Goal: Task Accomplishment & Management: Manage account settings

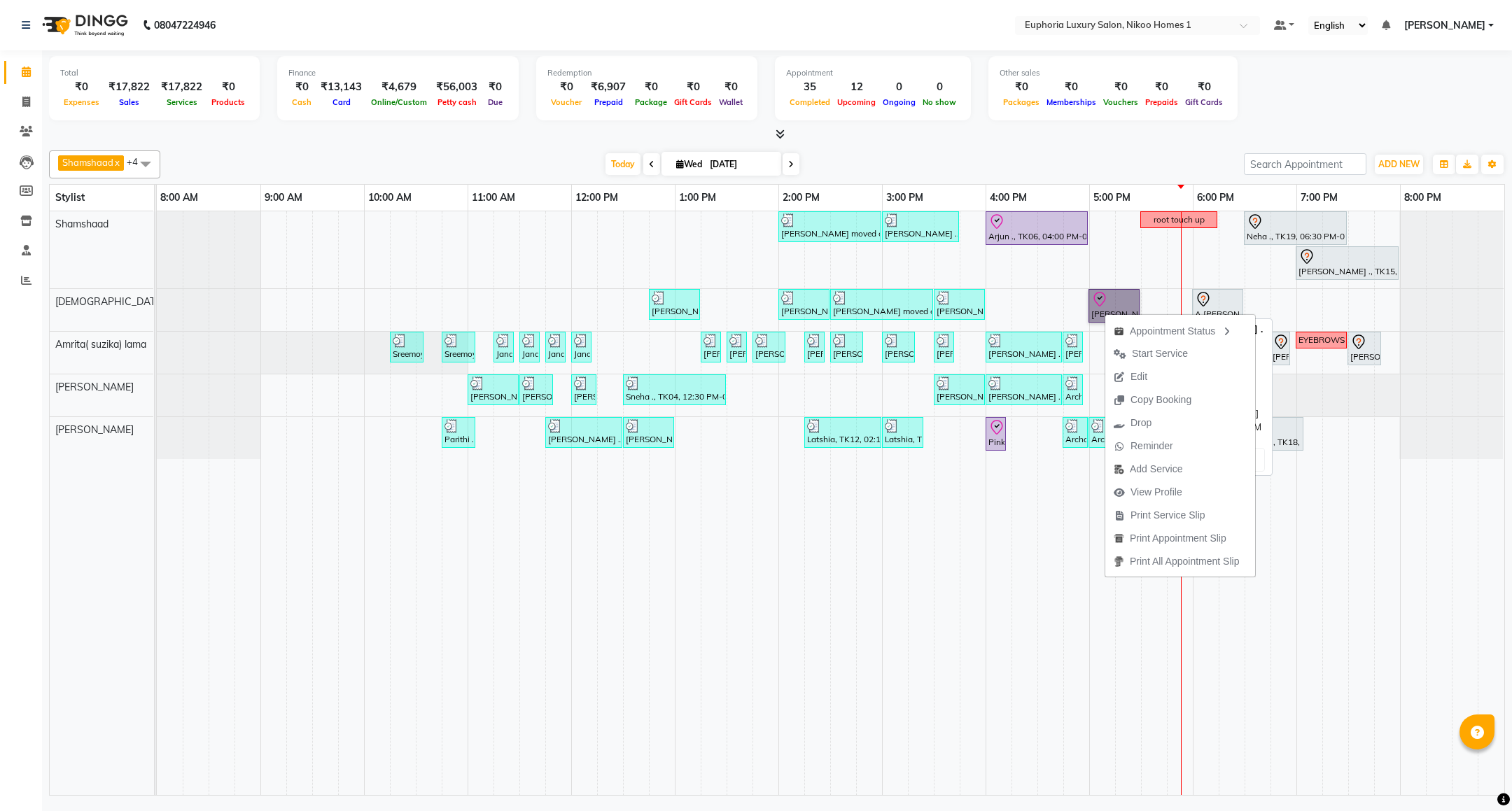
click at [1103, 304] on link "[PERSON_NAME] ., TK08, 05:00 PM-05:30 PM, EL-HAIR CUT (Senior Stylist) with hai…" at bounding box center [1114, 305] width 51 height 34
select select "8"
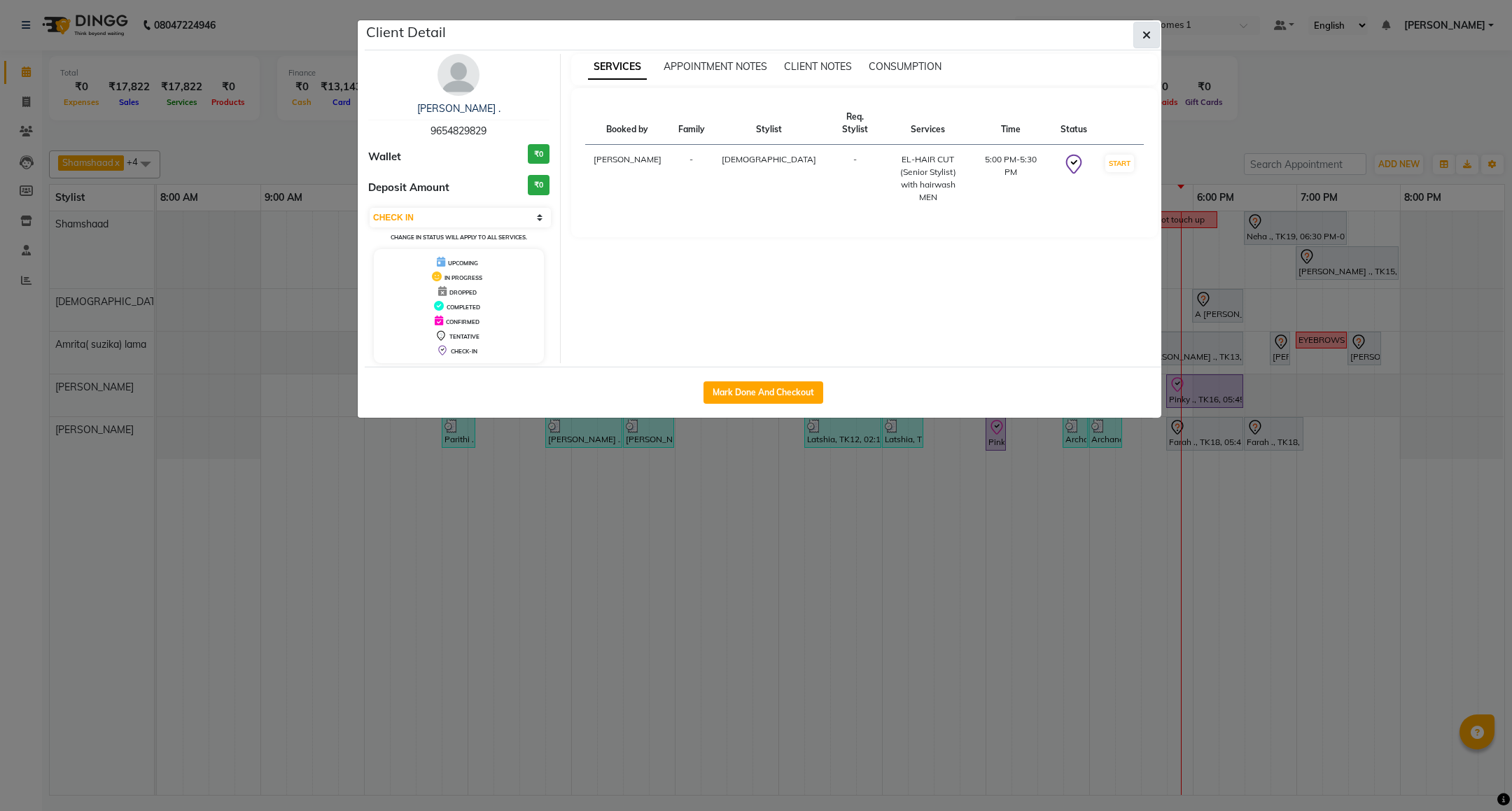
click at [1143, 35] on icon "button" at bounding box center [1146, 35] width 8 height 11
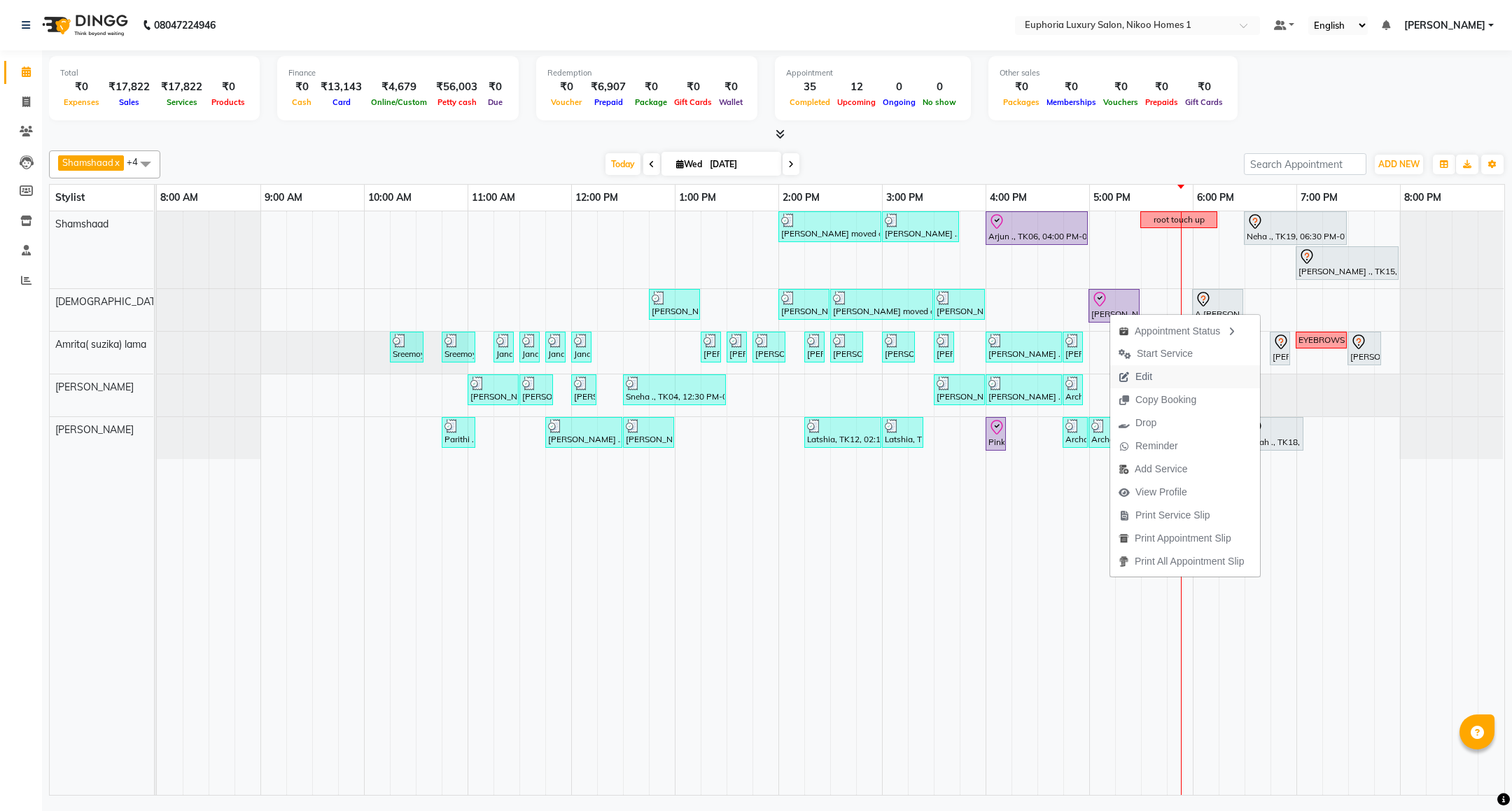
click at [1147, 375] on span "Edit" at bounding box center [1143, 376] width 16 height 15
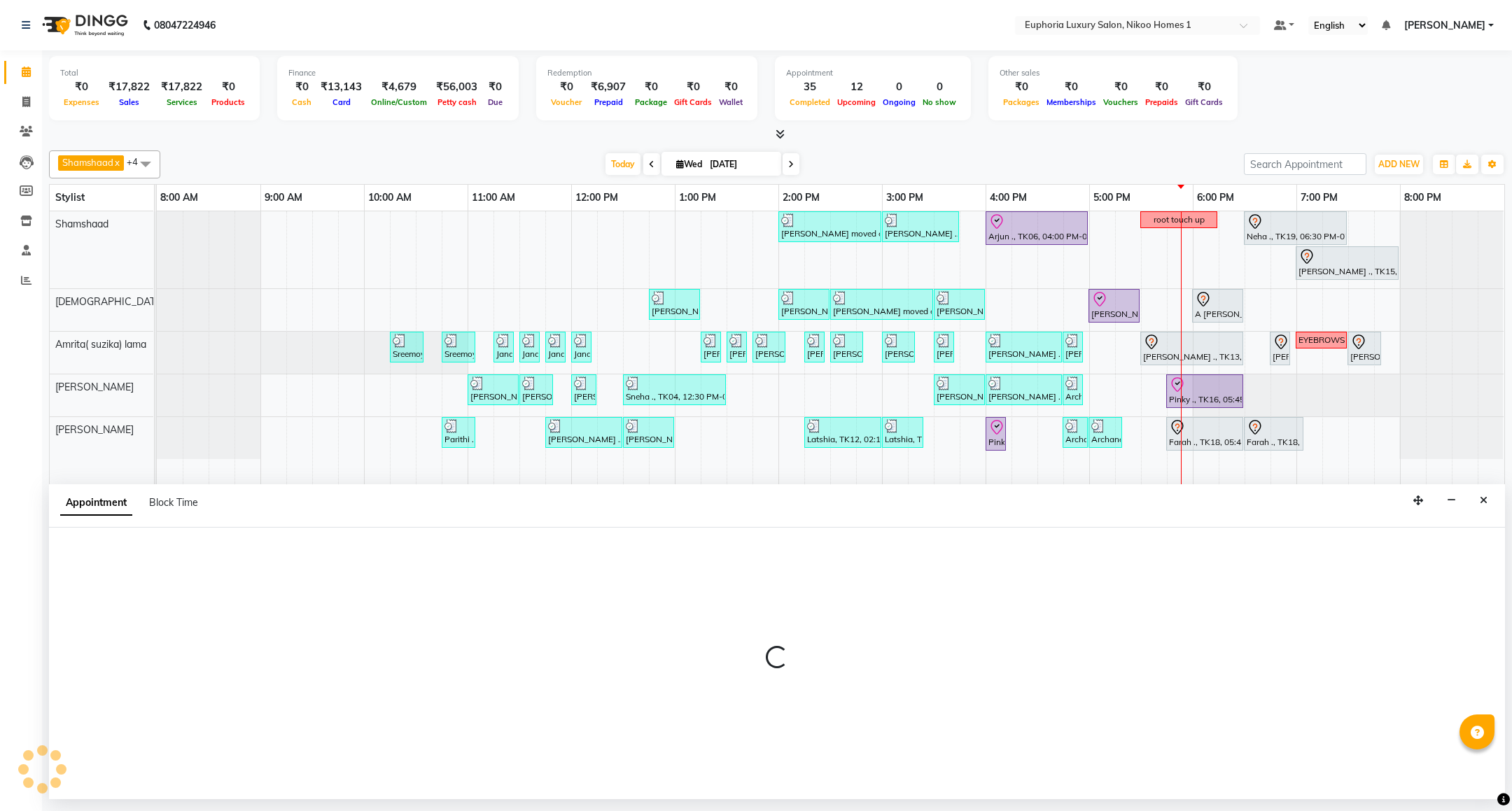
select select "check-in"
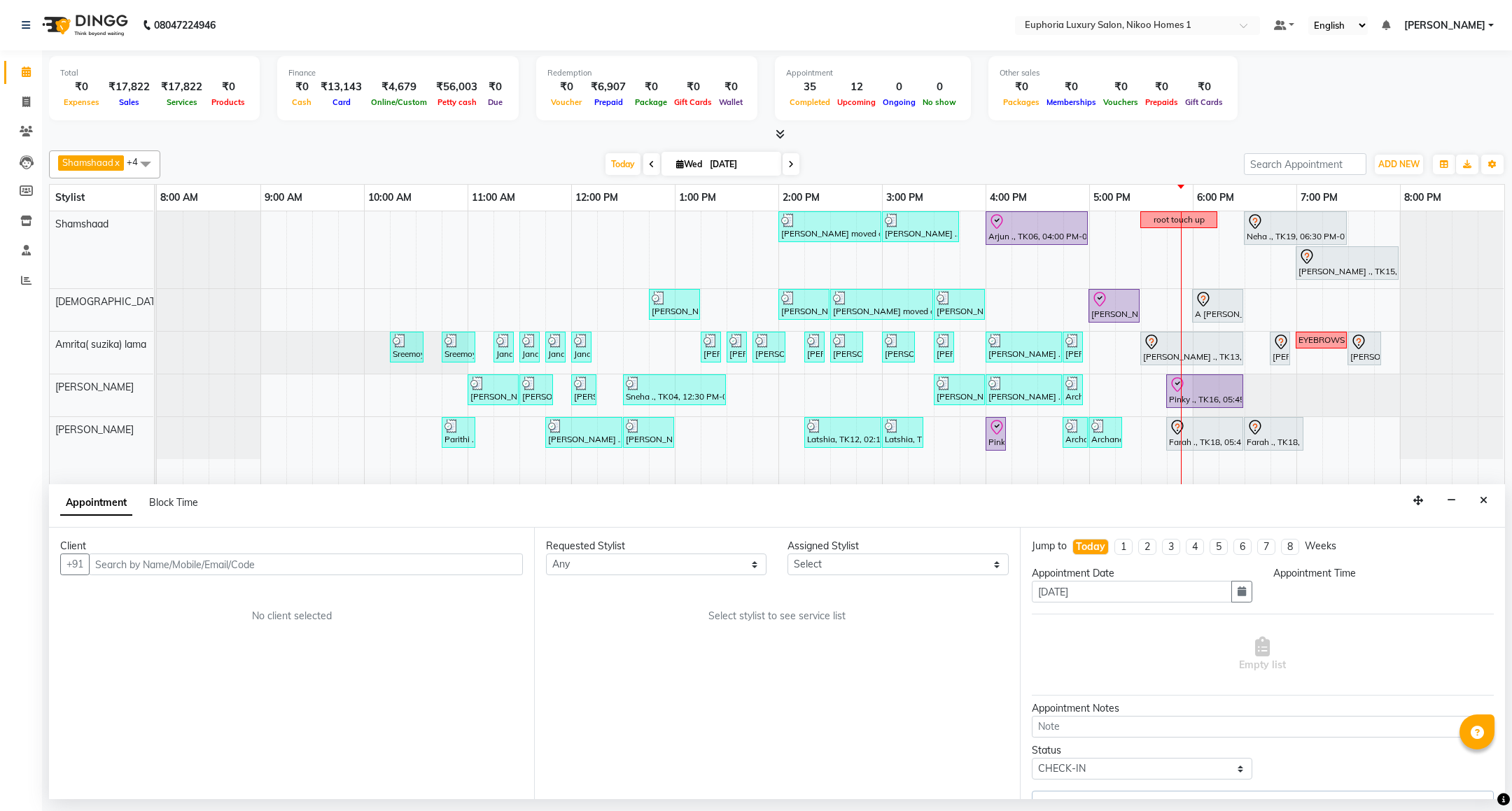
select select "85373"
select select "1020"
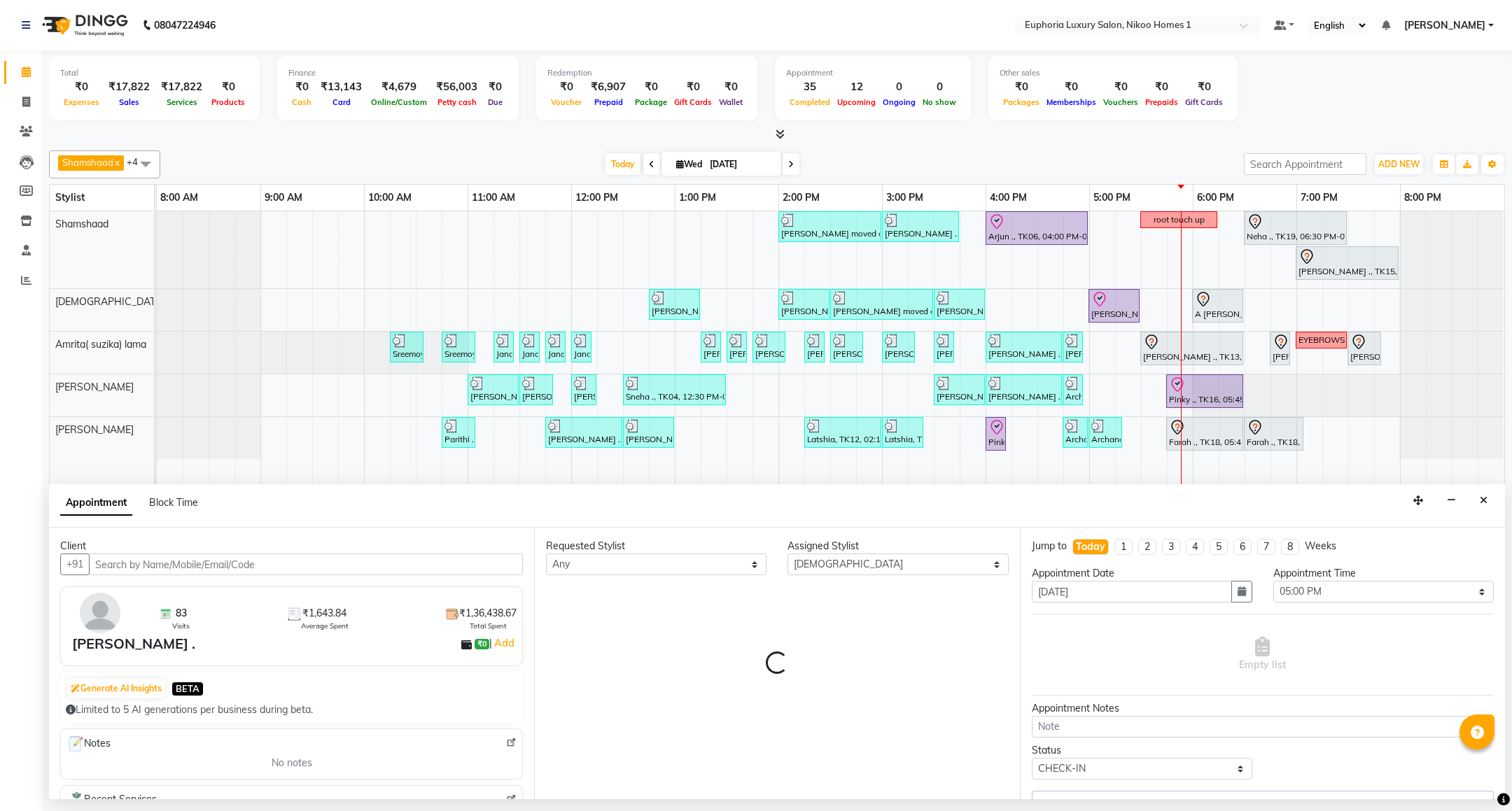
select select "4025"
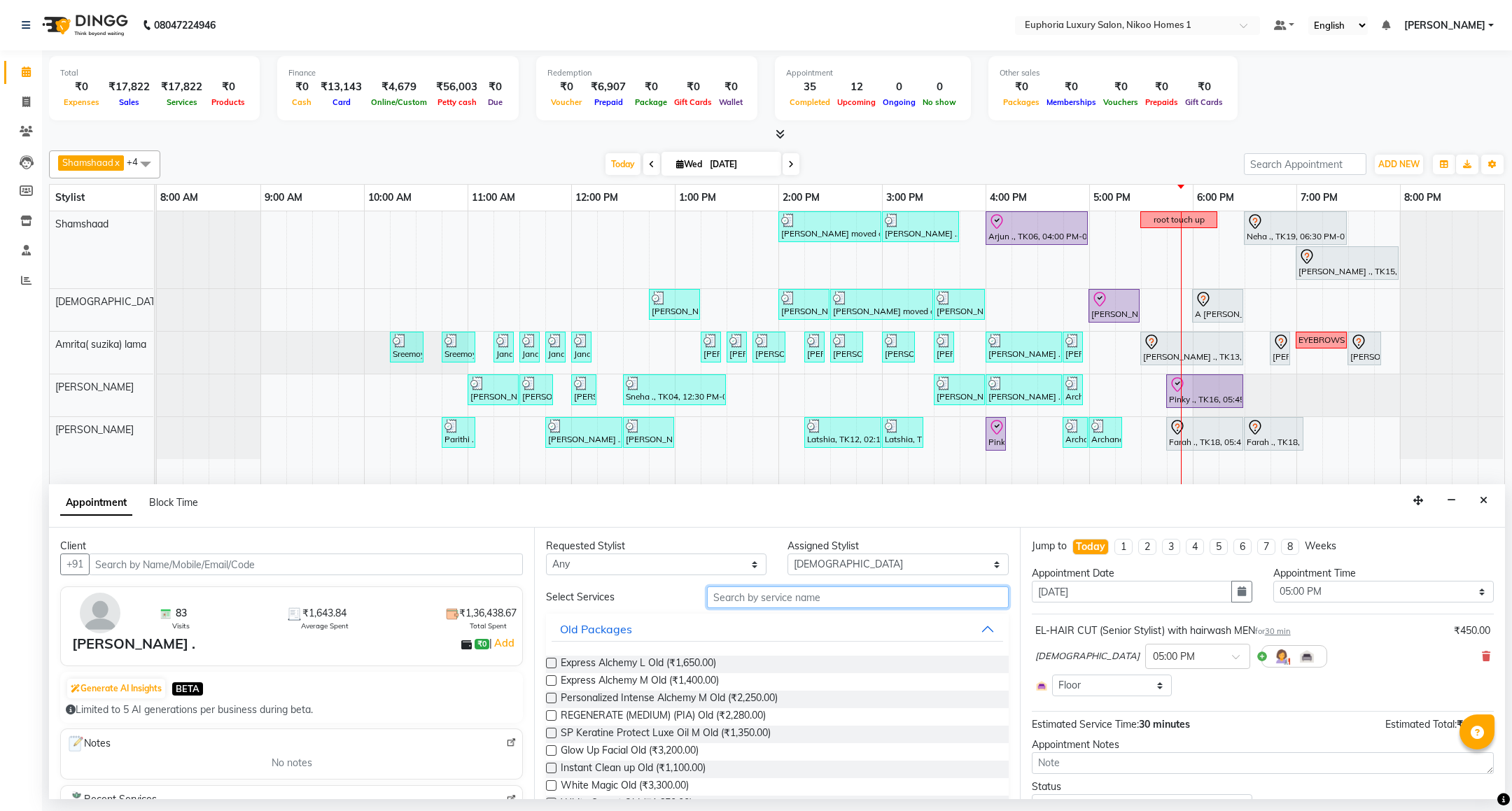
click at [740, 602] on input "text" at bounding box center [858, 597] width 301 height 22
type input "s"
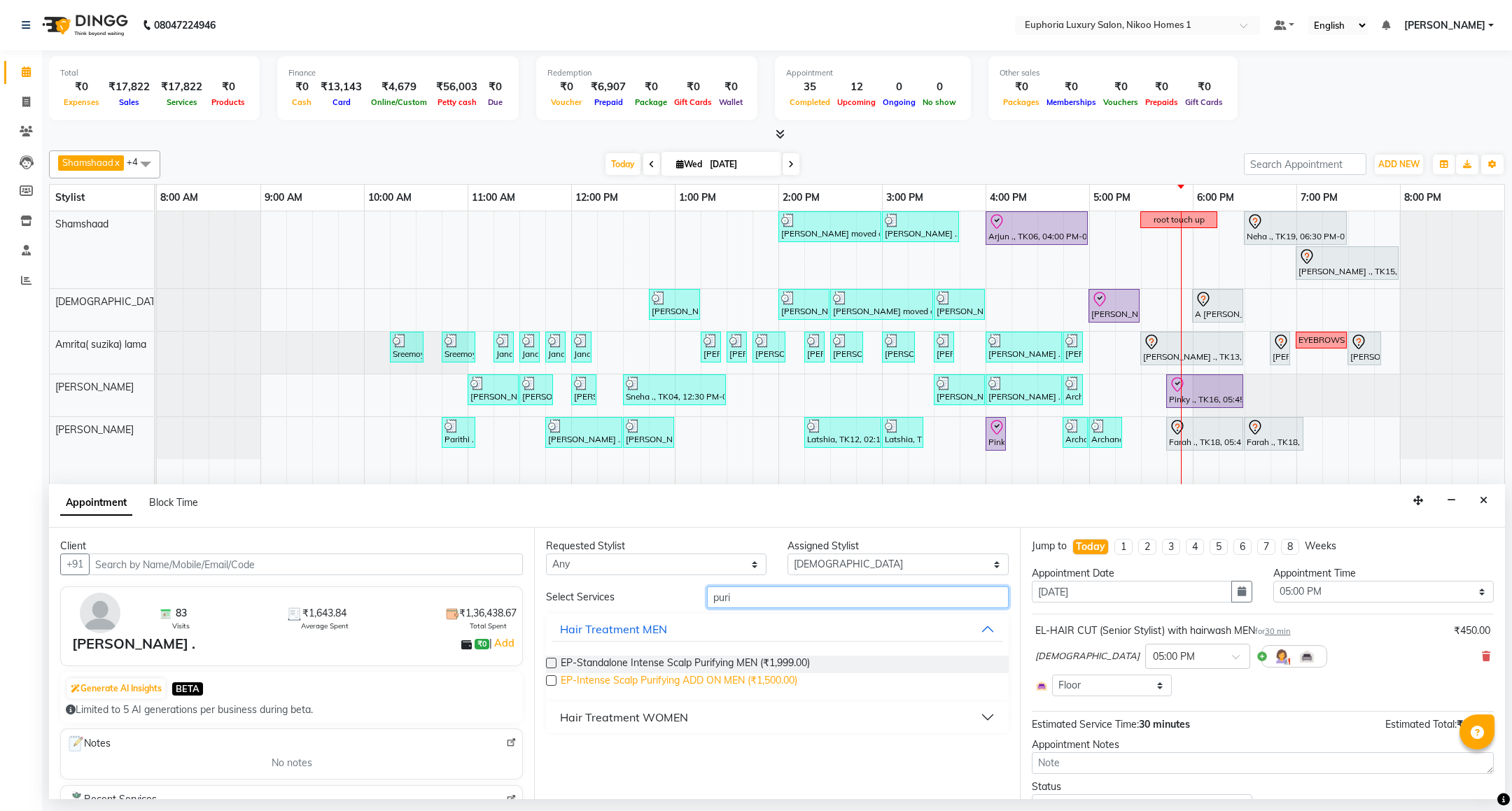
type input "puri"
click at [697, 678] on span "EP-Intense Scalp Purifying ADD ON MEN (₹1,500.00)" at bounding box center [679, 682] width 237 height 17
checkbox input "false"
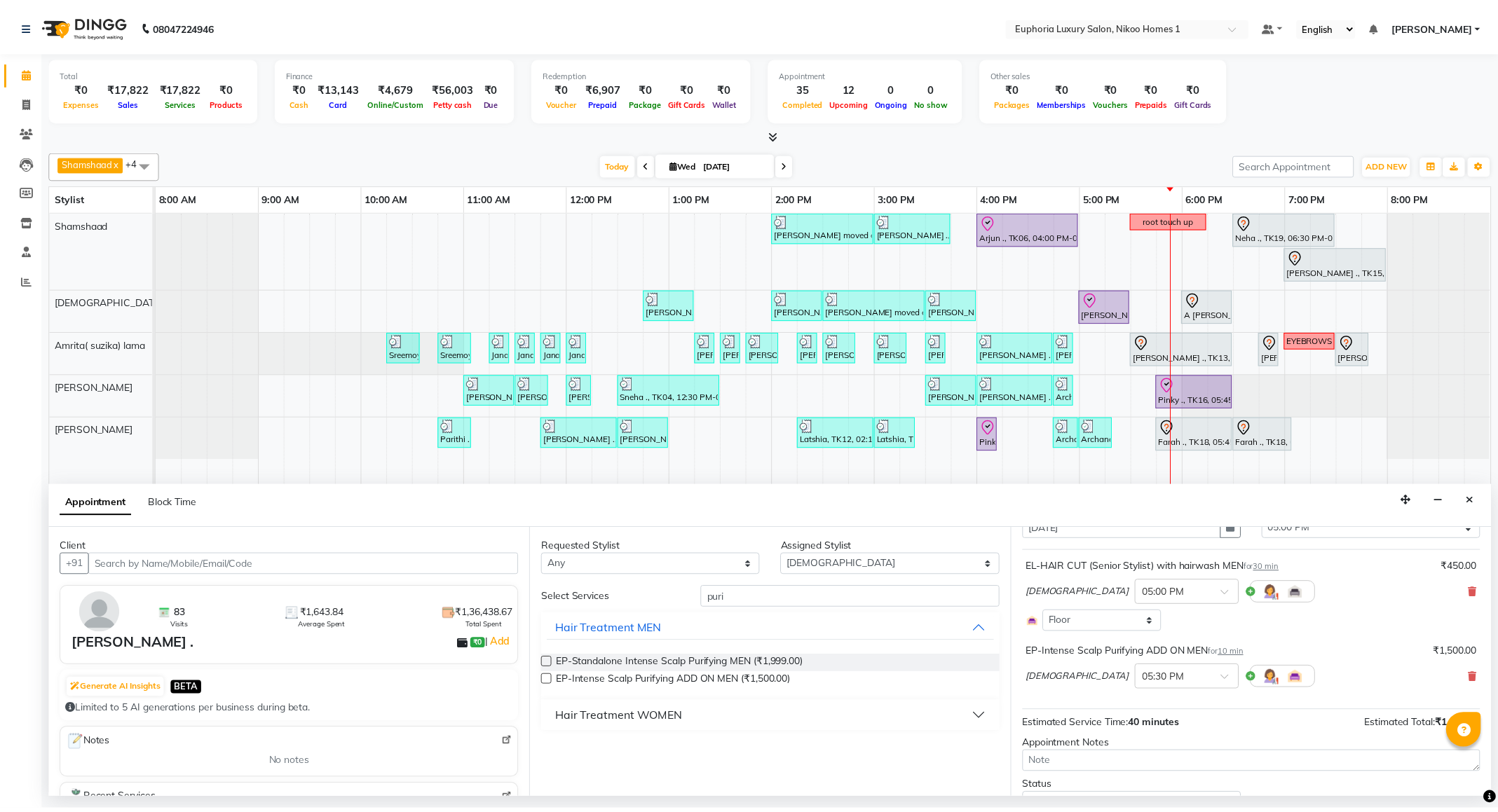
scroll to position [130, 0]
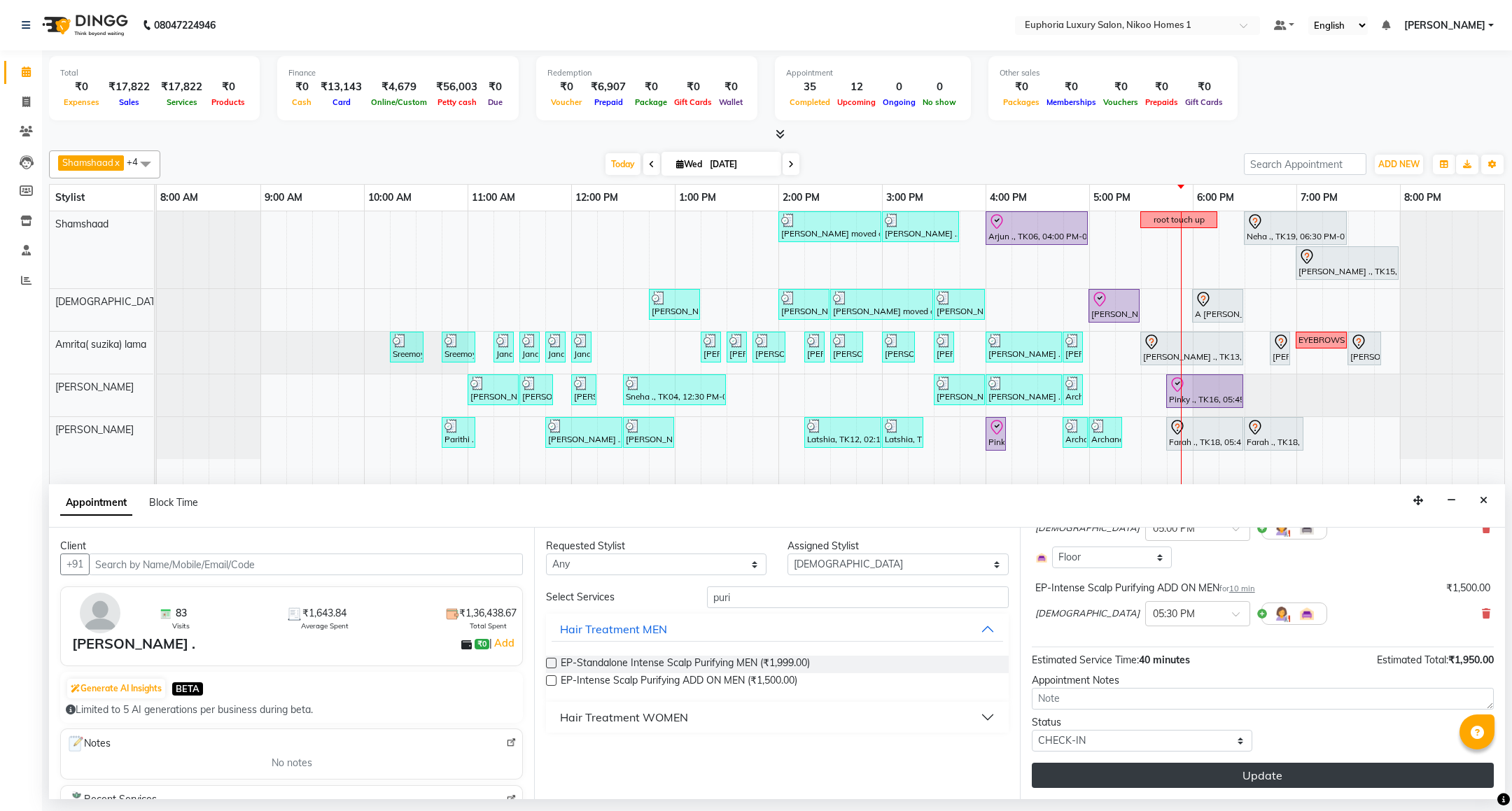
click at [1201, 775] on button "Update" at bounding box center [1262, 775] width 462 height 26
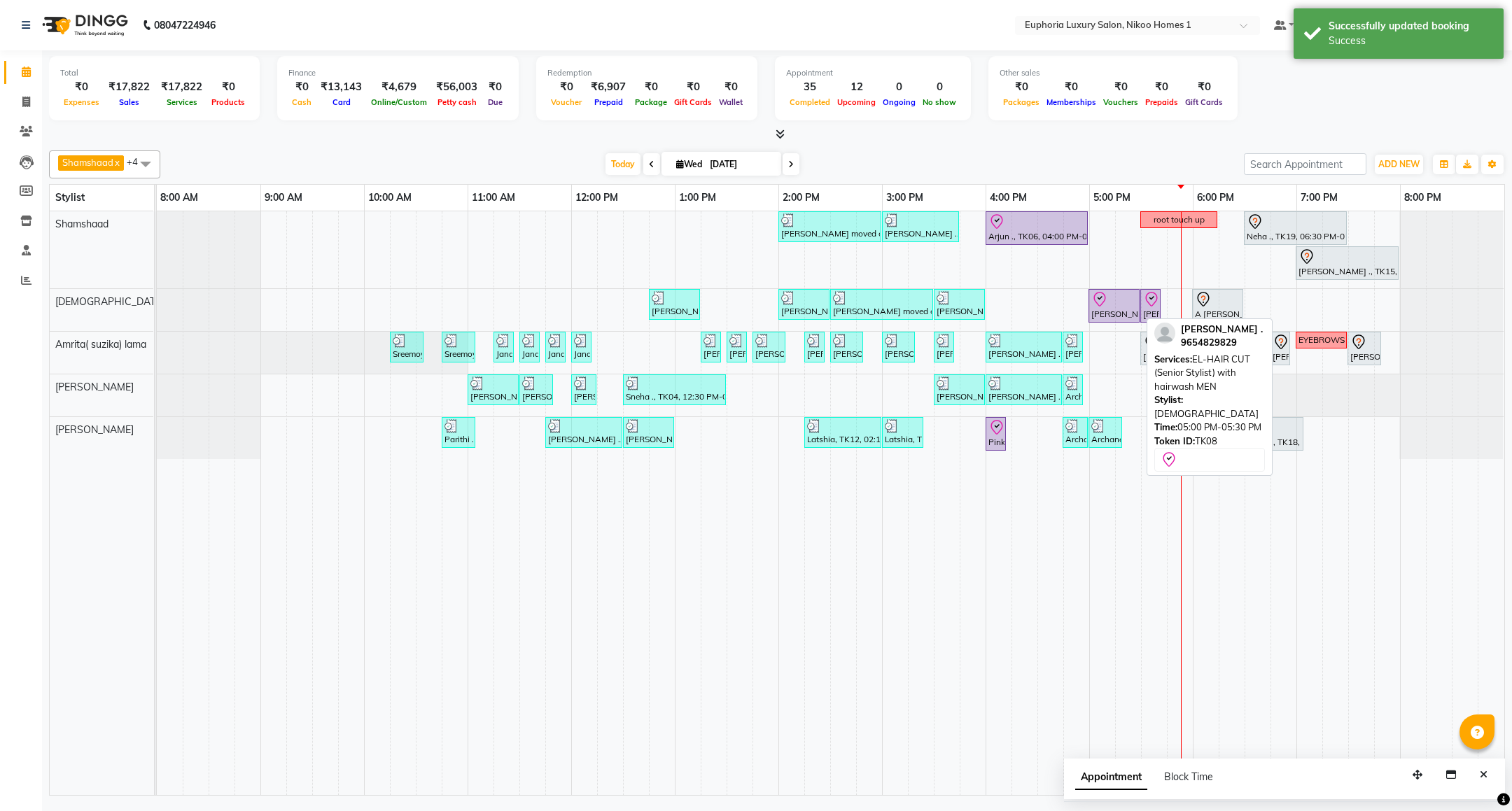
click at [1109, 307] on div at bounding box center [1114, 299] width 46 height 16
select select "8"
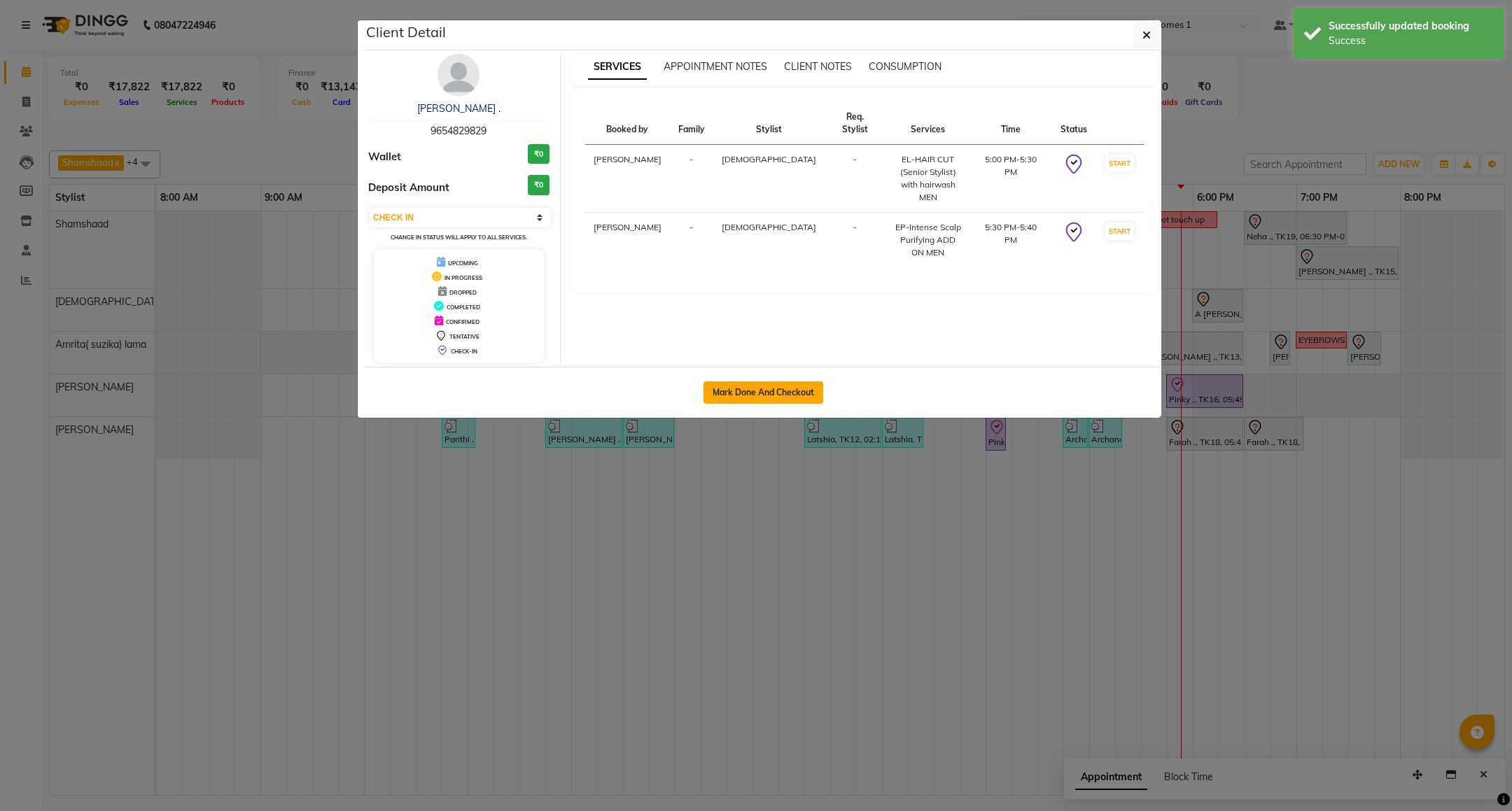
click at [761, 395] on button "Mark Done And Checkout" at bounding box center [763, 392] width 119 height 23
select select "7987"
select select "service"
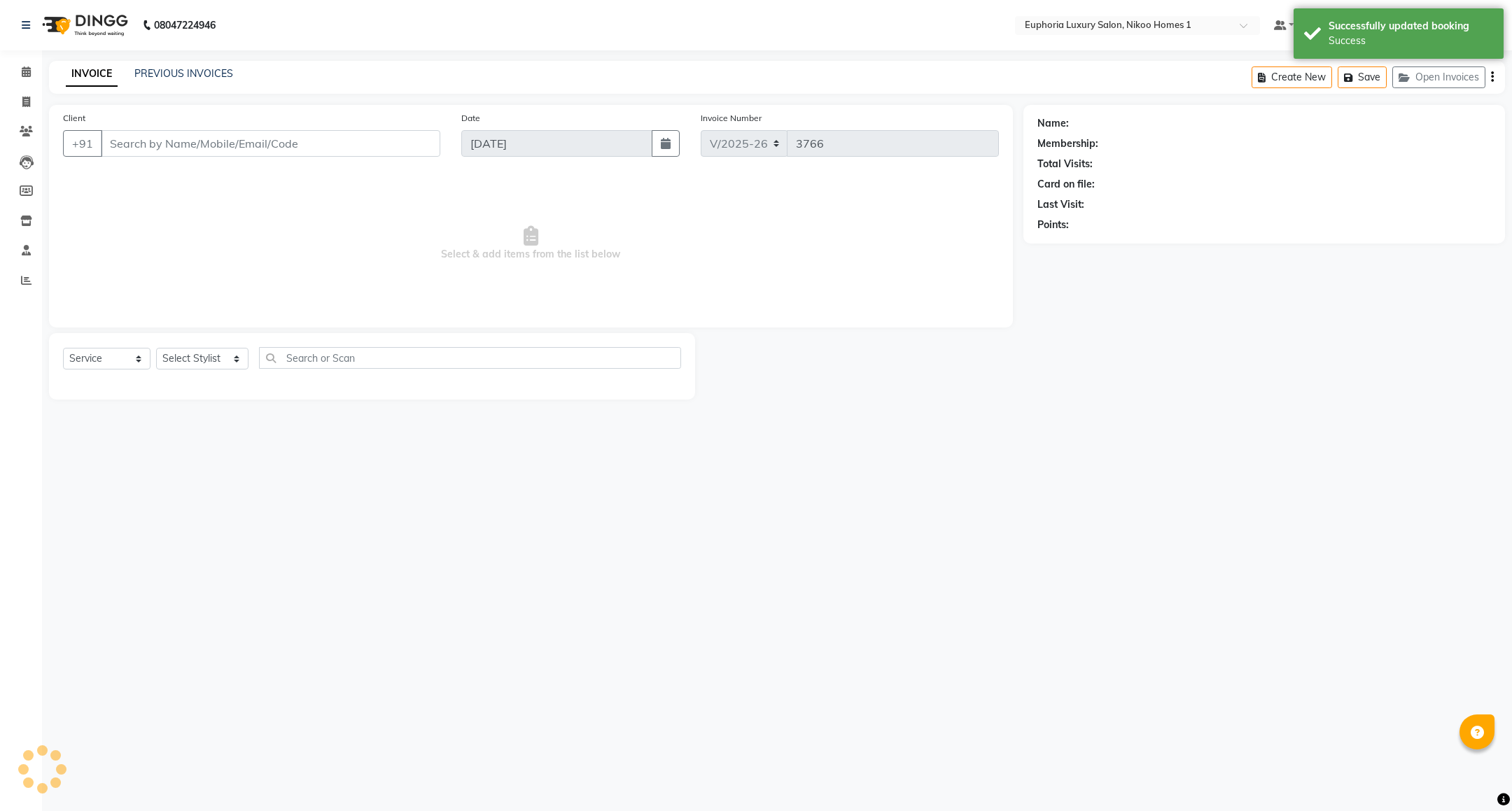
type input "96******29"
select select "85373"
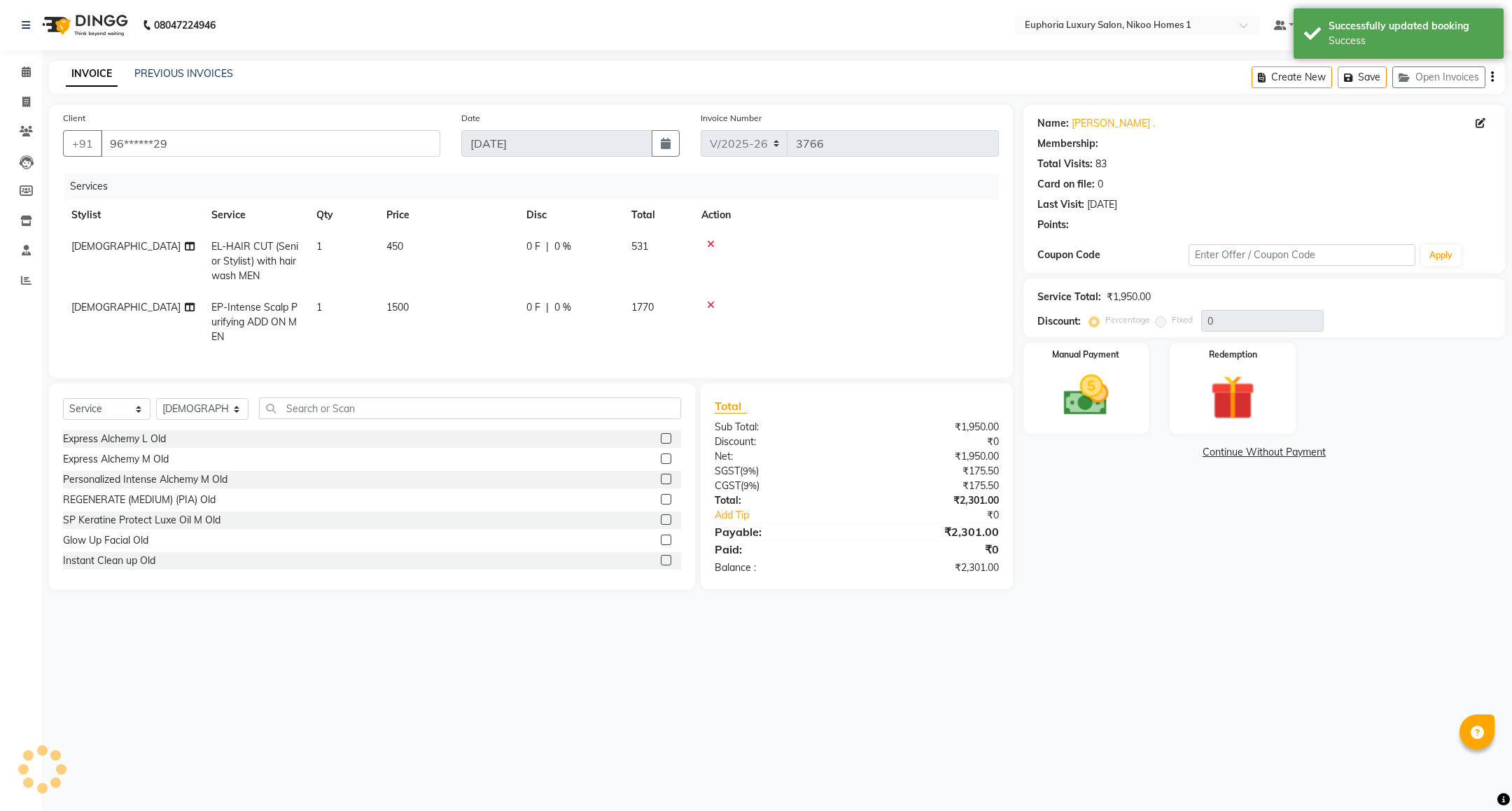
click at [134, 353] on td "[DEMOGRAPHIC_DATA]" at bounding box center [133, 322] width 140 height 61
select select "85373"
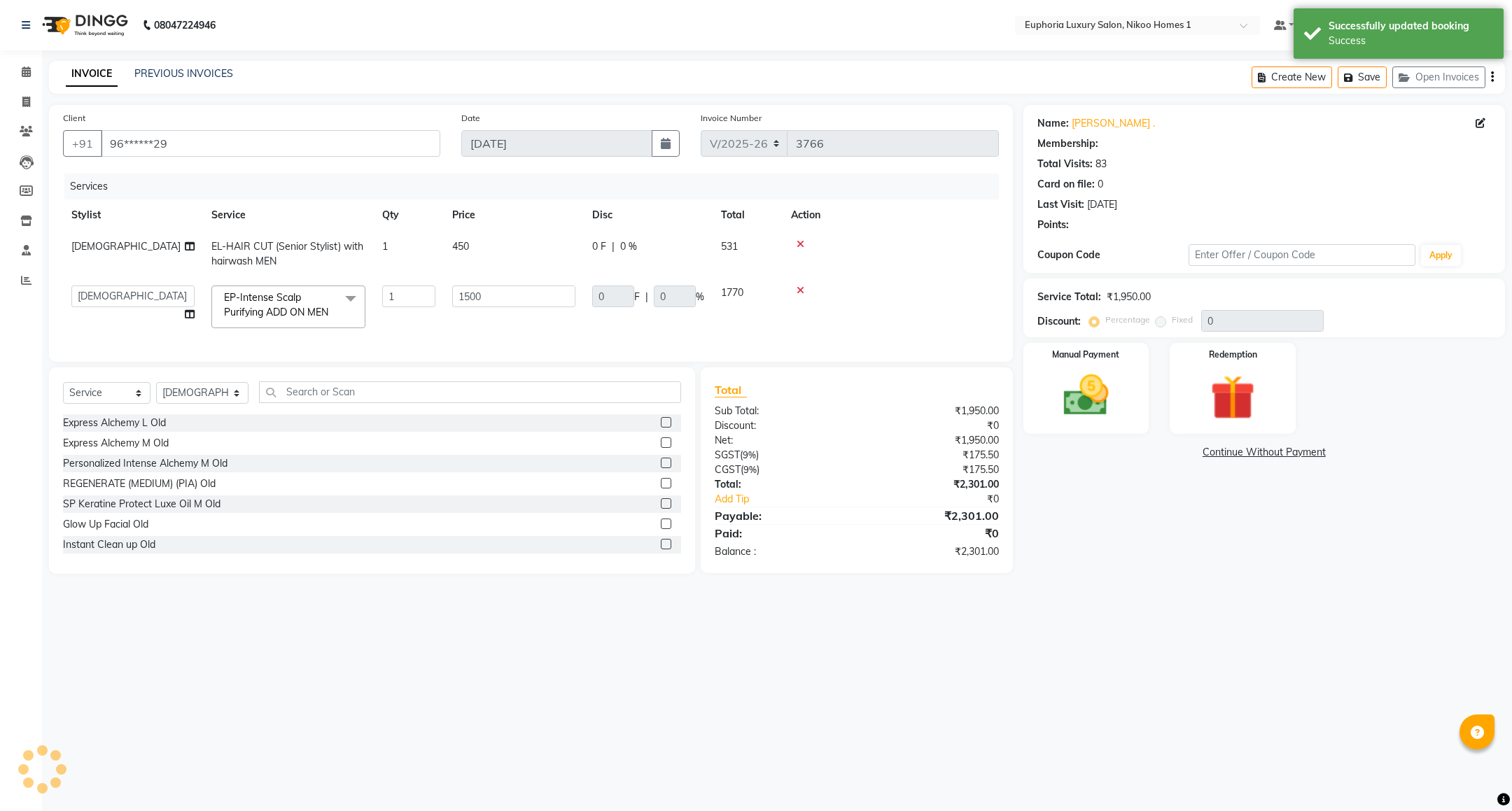
select select "1: Object"
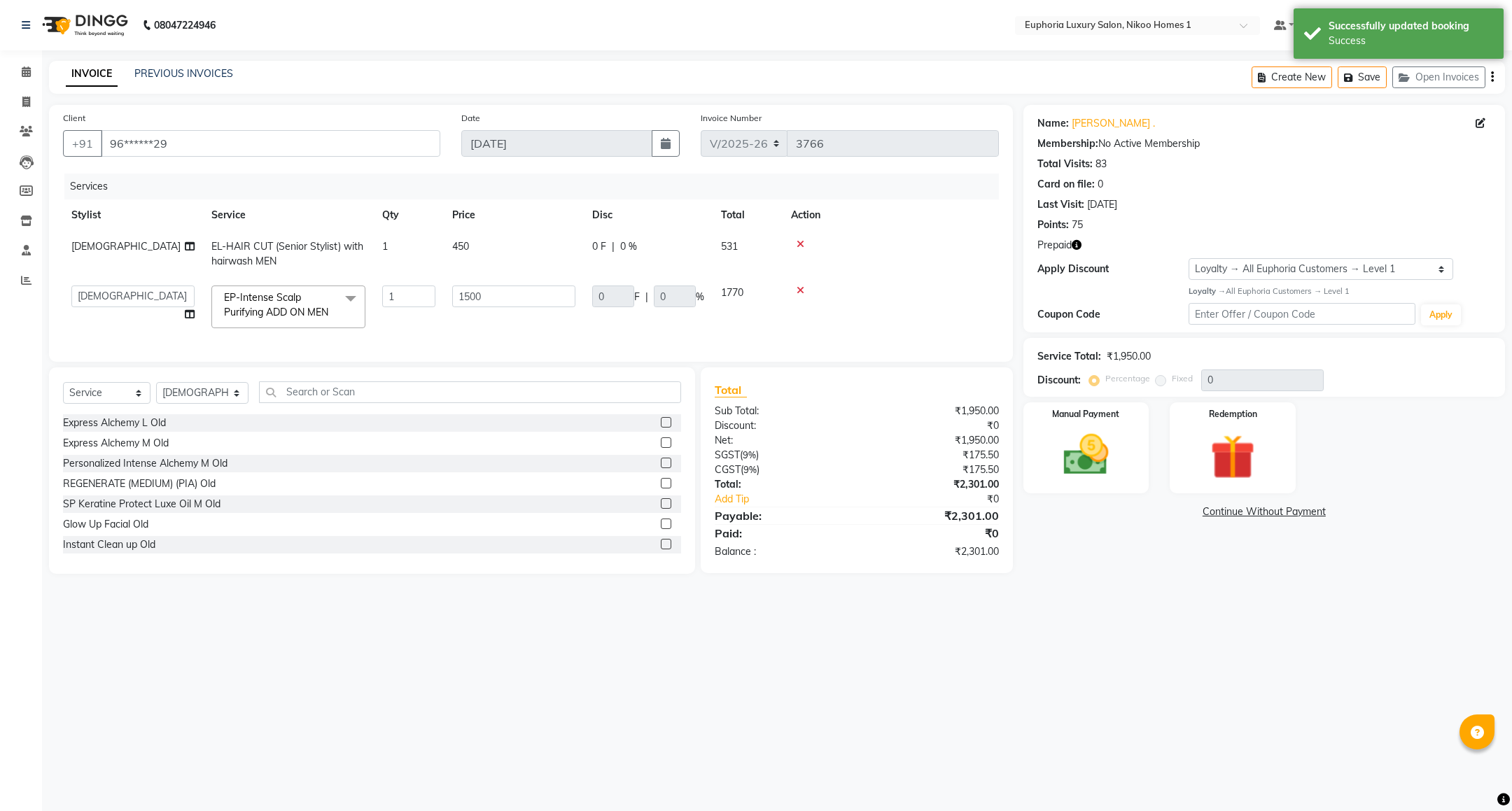
click at [125, 415] on div "Select Service Product Membership Package Voucher Prepaid Gift Card Select Styl…" at bounding box center [372, 397] width 618 height 33
click at [110, 404] on select "Select Service Product Membership Package Voucher Prepaid Gift Card" at bounding box center [107, 393] width 87 height 22
select select "product"
click at [63, 399] on select "Select Service Product Membership Package Voucher Prepaid Gift Card" at bounding box center [107, 393] width 87 height 22
click at [340, 403] on input "text" at bounding box center [469, 392] width 422 height 22
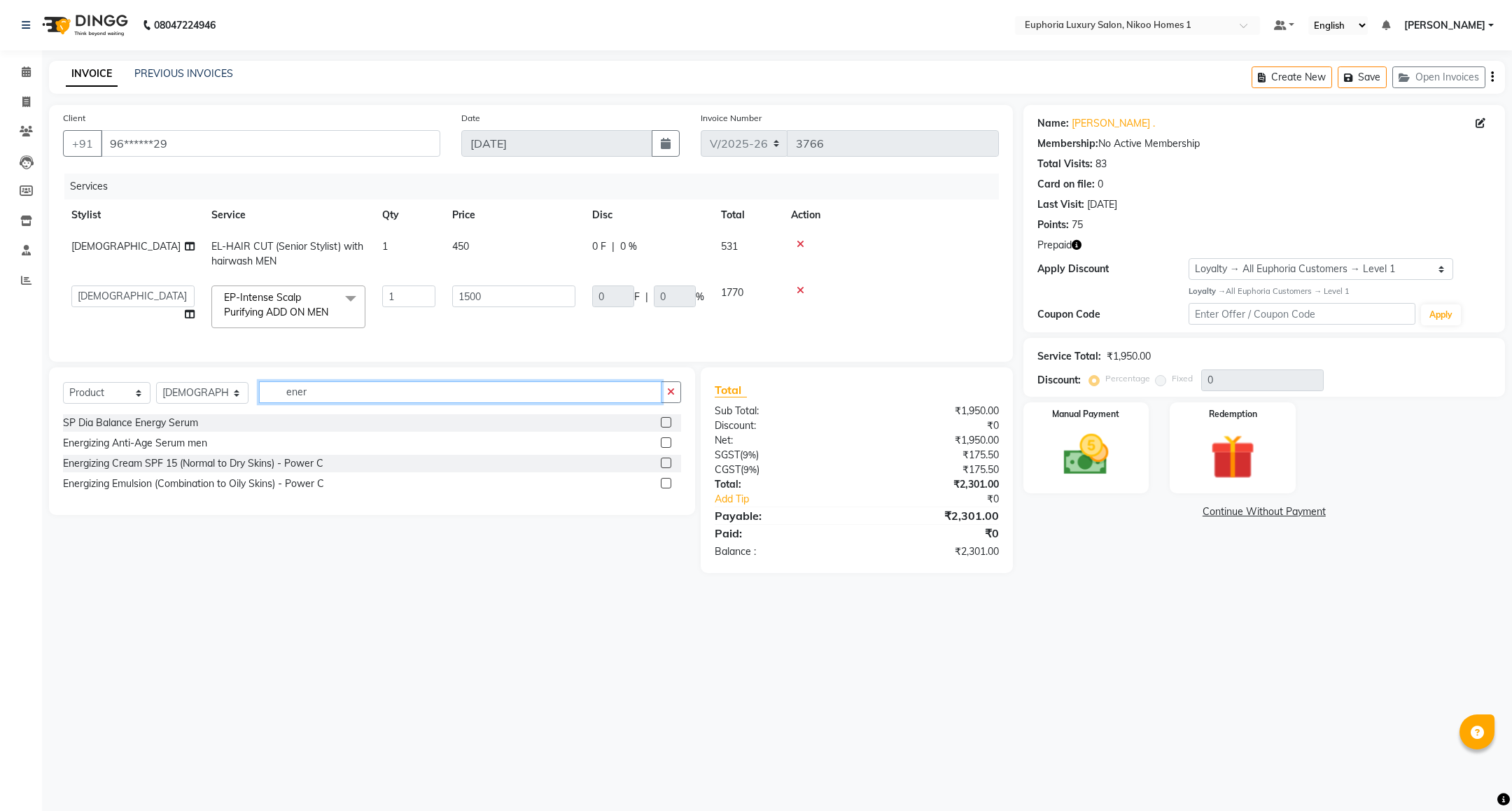
type input "ener"
click at [663, 427] on label at bounding box center [666, 423] width 11 height 11
click at [663, 427] on input "checkbox" at bounding box center [665, 423] width 9 height 9
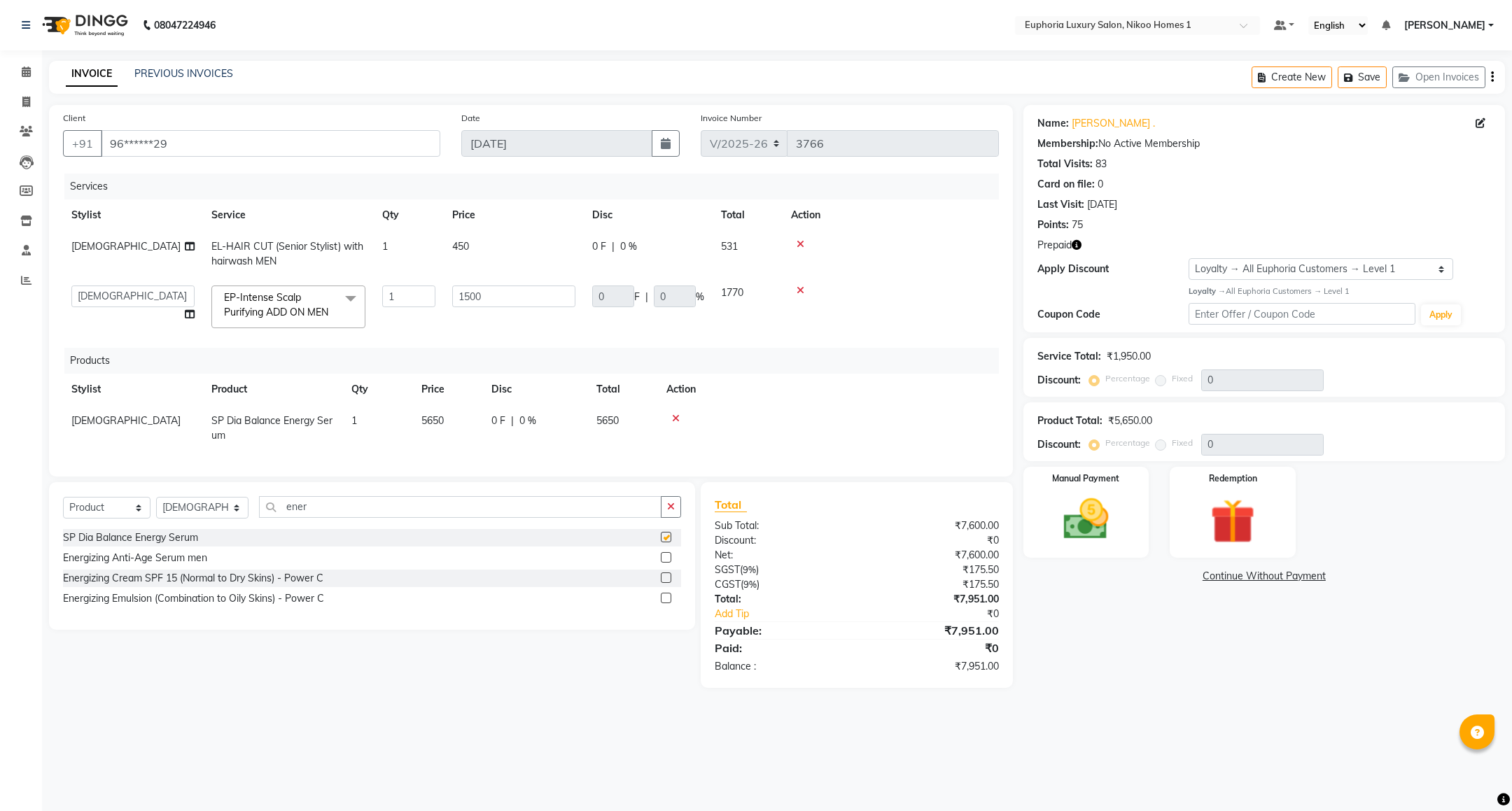
checkbox input "false"
click at [800, 288] on icon at bounding box center [800, 290] width 7 height 10
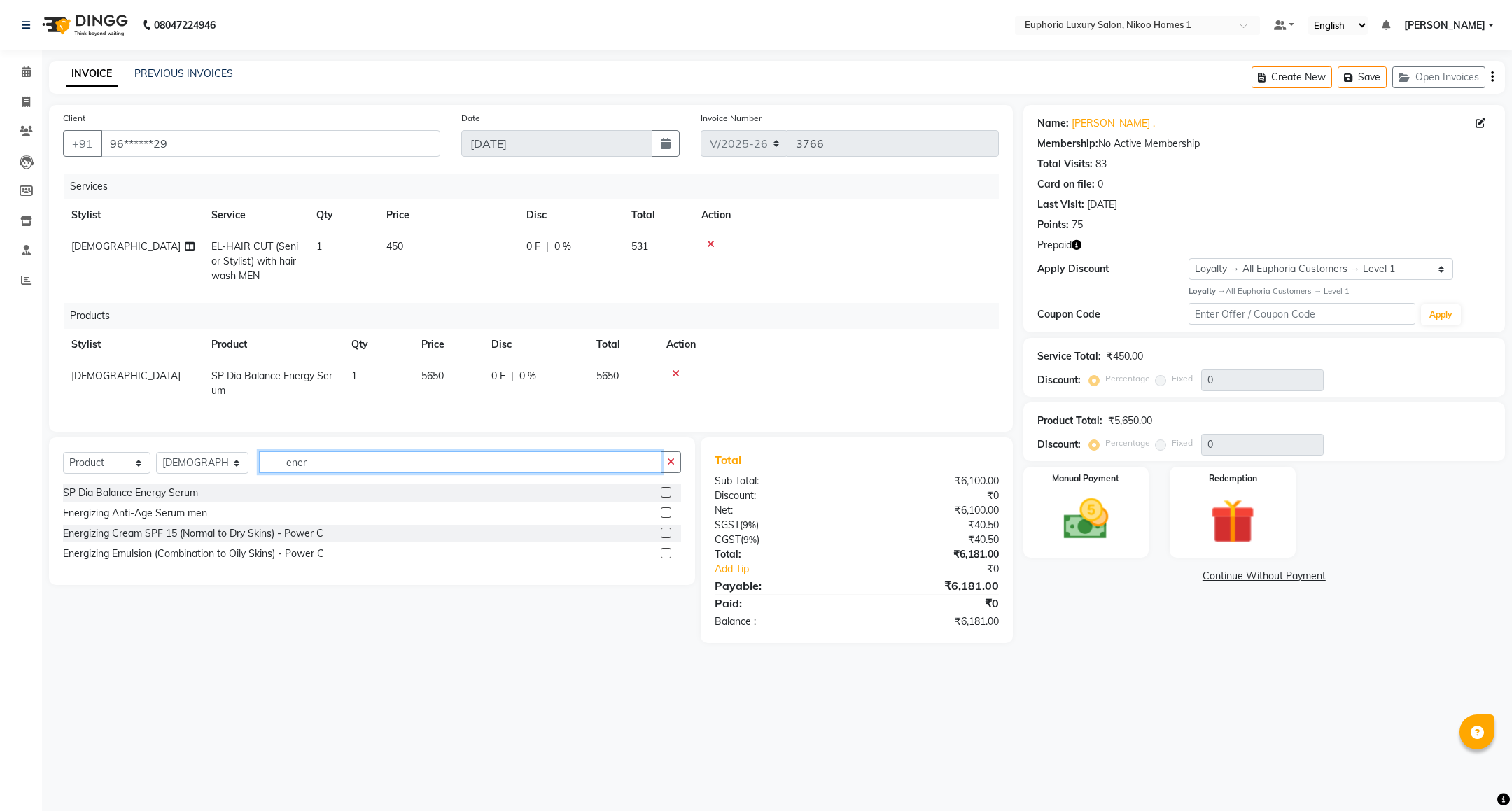
click at [322, 473] on input "ener" at bounding box center [460, 462] width 403 height 22
type input "e"
type input "scal"
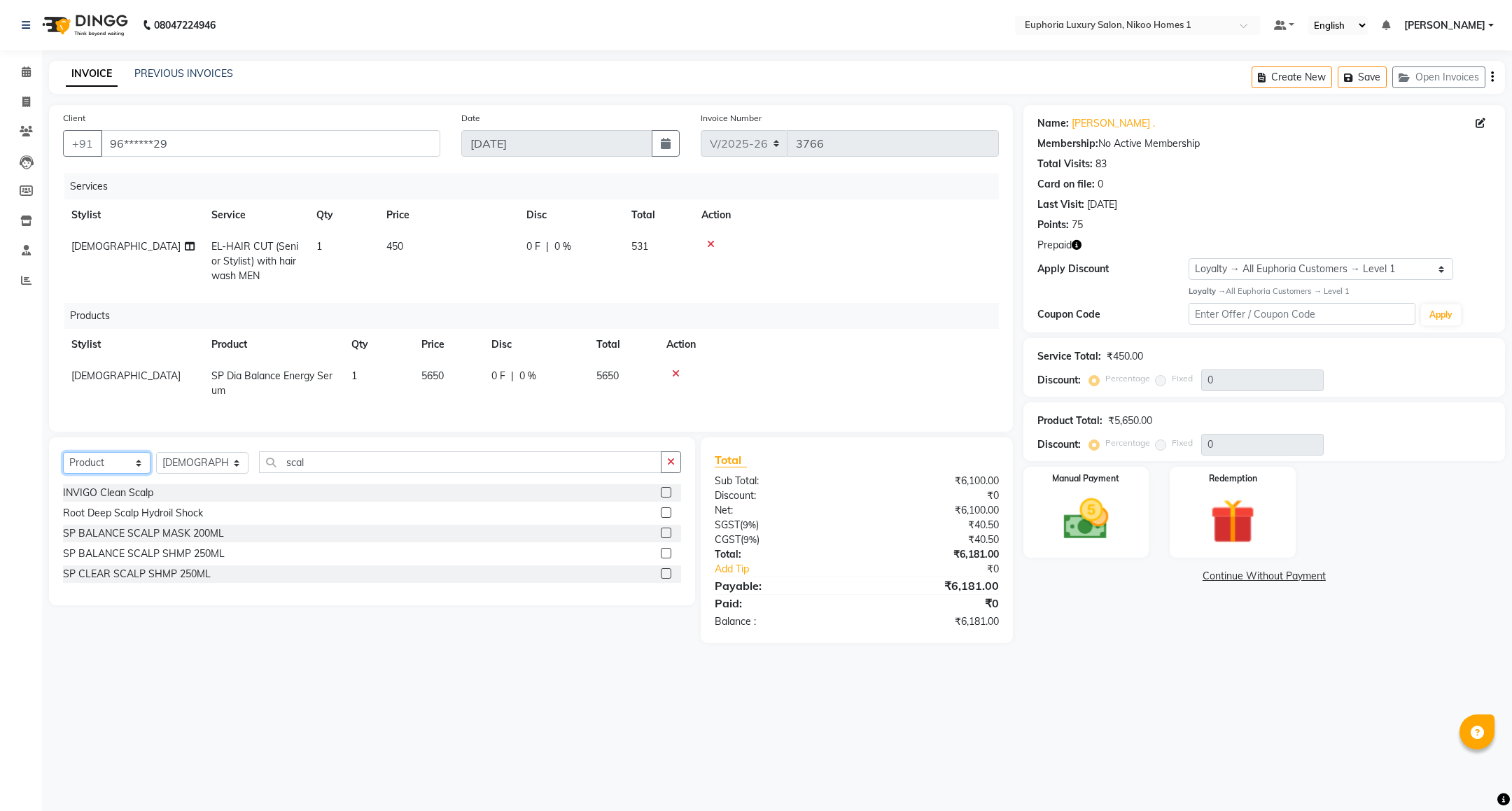
click at [125, 472] on select "Select Service Product Membership Package Voucher Prepaid Gift Card" at bounding box center [107, 463] width 87 height 22
select select "service"
click at [63, 468] on select "Select Service Product Membership Package Voucher Prepaid Gift Card" at bounding box center [107, 463] width 87 height 22
click at [336, 473] on input "scal" at bounding box center [460, 462] width 403 height 22
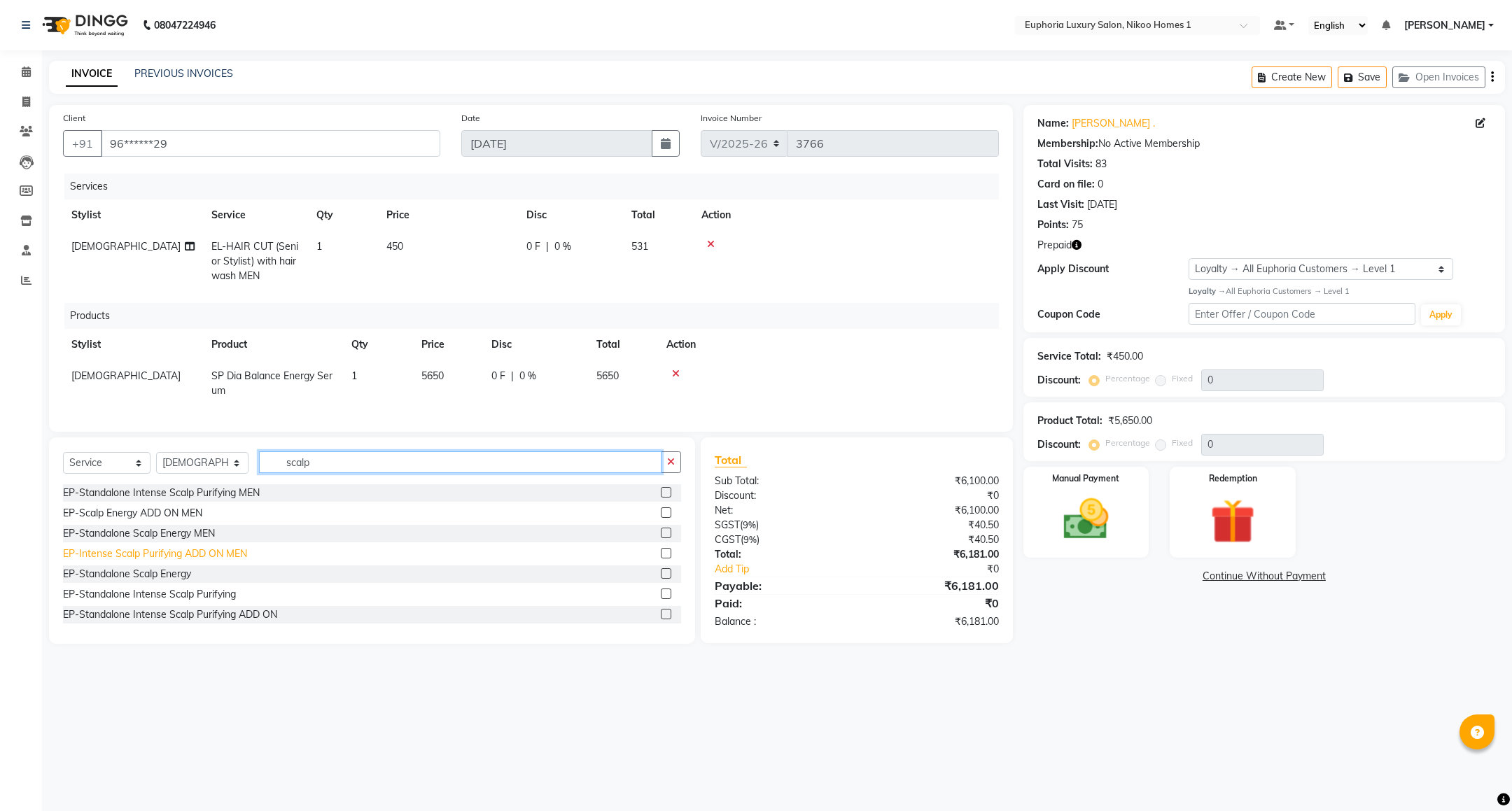
type input "scalp"
click at [215, 561] on div "EP-Intense Scalp Purifying ADD ON MEN" at bounding box center [155, 554] width 184 height 15
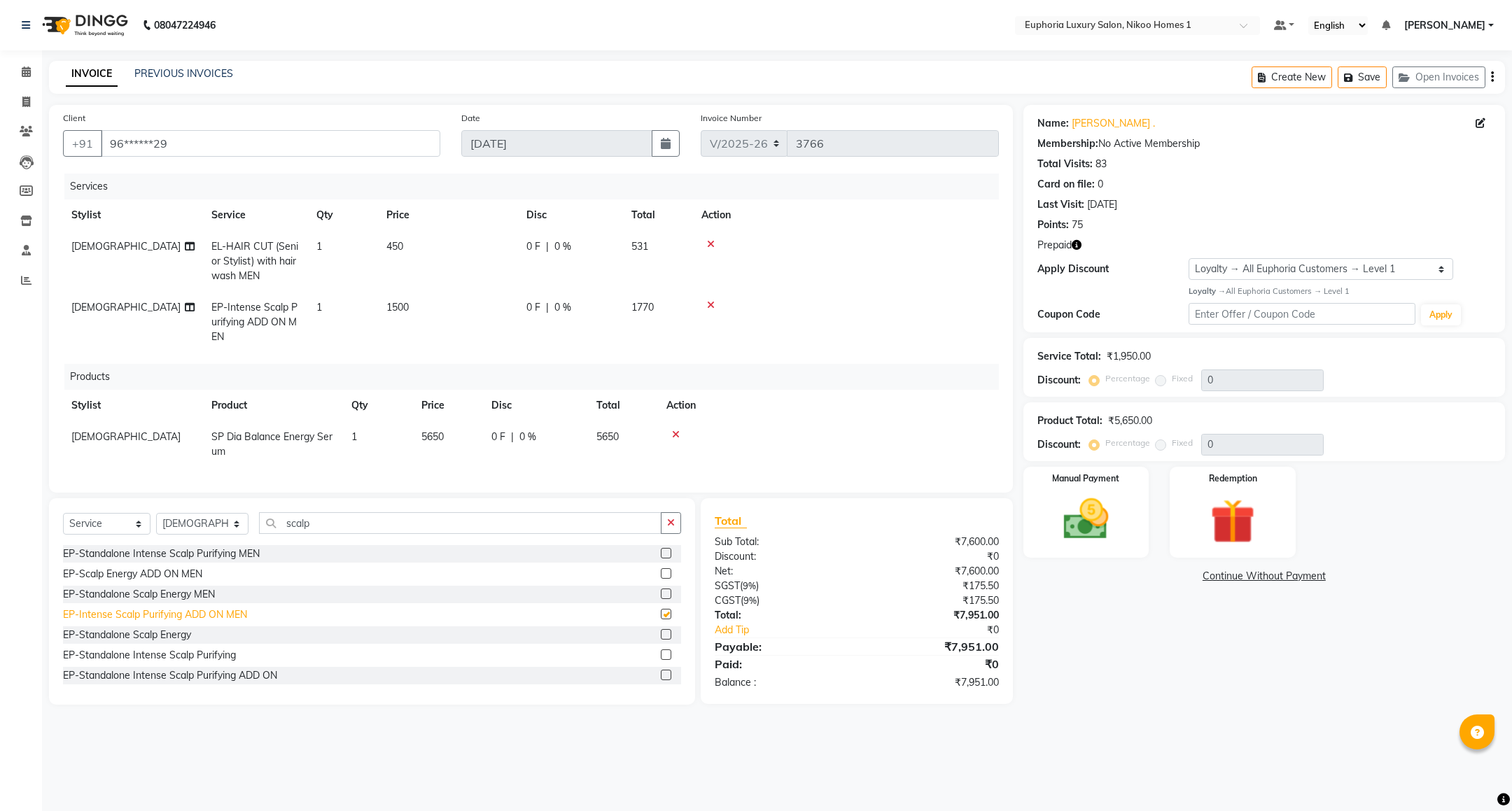
checkbox input "false"
click at [707, 307] on icon at bounding box center [711, 304] width 7 height 10
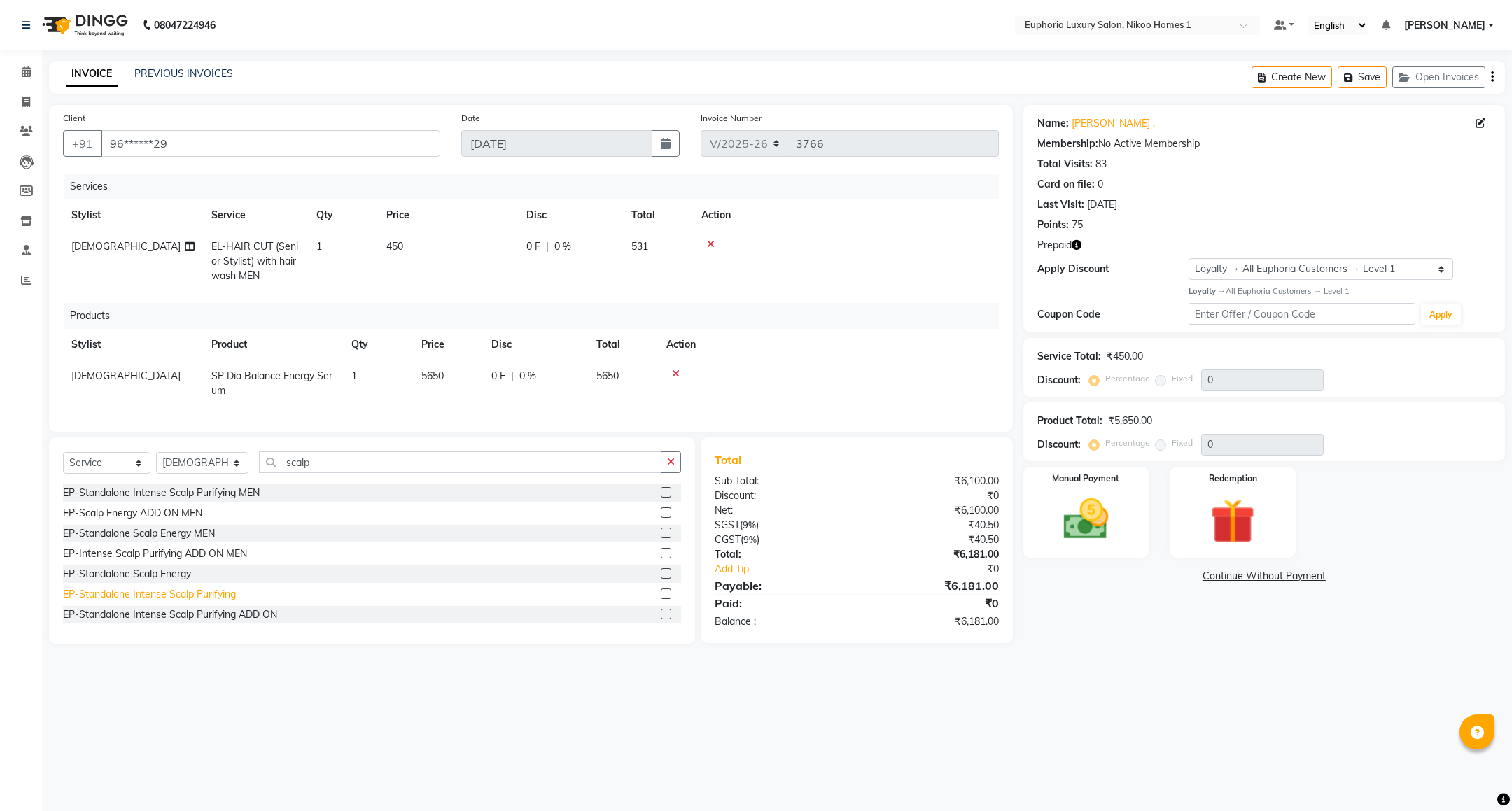
click at [217, 601] on div "EP-Standalone Intense Scalp Purifying" at bounding box center [149, 594] width 173 height 15
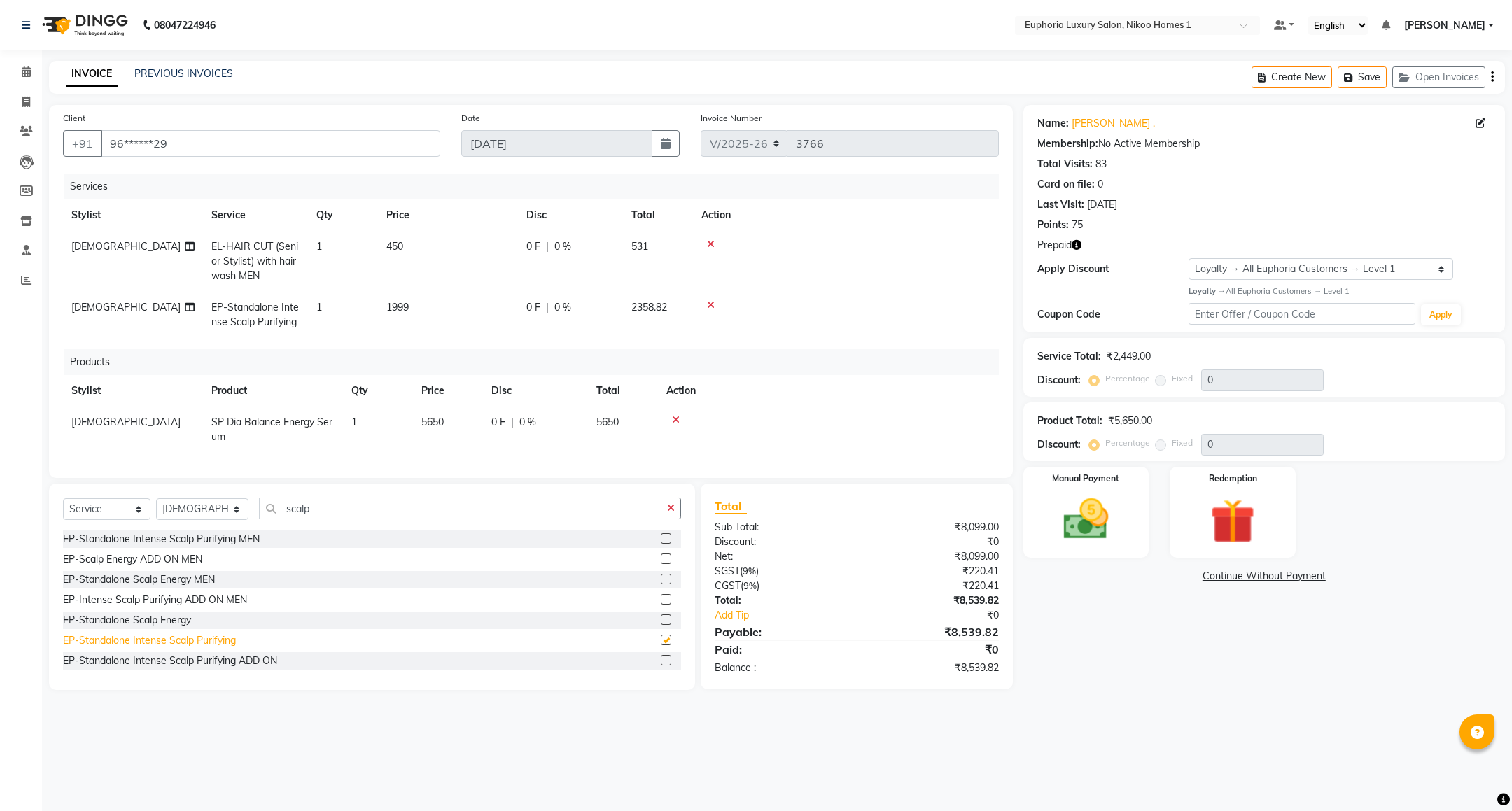
checkbox input "false"
click at [710, 303] on icon at bounding box center [711, 304] width 7 height 10
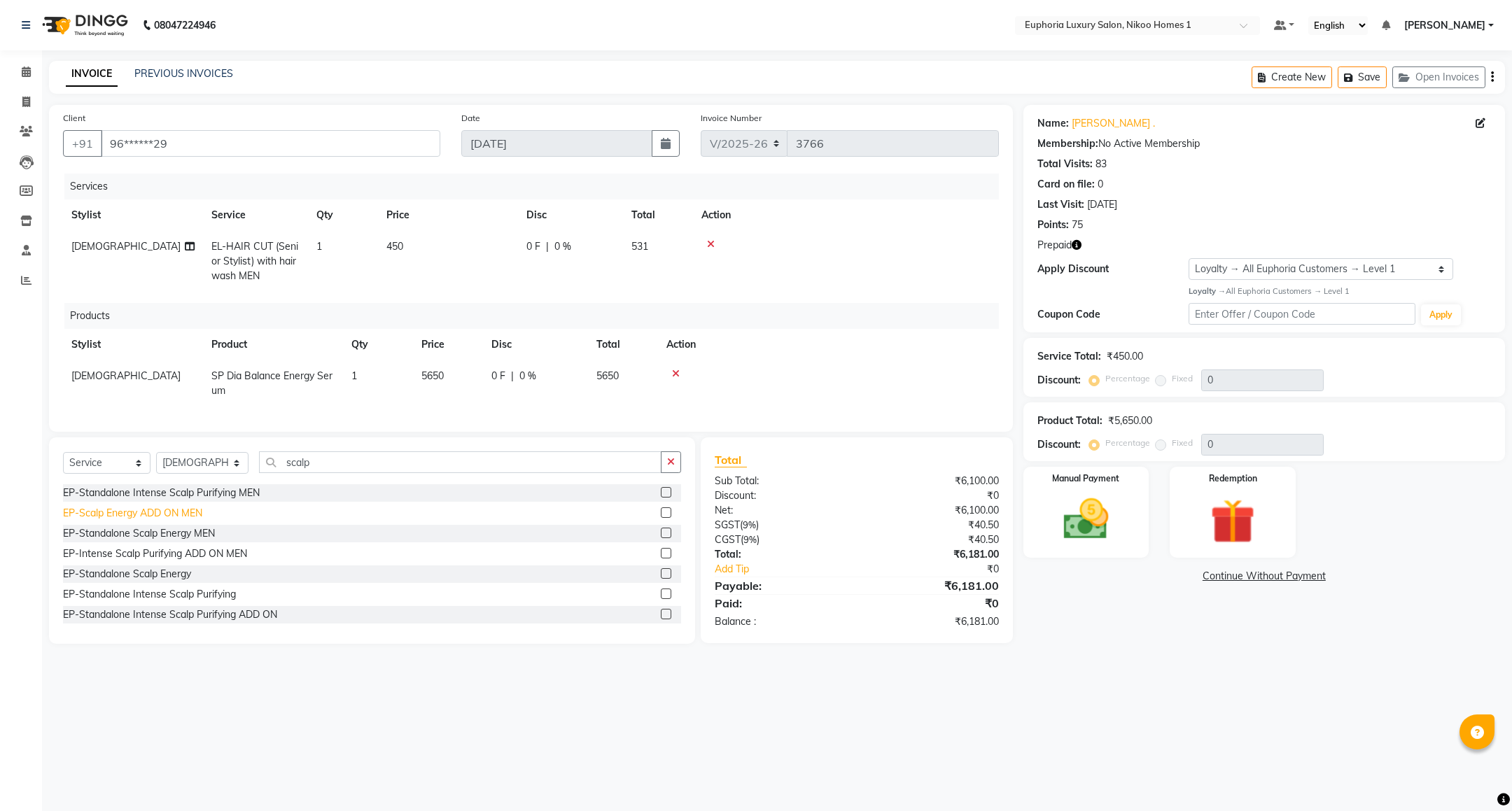
click at [158, 520] on div "EP-Scalp Energy ADD ON MEN" at bounding box center [132, 513] width 139 height 15
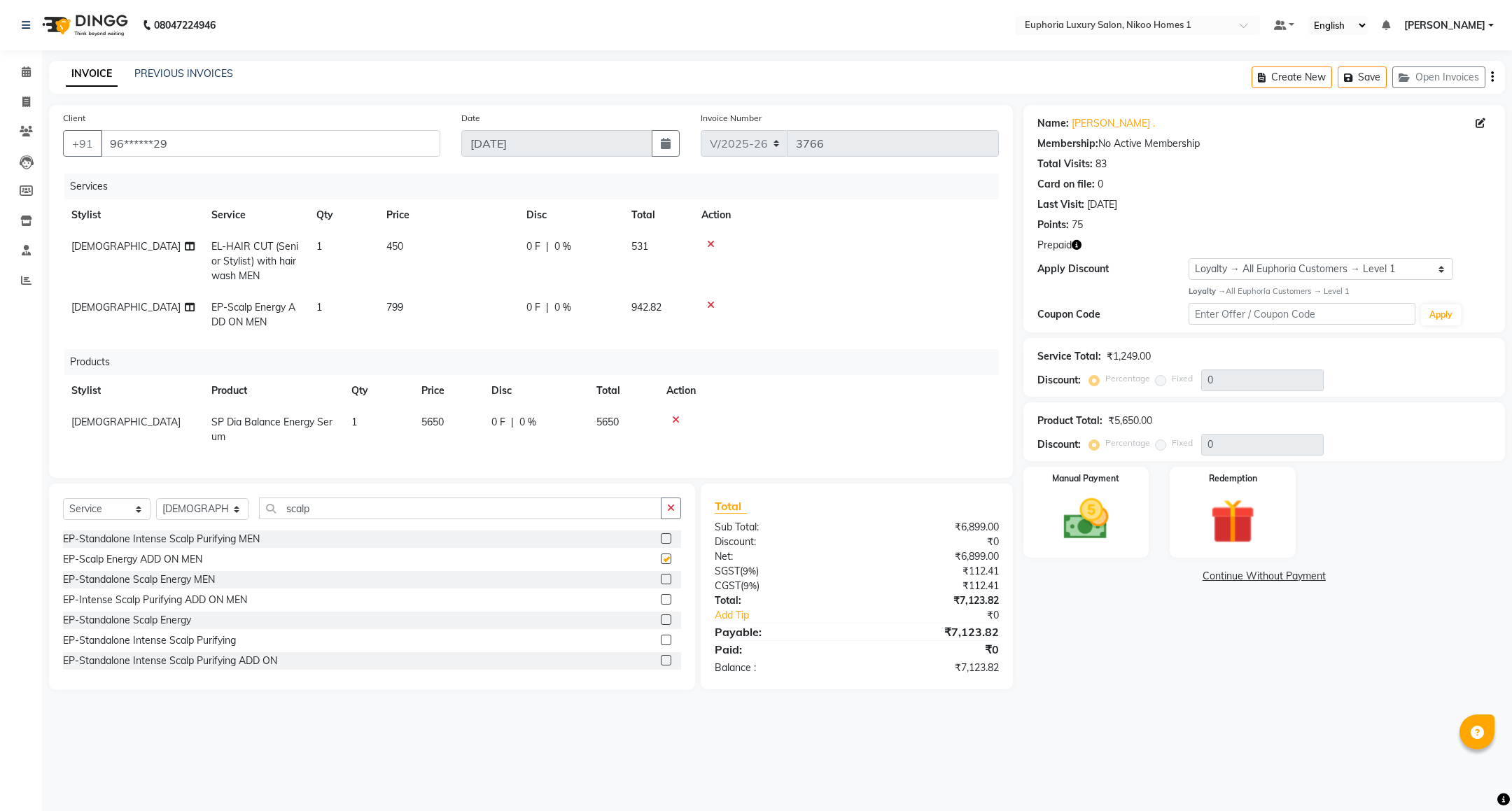
checkbox input "false"
click at [1227, 525] on img at bounding box center [1233, 522] width 77 height 58
click at [1229, 571] on span "Prepaid 1" at bounding box center [1233, 579] width 46 height 16
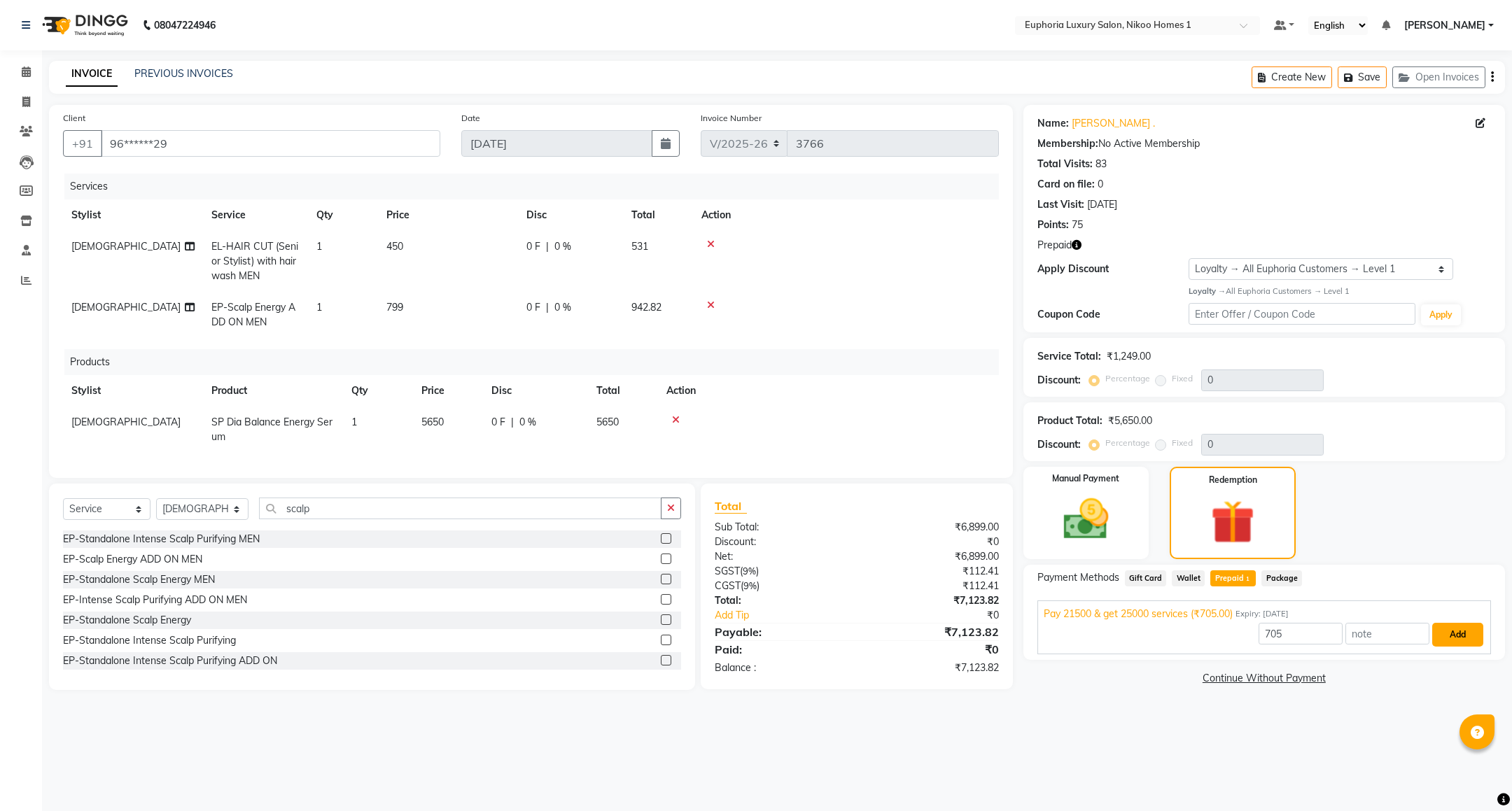
click at [1452, 637] on button "Add" at bounding box center [1457, 634] width 51 height 24
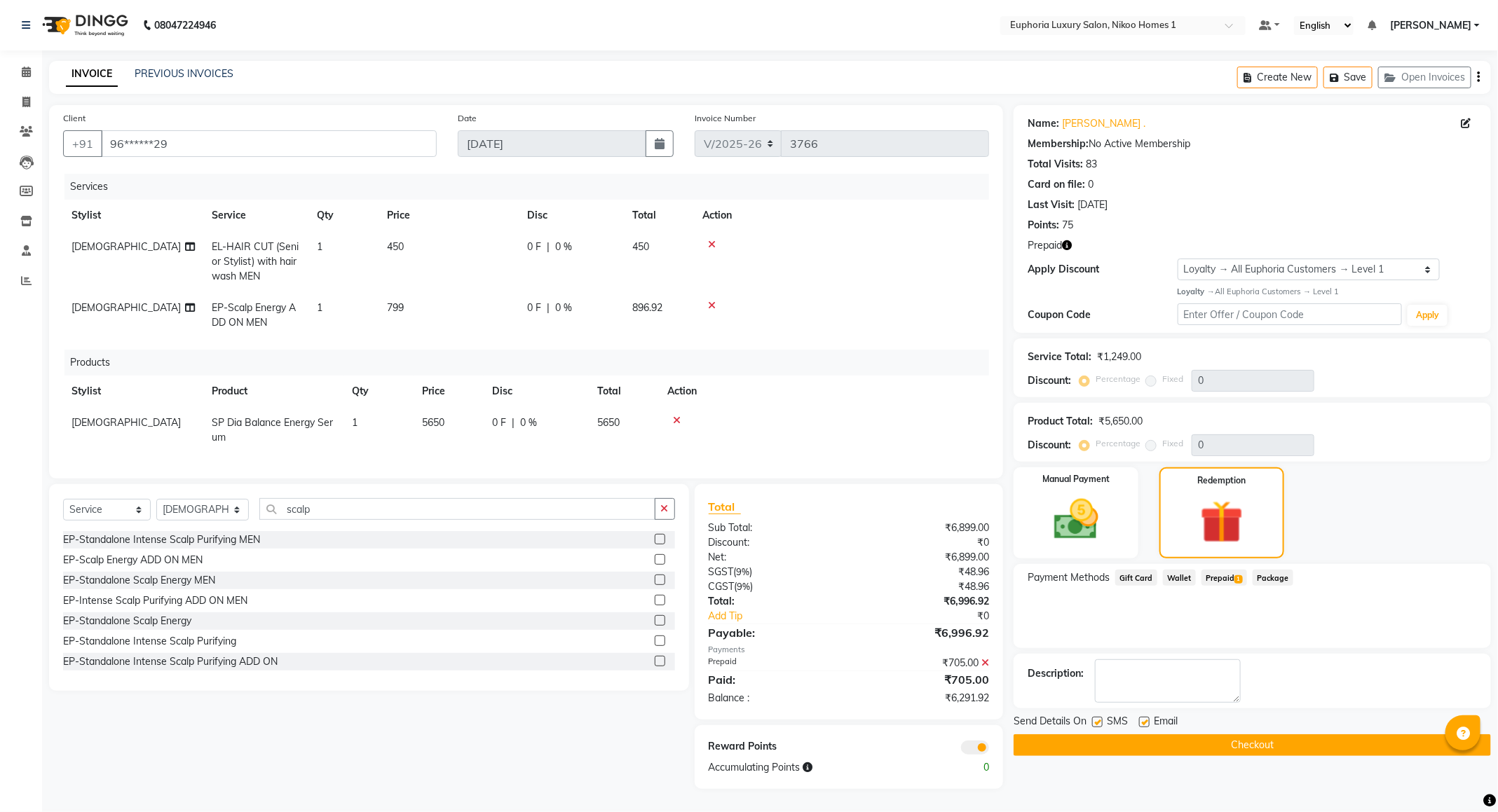
scroll to position [14, 0]
click at [1088, 499] on img at bounding box center [1075, 520] width 75 height 53
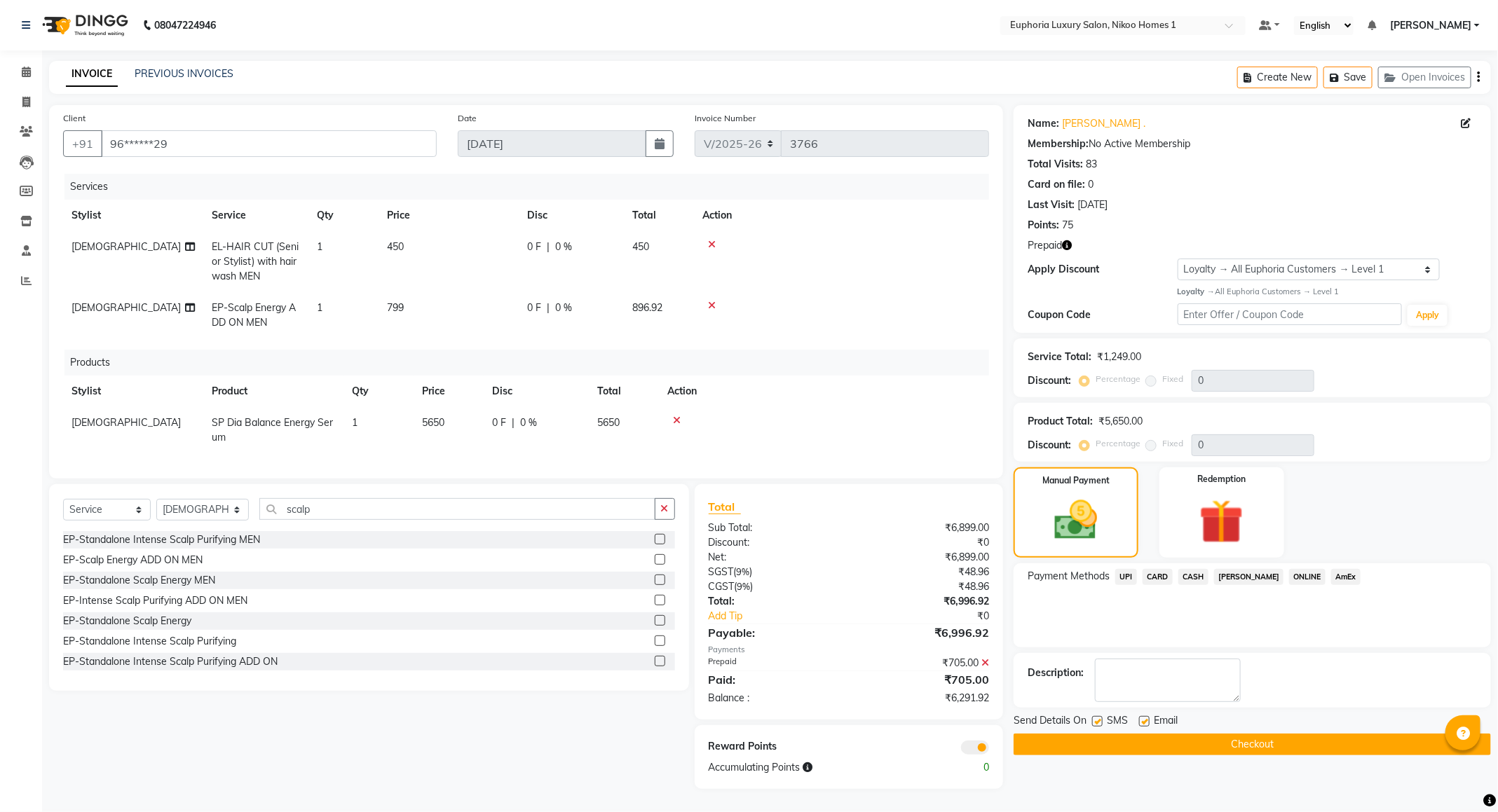
click at [1125, 568] on span "UPI" at bounding box center [1126, 577] width 22 height 16
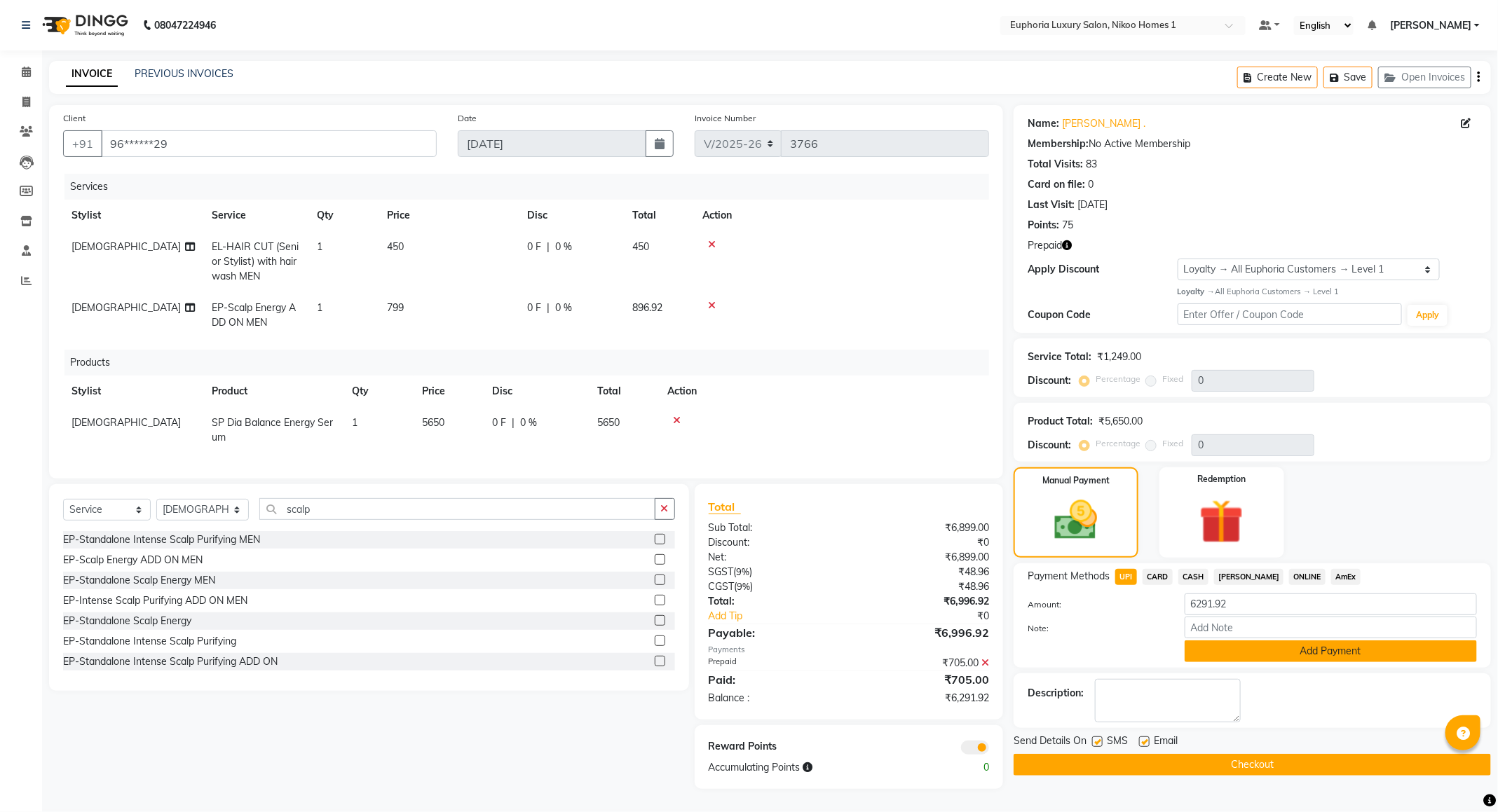
click at [1302, 640] on button "Add Payment" at bounding box center [1331, 651] width 292 height 22
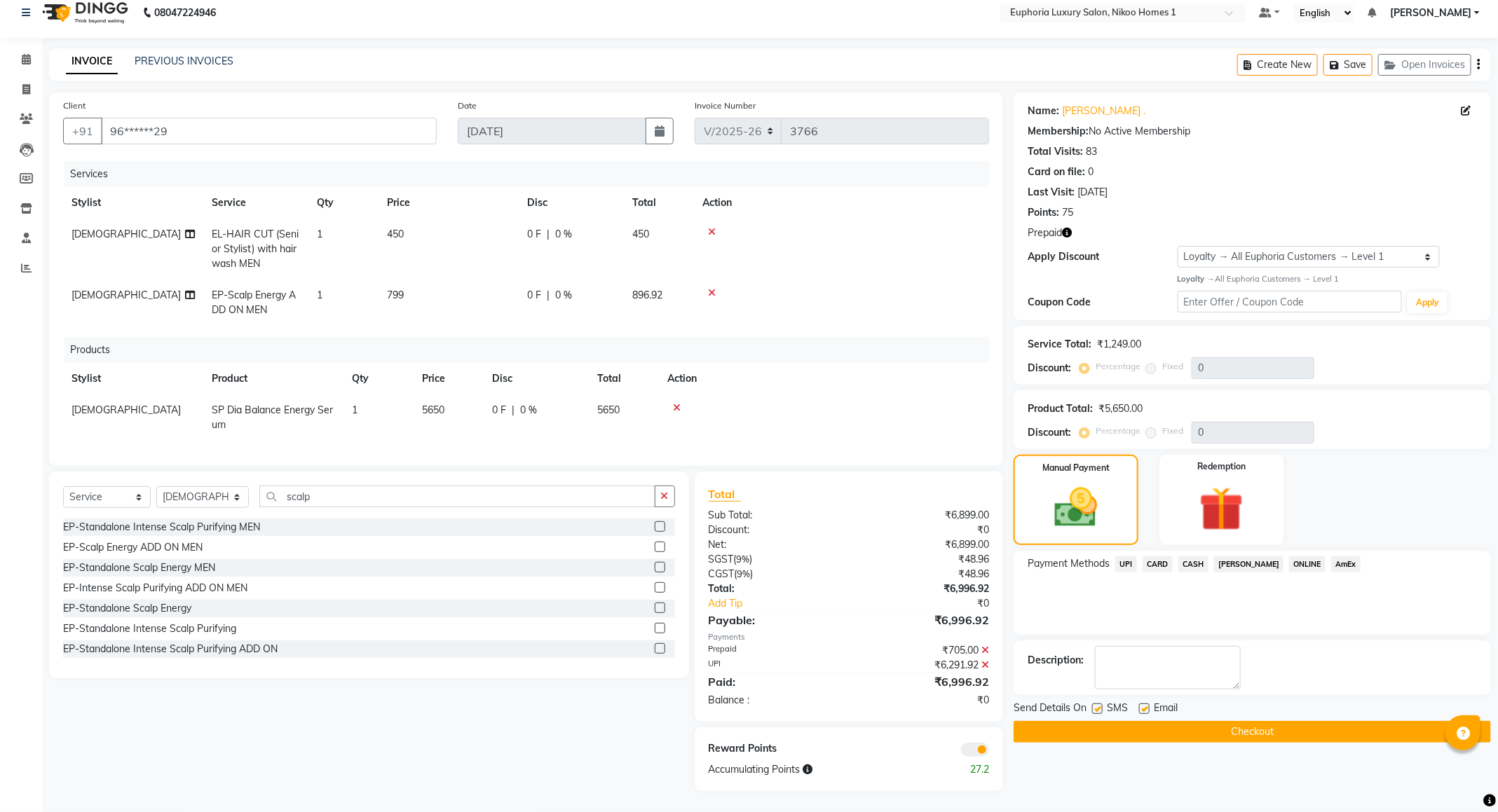
click at [1164, 734] on button "Checkout" at bounding box center [1252, 732] width 477 height 22
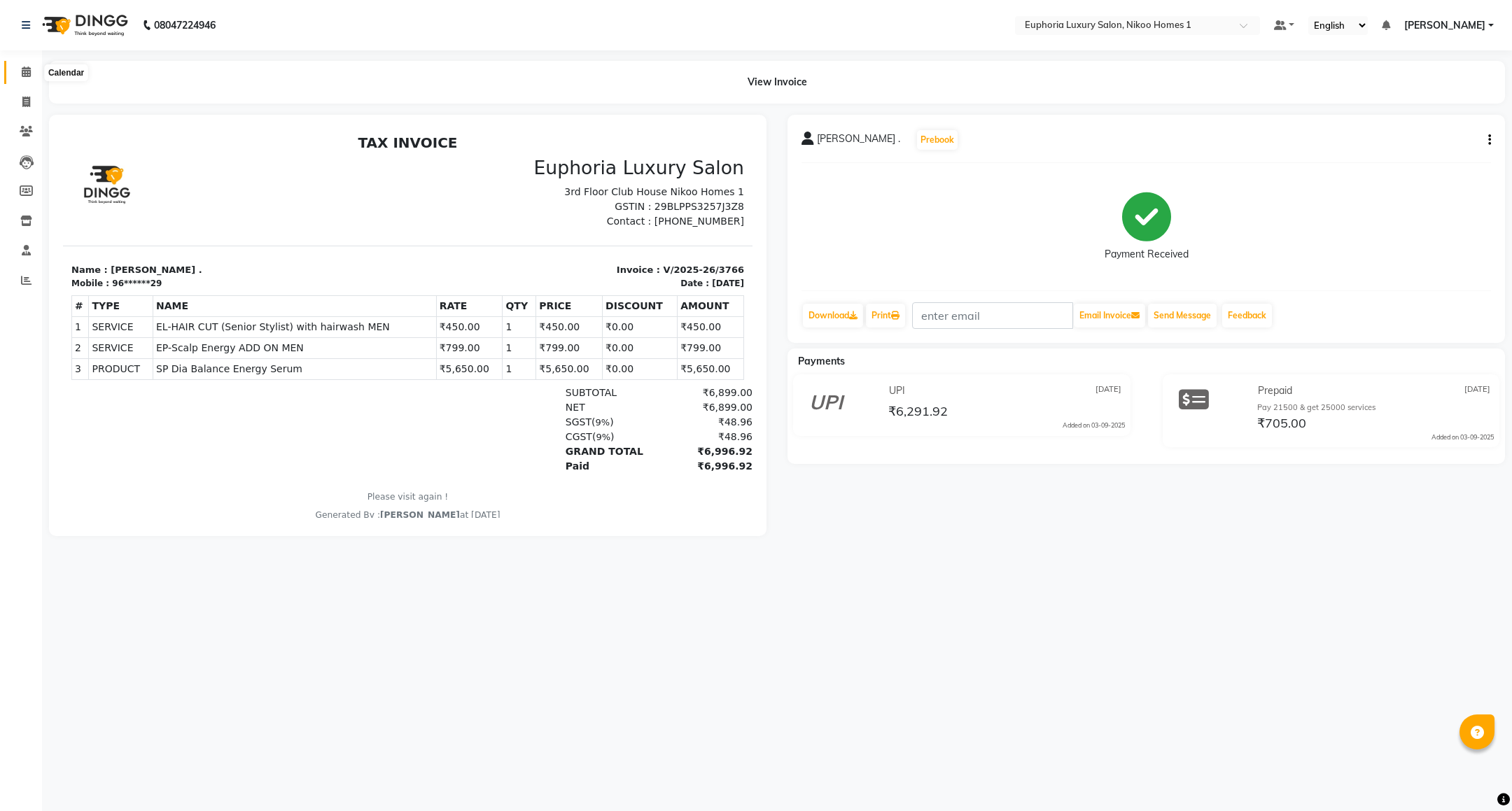
click at [26, 74] on icon at bounding box center [26, 72] width 9 height 11
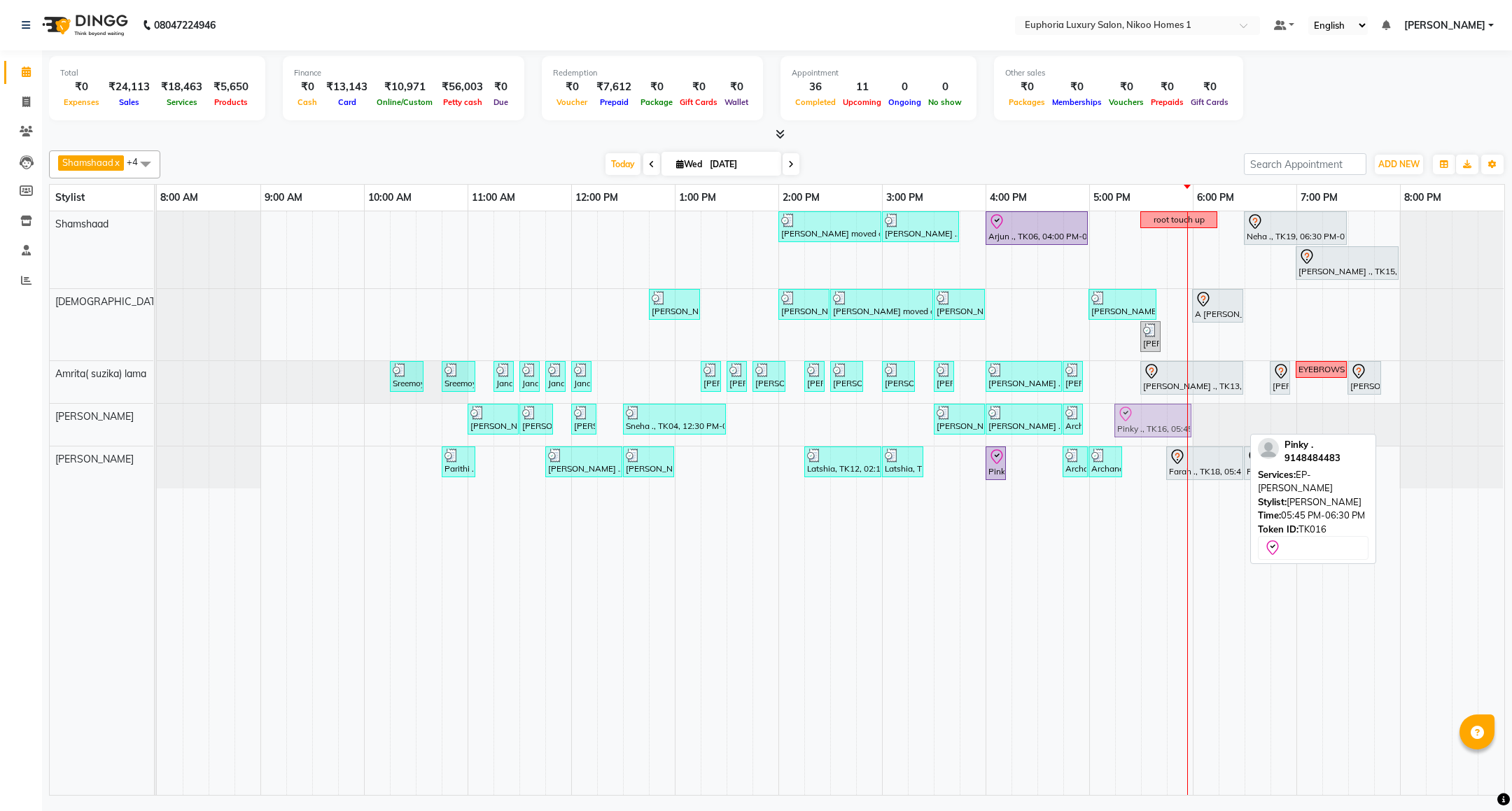
drag, startPoint x: 1197, startPoint y: 420, endPoint x: 1147, endPoint y: 422, distance: 50.0
click at [157, 422] on div "[PERSON_NAME] ., TK02, 11:00 AM-11:30 AM, EP-Instant Clean-Up [PERSON_NAME] ., …" at bounding box center [157, 425] width 0 height 42
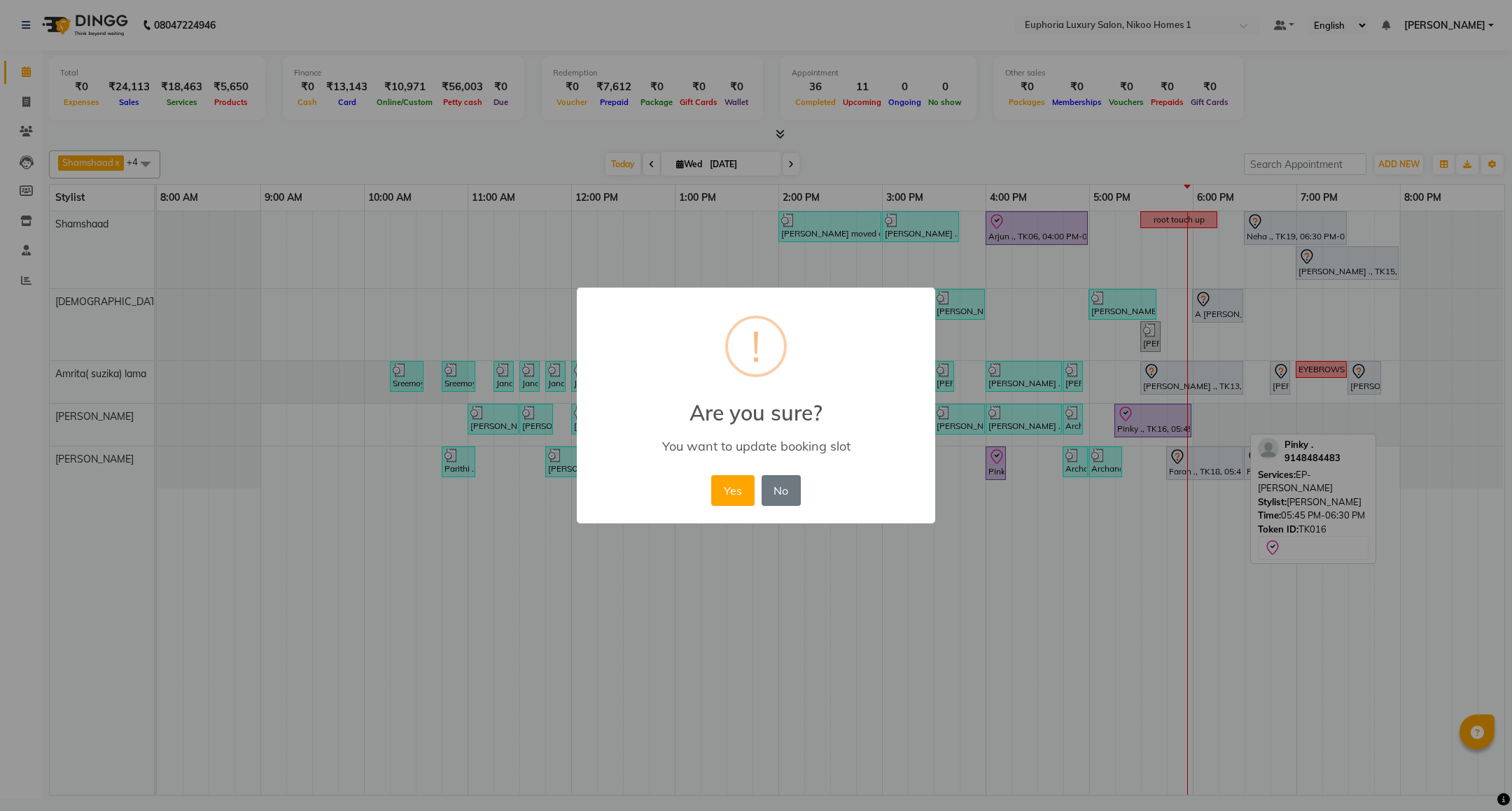
click at [708, 488] on div "Yes No No" at bounding box center [755, 490] width 96 height 37
click at [719, 489] on button "Yes" at bounding box center [732, 490] width 43 height 31
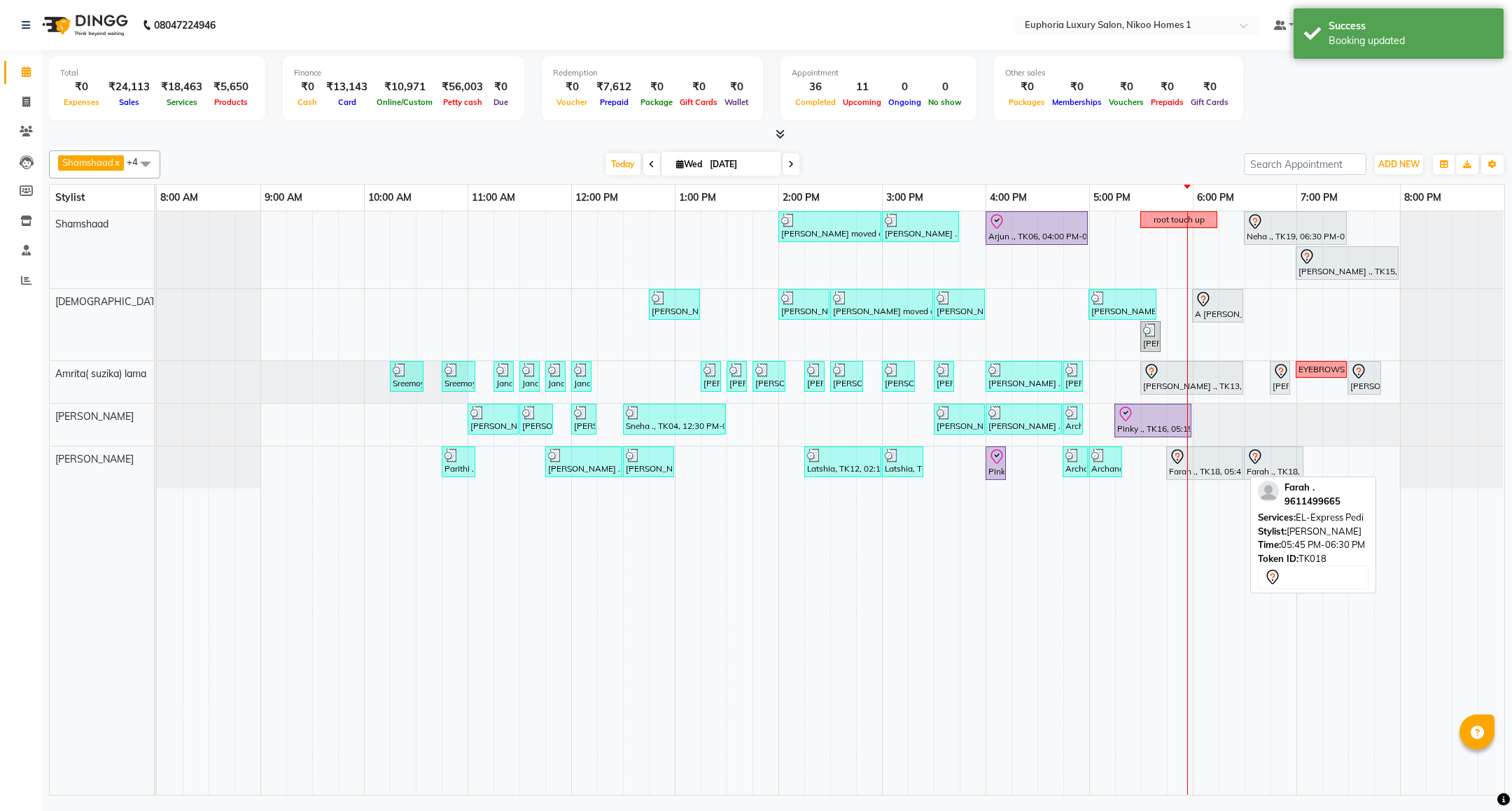
click at [1193, 471] on div "Farah ., TK18, 05:45 PM-06:30 PM, EL-Express Pedi" at bounding box center [1204, 463] width 74 height 29
click at [1208, 457] on div at bounding box center [1204, 457] width 71 height 16
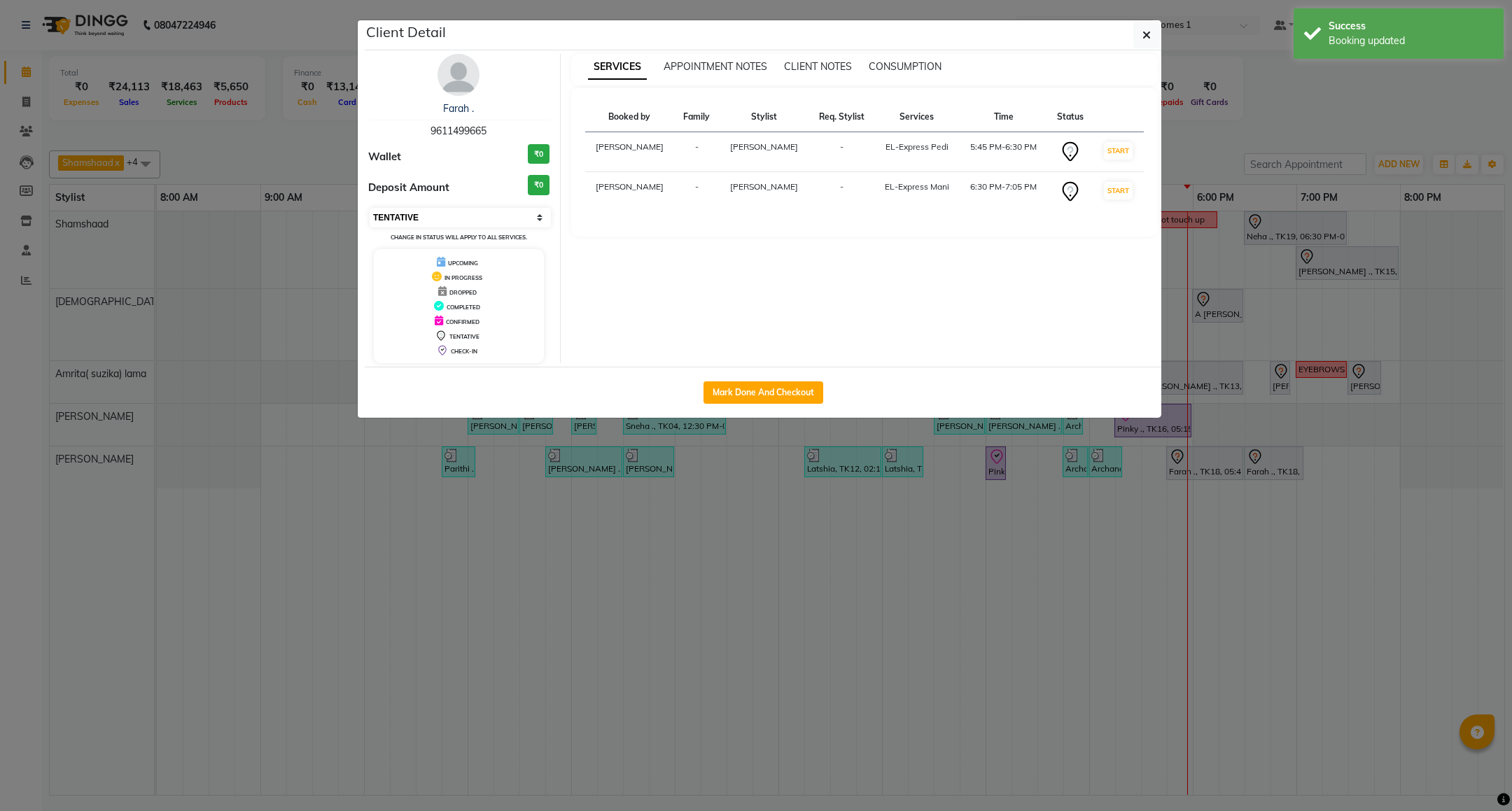
click at [498, 215] on select "Select IN SERVICE CONFIRMED TENTATIVE CHECK IN MARK DONE DROPPED UPCOMING" at bounding box center [459, 217] width 181 height 19
select select "8"
click at [369, 209] on select "Select IN SERVICE CONFIRMED TENTATIVE CHECK IN MARK DONE DROPPED UPCOMING" at bounding box center [459, 217] width 181 height 19
click at [1143, 36] on icon "button" at bounding box center [1146, 35] width 8 height 11
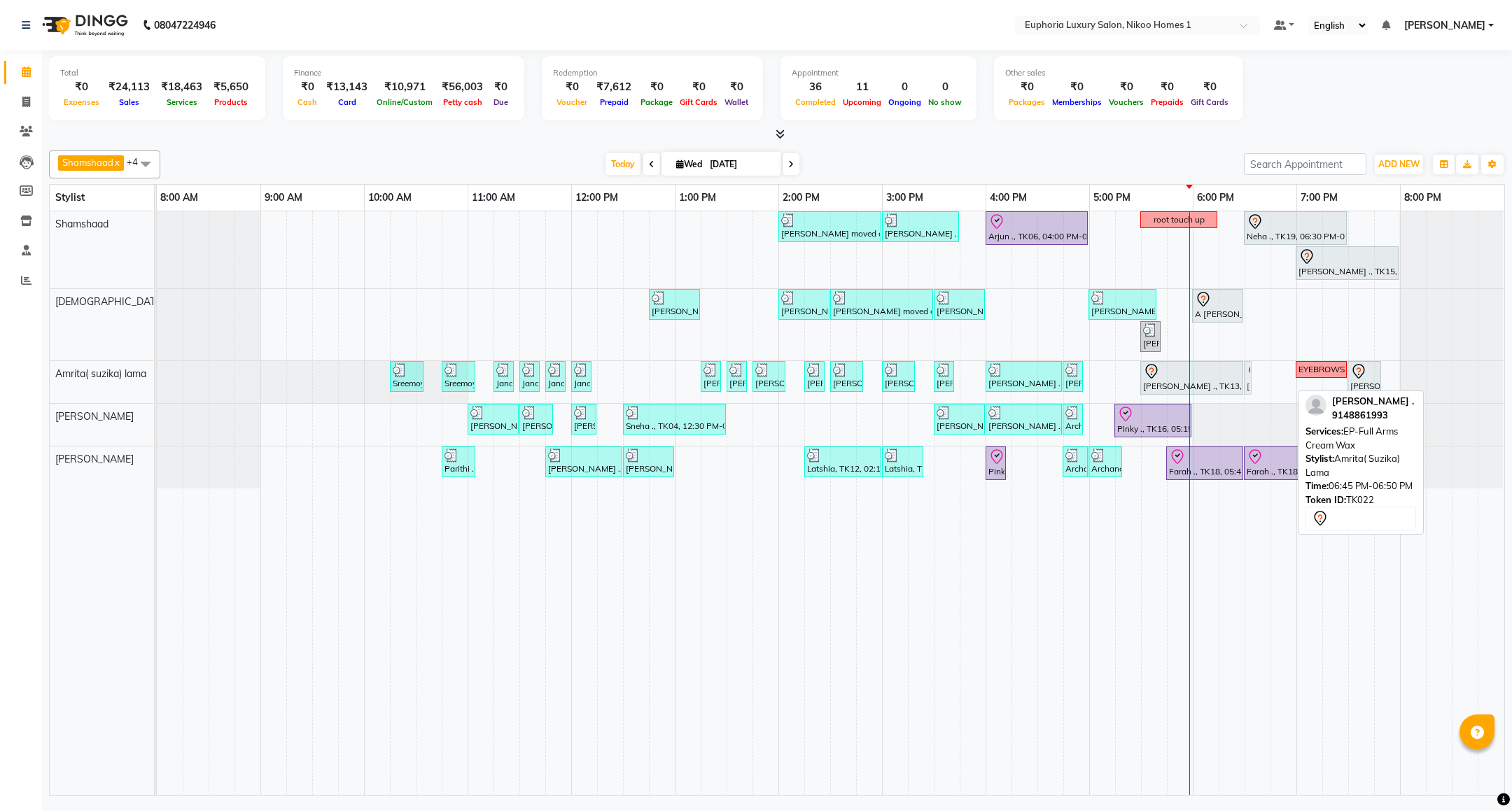
drag, startPoint x: 1281, startPoint y: 385, endPoint x: 1267, endPoint y: 385, distance: 14.0
click at [1267, 385] on div "[PERSON_NAME] moved out, TK11, 02:00 PM-03:00 PM, EP-Artistic Cut - Creative St…" at bounding box center [830, 503] width 1347 height 583
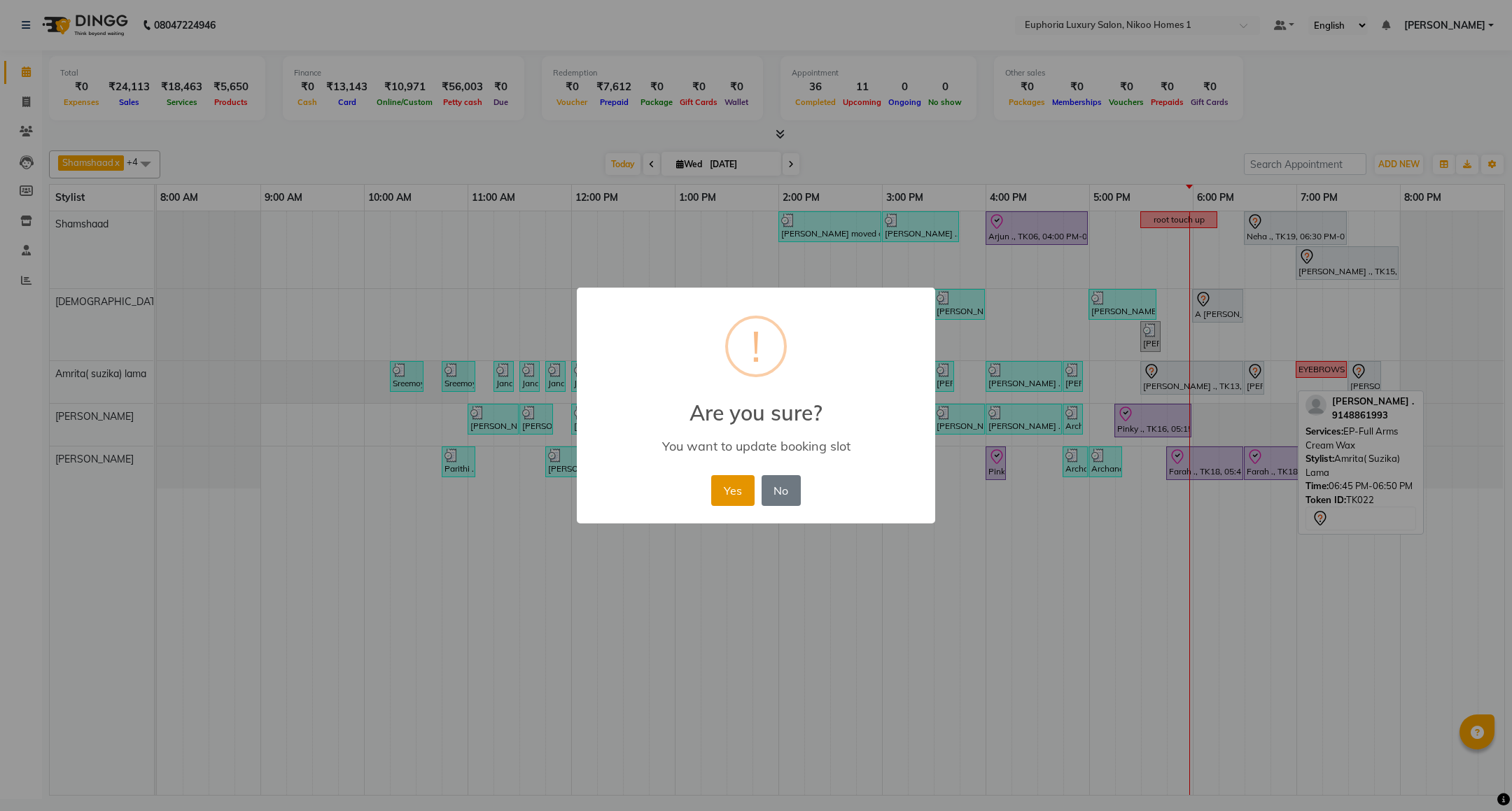
click at [725, 488] on button "Yes" at bounding box center [732, 490] width 43 height 31
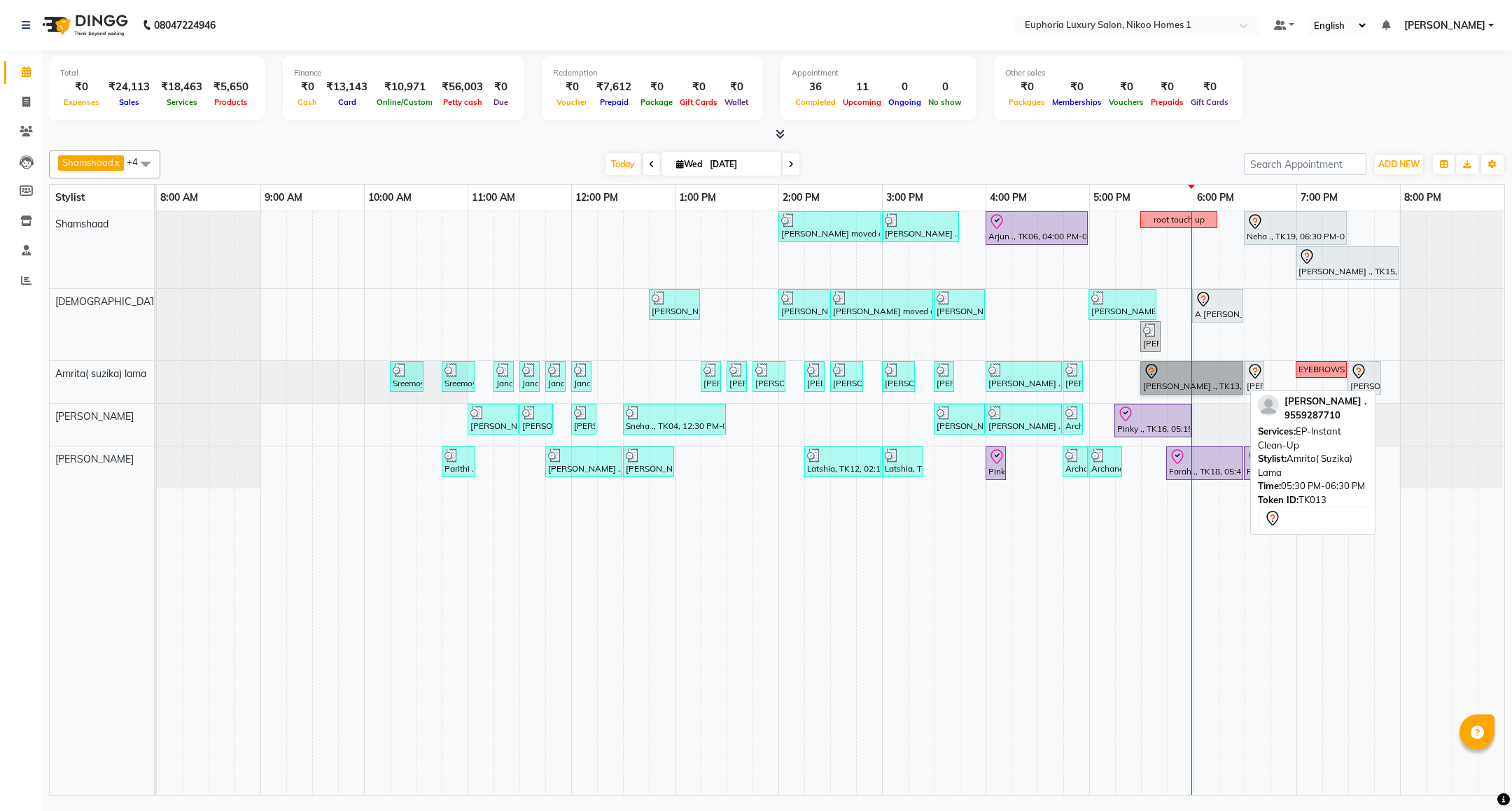
drag, startPoint x: 1192, startPoint y: 393, endPoint x: 1225, endPoint y: 378, distance: 36.2
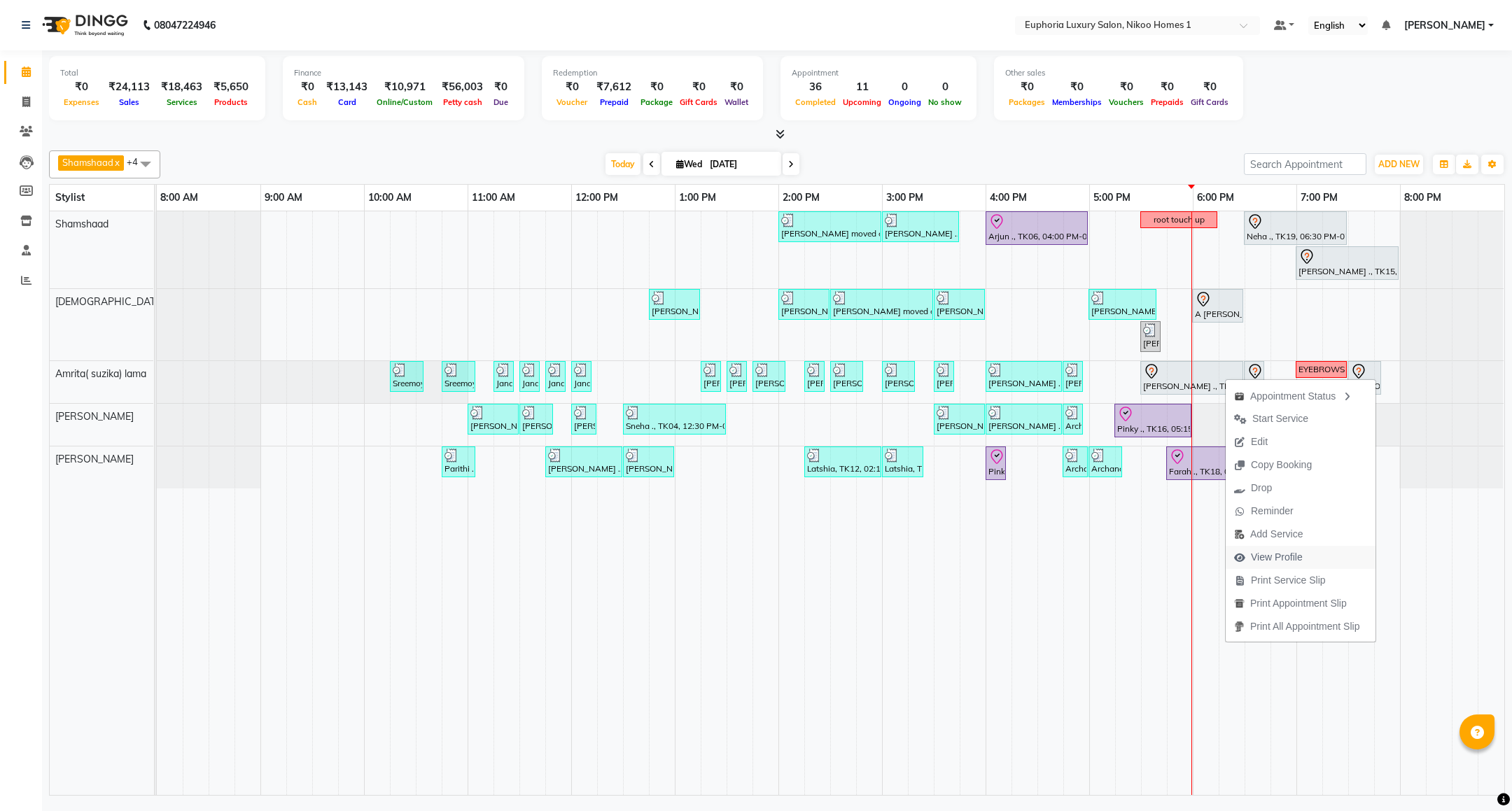
click at [1280, 559] on span "View Profile" at bounding box center [1276, 558] width 52 height 15
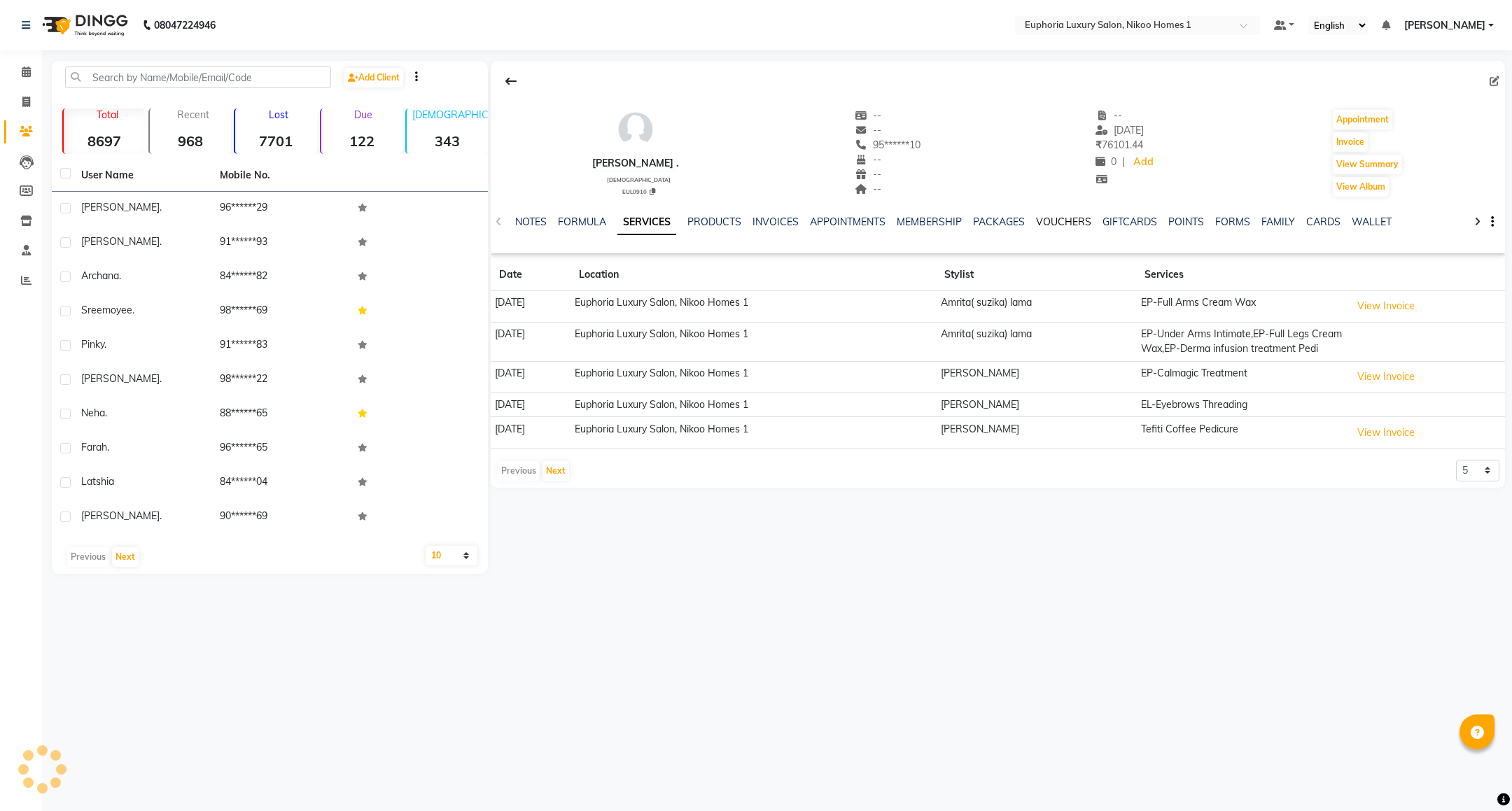
click at [1053, 223] on link "VOUCHERS" at bounding box center [1063, 221] width 56 height 13
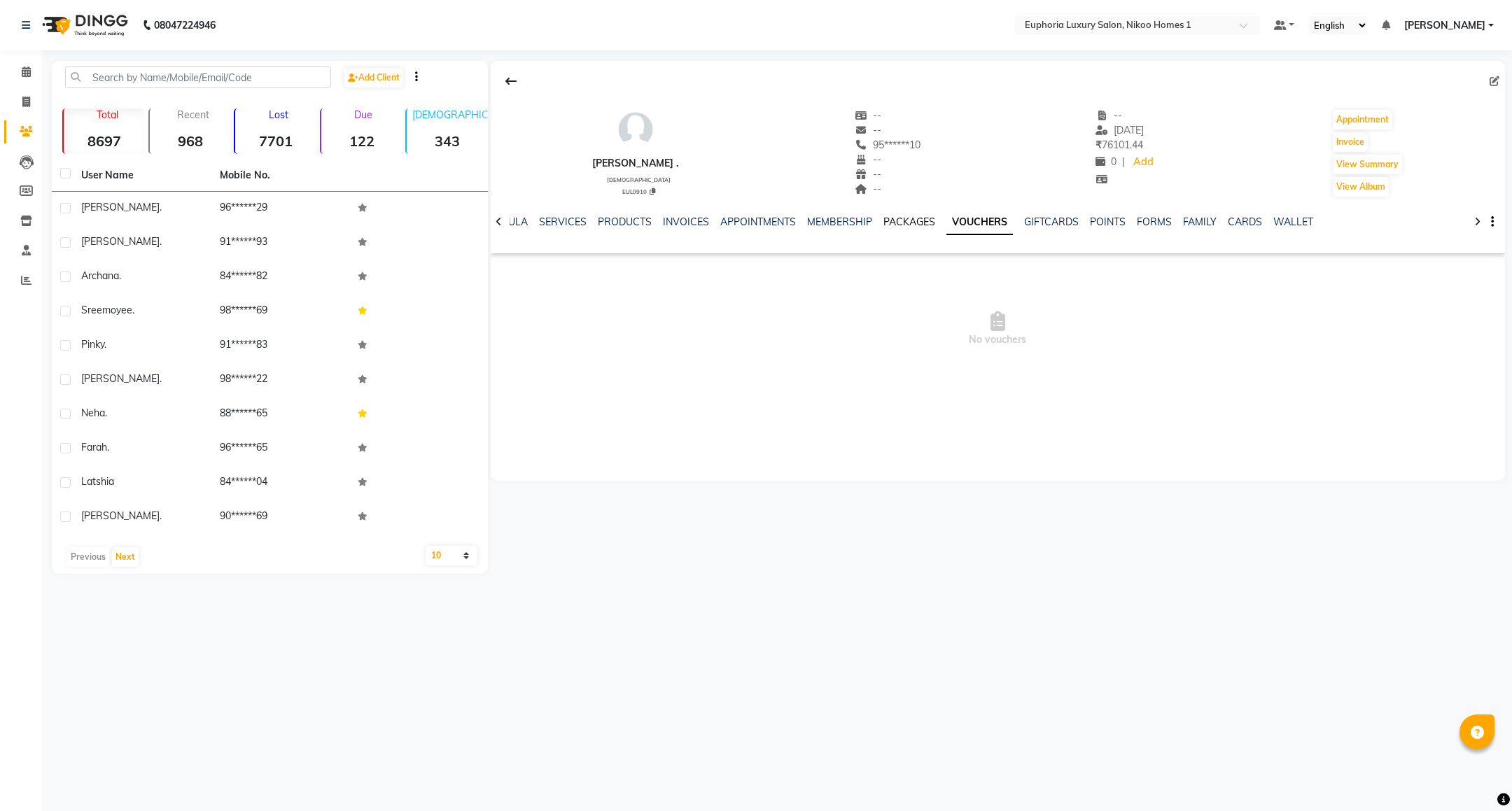
click at [897, 219] on link "PACKAGES" at bounding box center [909, 221] width 52 height 13
click at [563, 219] on link "SERVICES" at bounding box center [574, 221] width 47 height 13
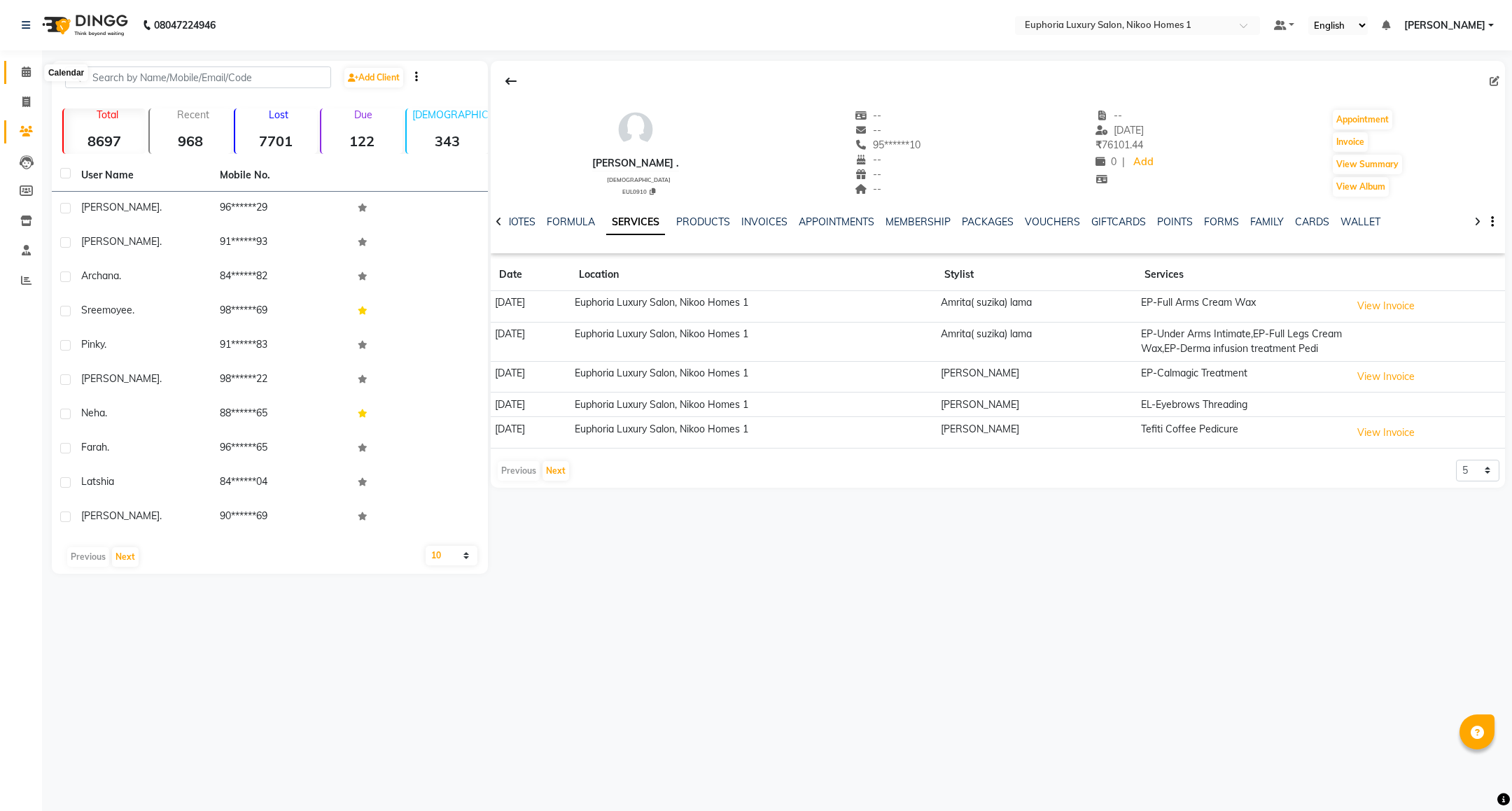
click at [28, 71] on icon at bounding box center [26, 72] width 9 height 11
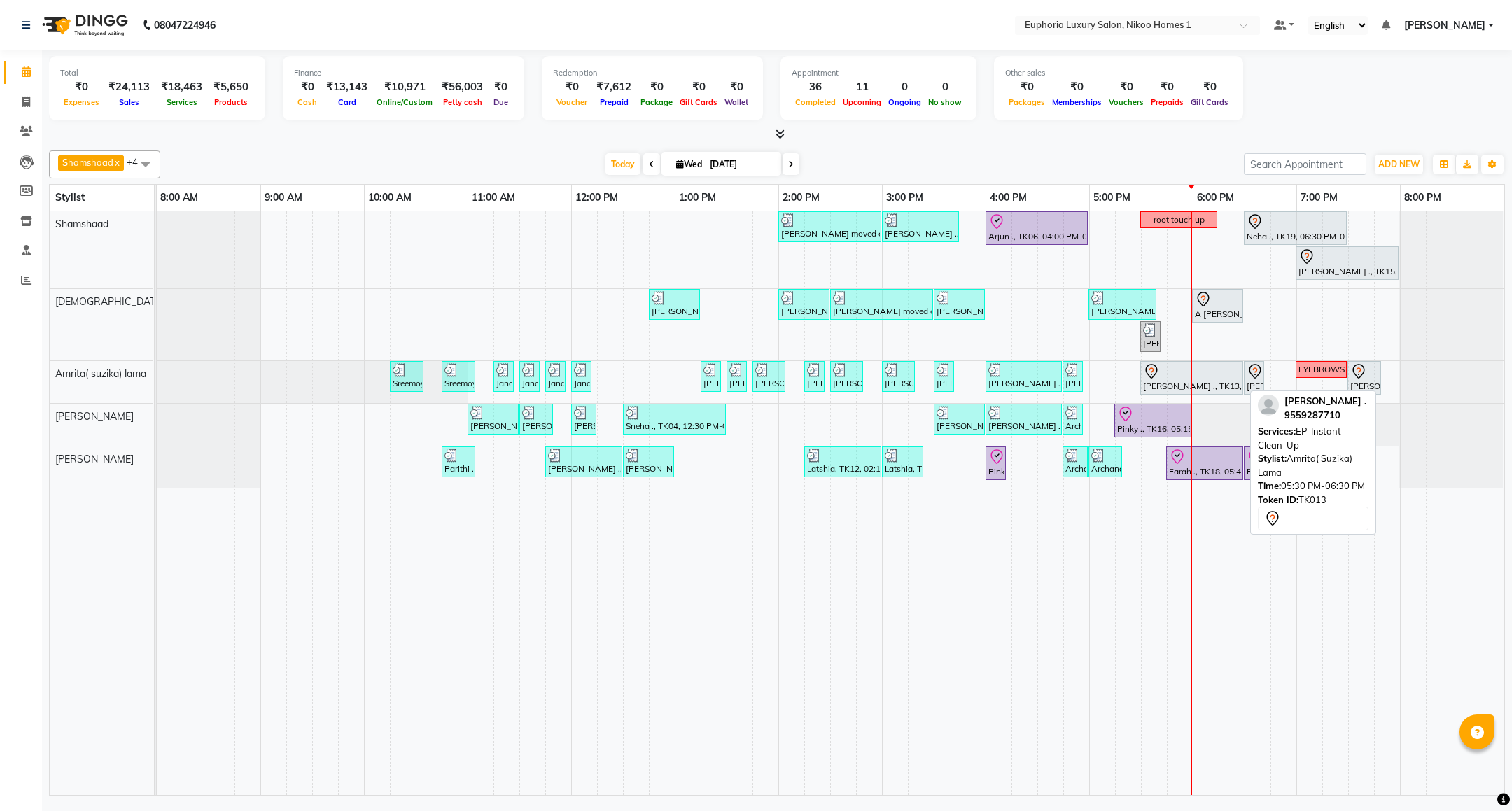
click at [1178, 375] on div at bounding box center [1191, 372] width 98 height 16
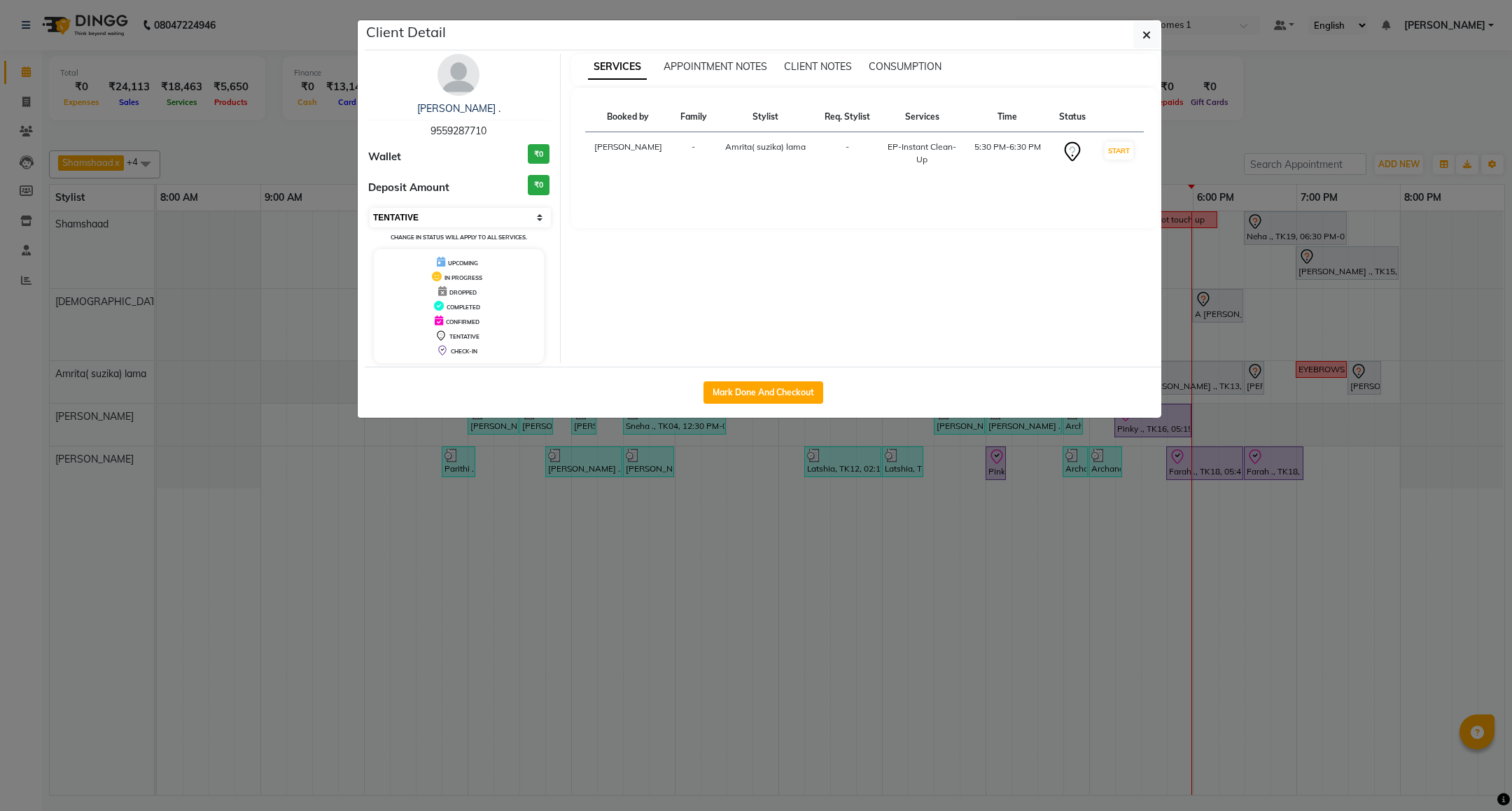
click at [430, 214] on select "Select IN SERVICE CONFIRMED TENTATIVE CHECK IN MARK DONE DROPPED UPCOMING" at bounding box center [459, 217] width 181 height 19
select select "8"
click at [369, 209] on select "Select IN SERVICE CONFIRMED TENTATIVE CHECK IN MARK DONE DROPPED UPCOMING" at bounding box center [459, 217] width 181 height 19
click at [1145, 36] on icon "button" at bounding box center [1146, 35] width 8 height 11
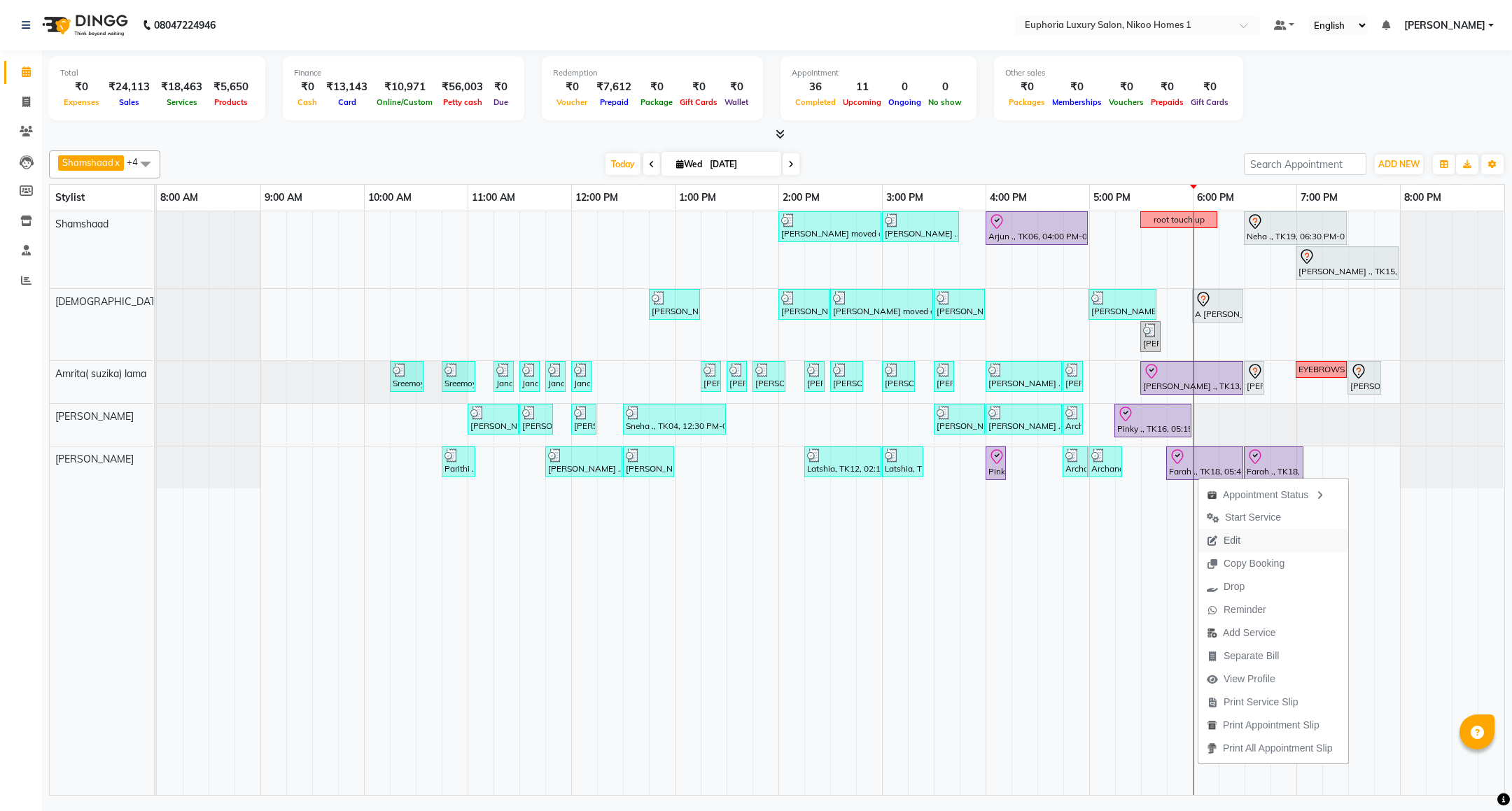
click at [1219, 539] on span "Edit" at bounding box center [1223, 539] width 50 height 23
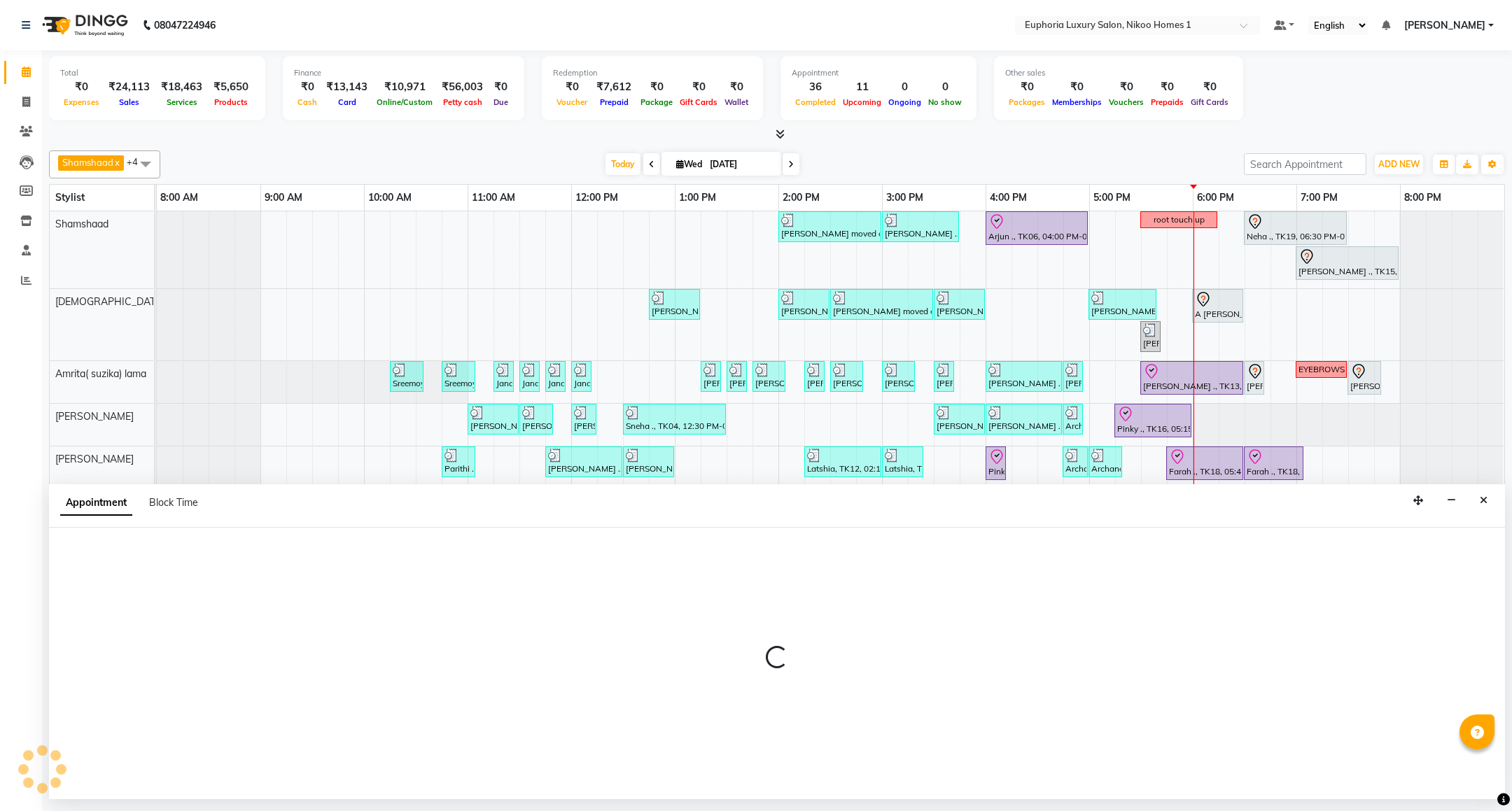
select select "tentative"
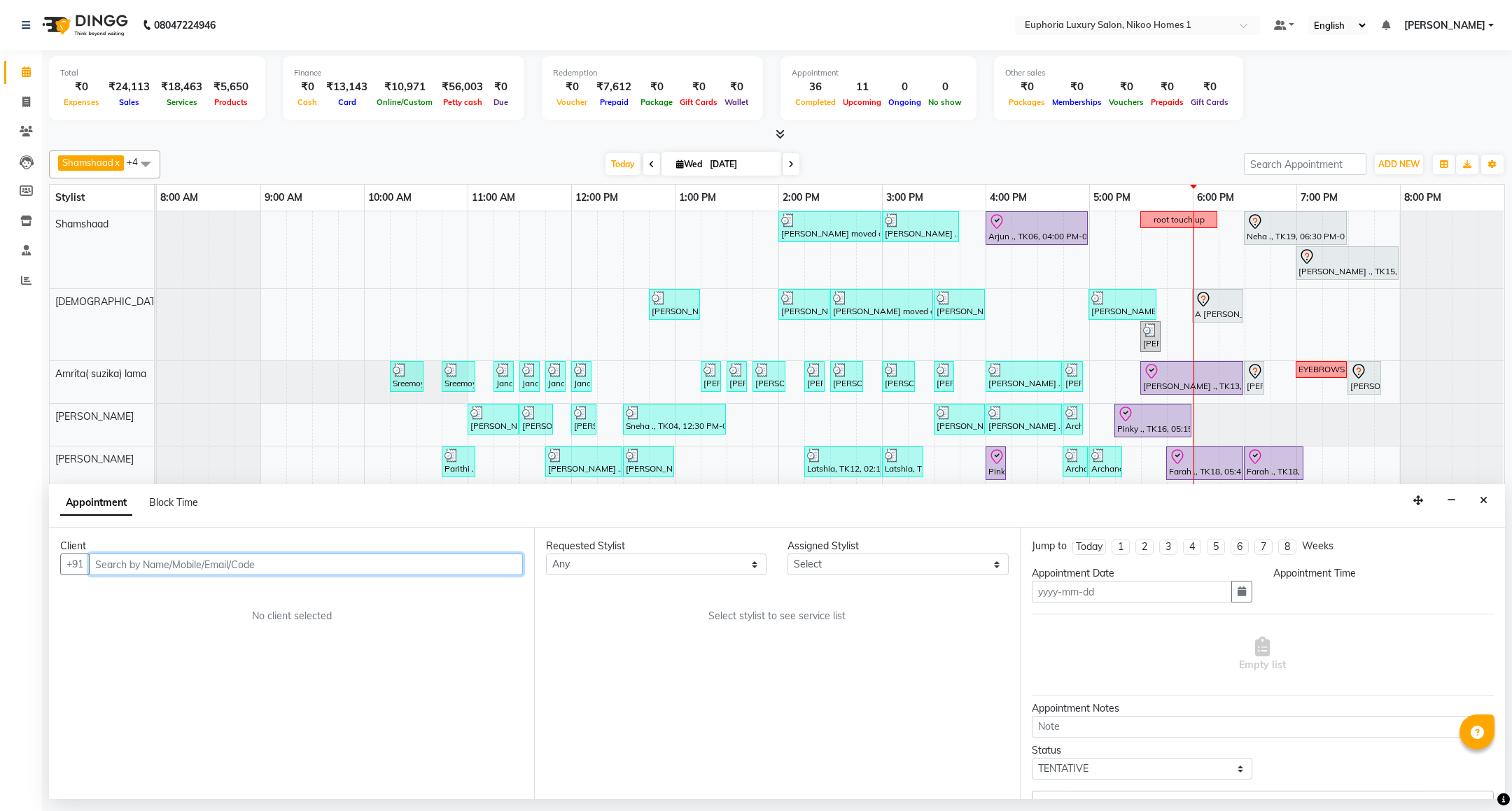
type input "[DATE]"
select select "check-in"
select select "1065"
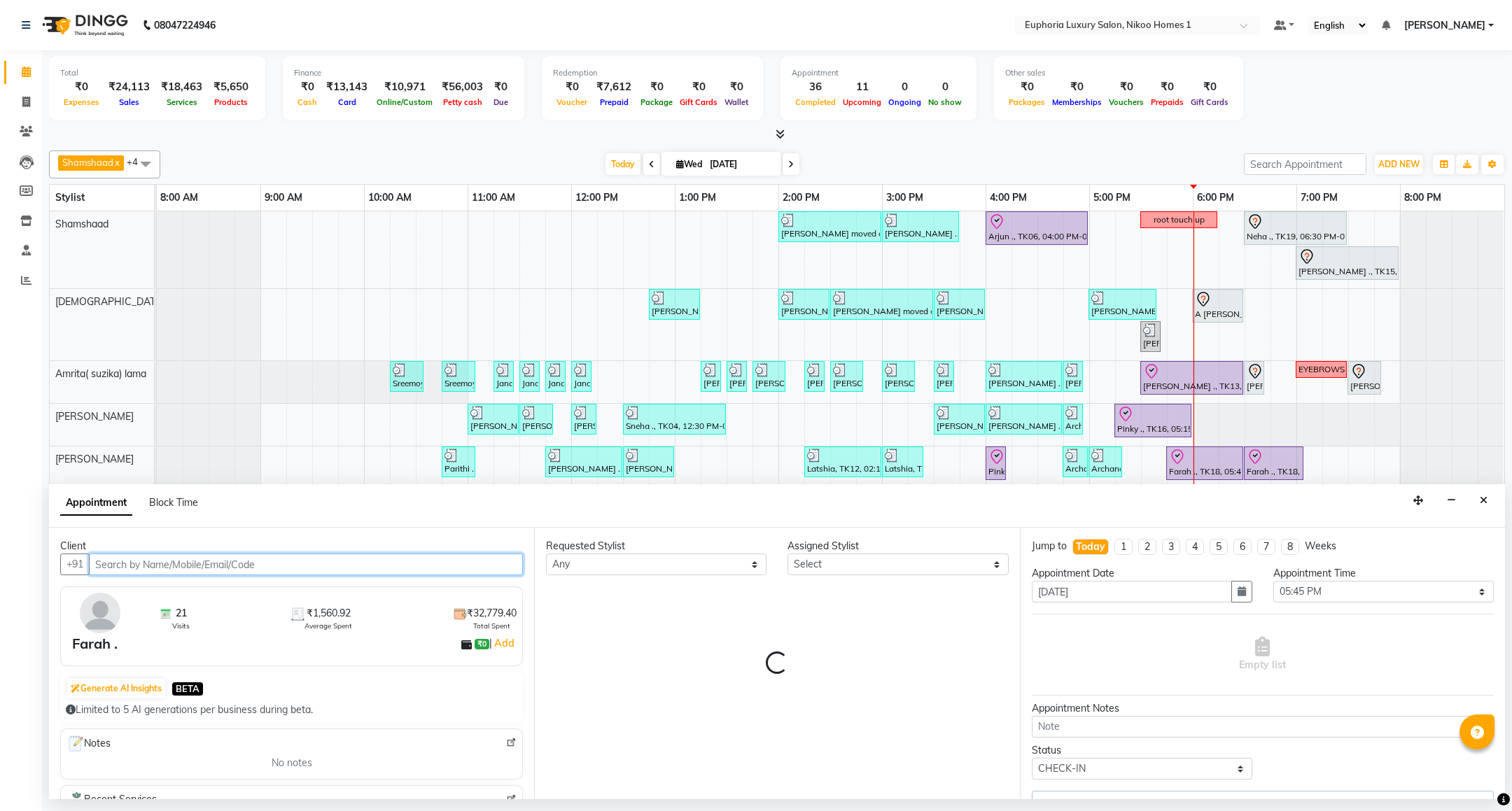
select select "86001"
select select "4025"
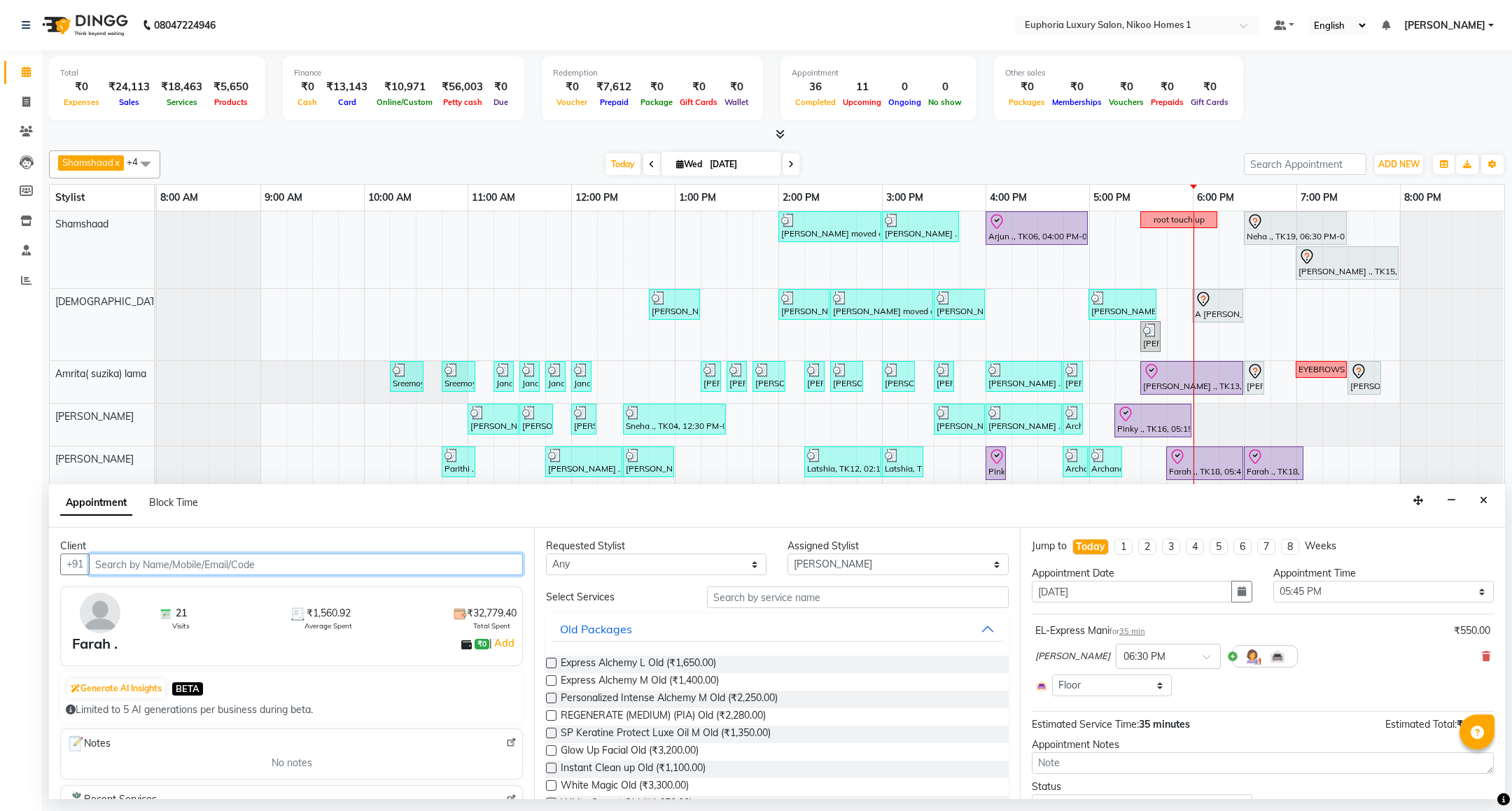
select select "4025"
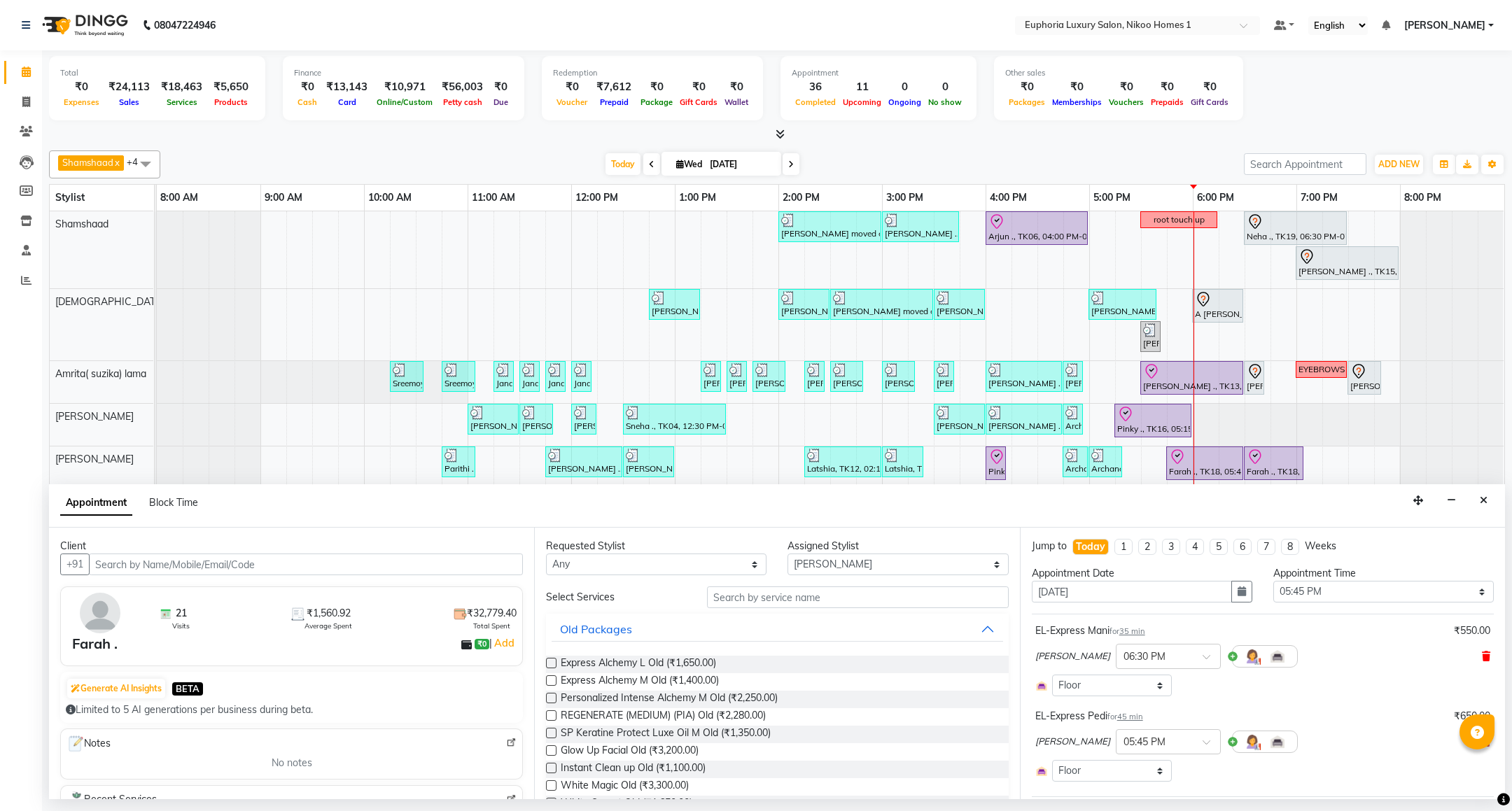
click at [1482, 662] on icon at bounding box center [1486, 656] width 8 height 10
click at [1482, 673] on icon at bounding box center [1486, 669] width 8 height 10
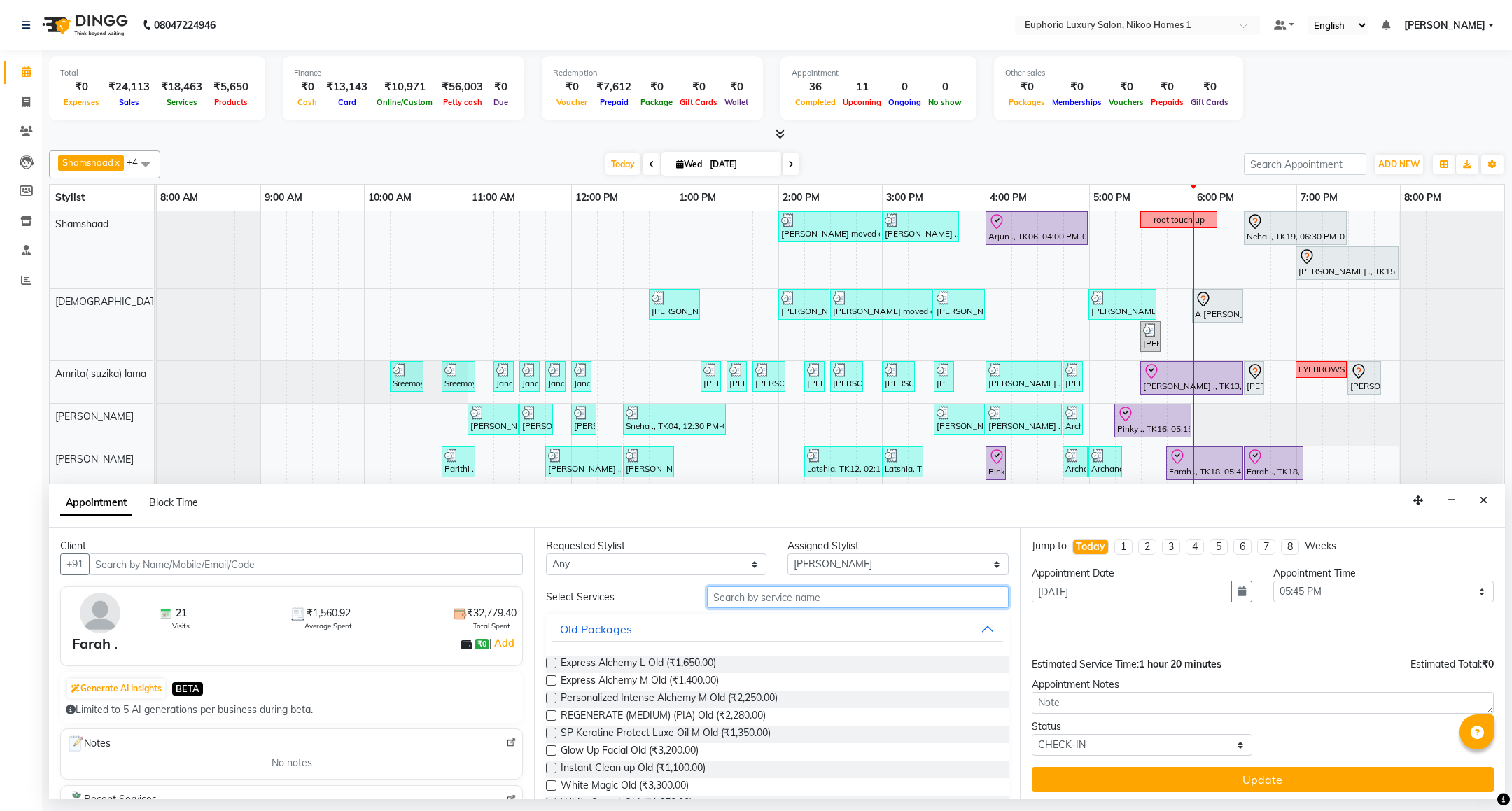
click at [756, 597] on input "text" at bounding box center [858, 597] width 301 height 22
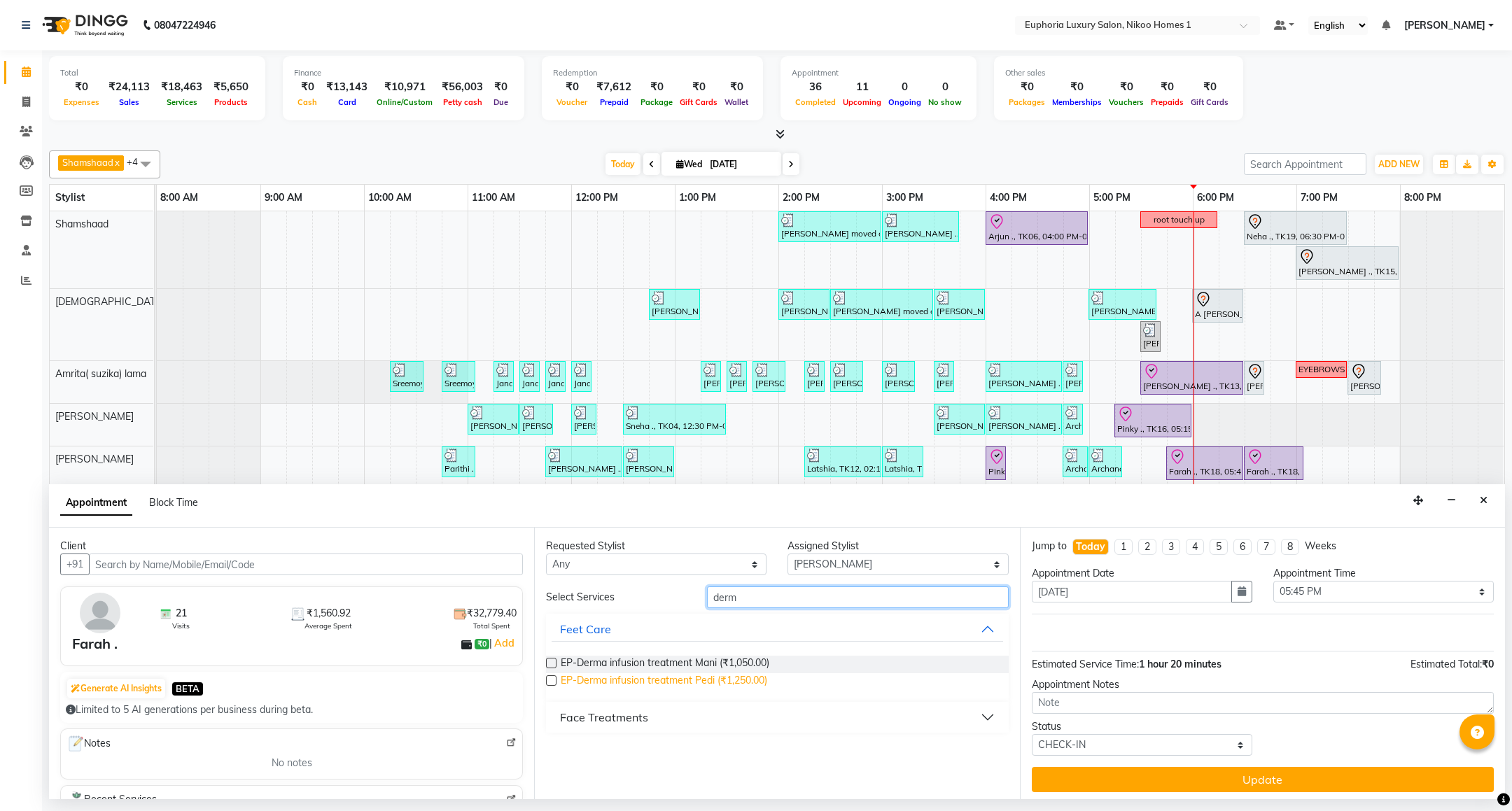
type input "derm"
click at [671, 681] on span "EP-Derma infusion treatment Pedi (₹1,250.00)" at bounding box center [663, 682] width 207 height 17
checkbox input "false"
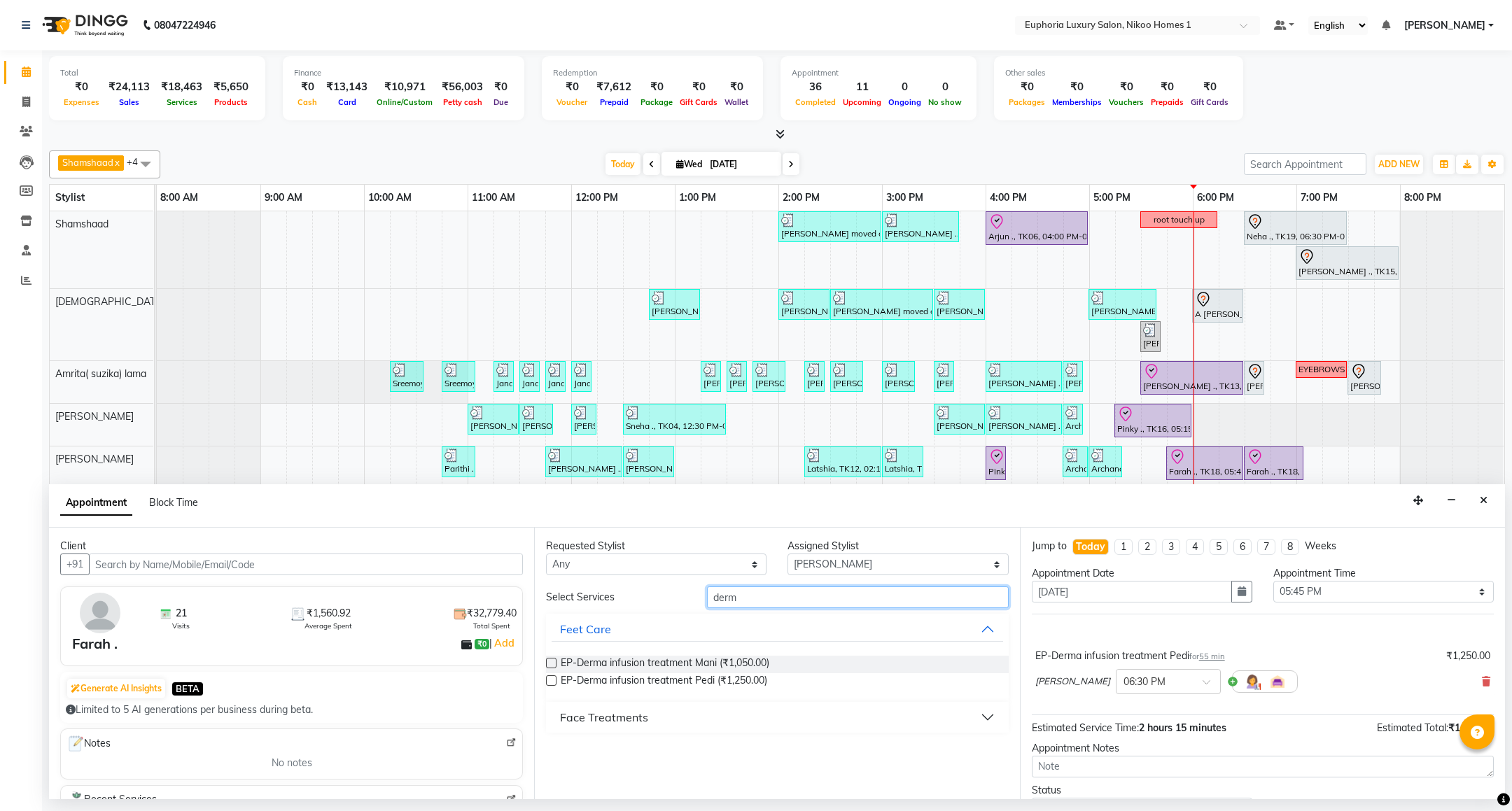
click at [746, 601] on input "derm" at bounding box center [858, 597] width 301 height 22
type input "d"
type input "tef"
click at [672, 679] on span "EP-Tefiti Coffee Mani (₹650.00)" at bounding box center [631, 682] width 140 height 17
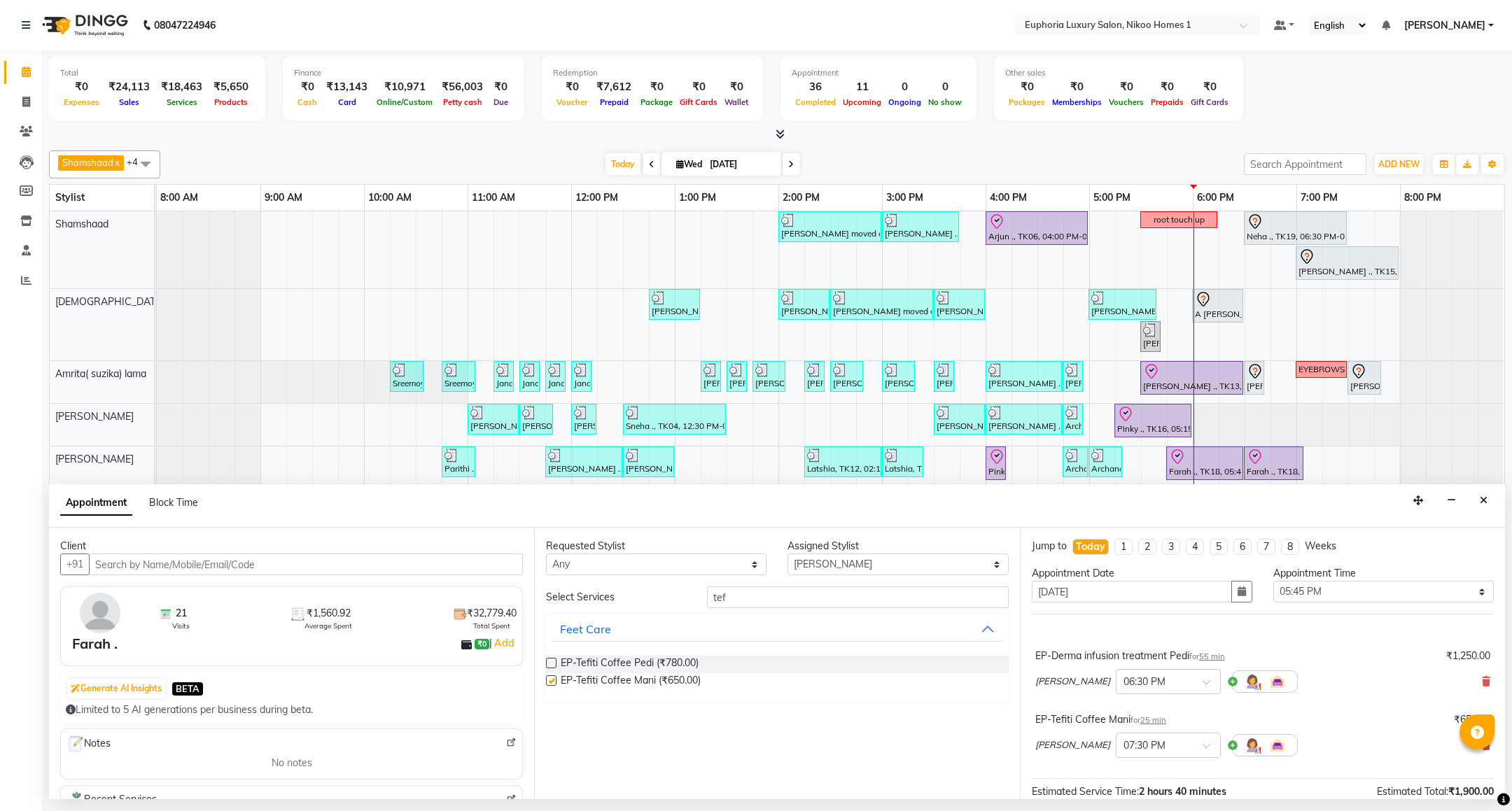
checkbox input "false"
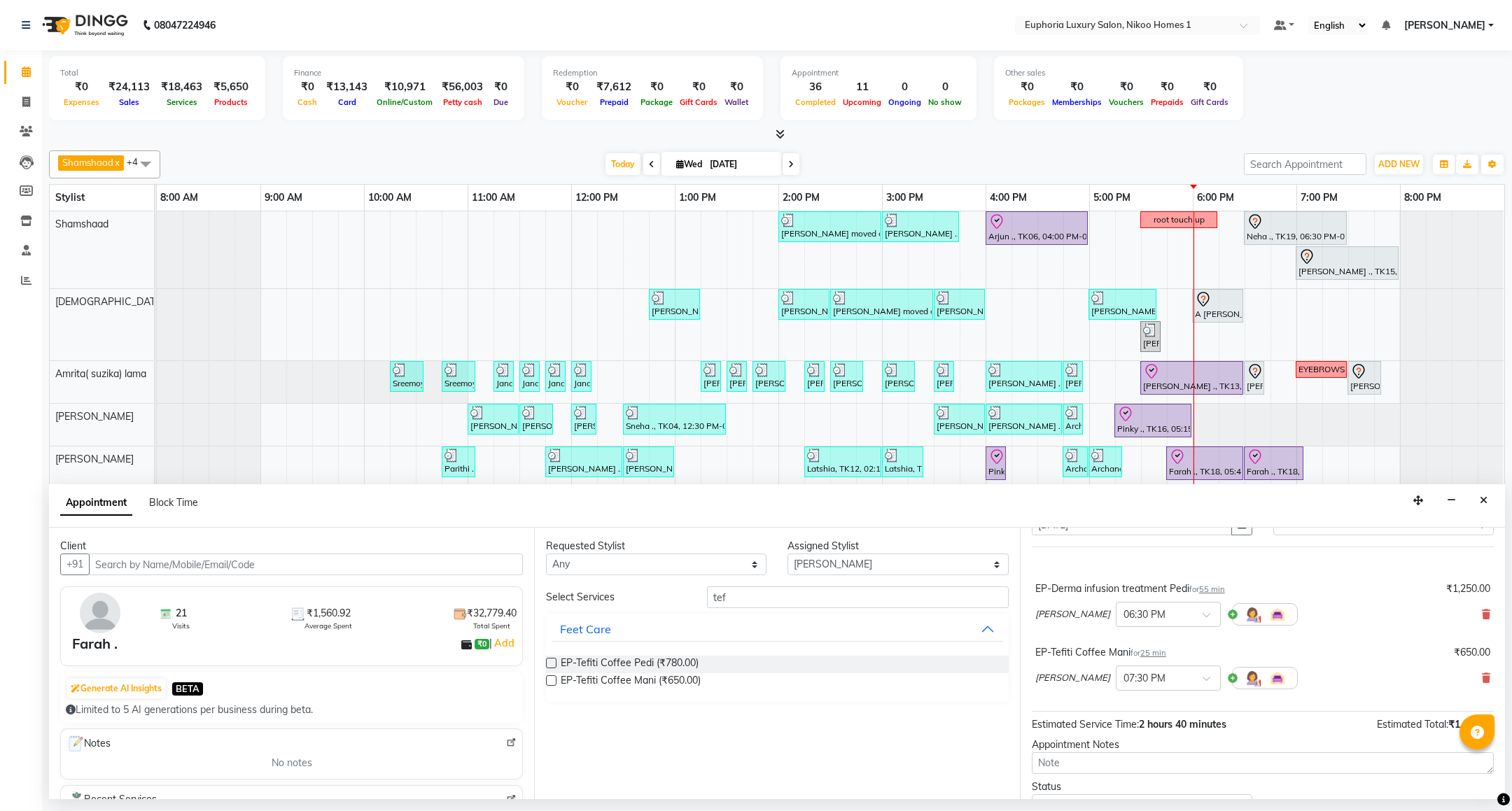
scroll to position [134, 0]
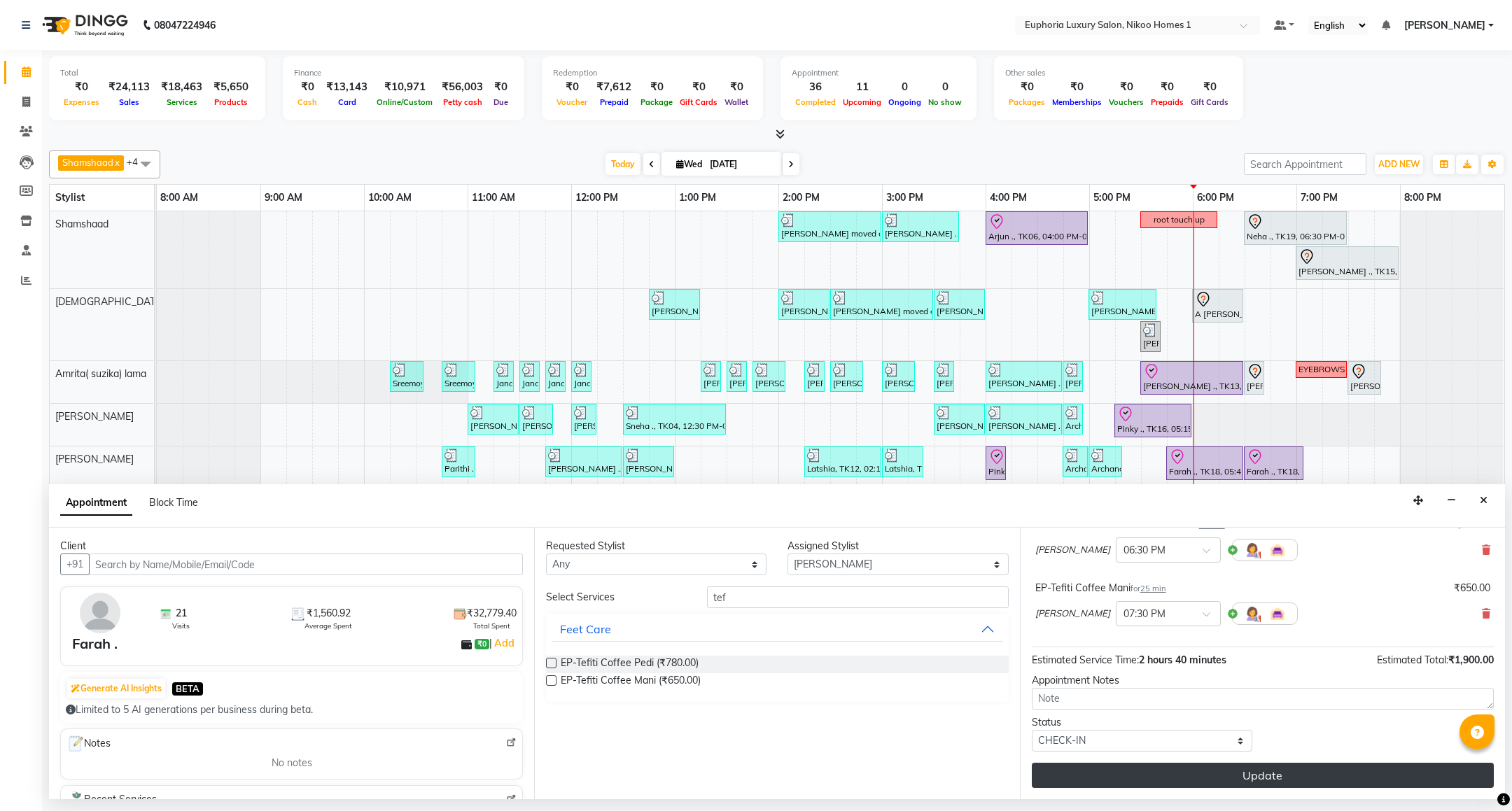
click at [1216, 770] on button "Update" at bounding box center [1262, 775] width 462 height 26
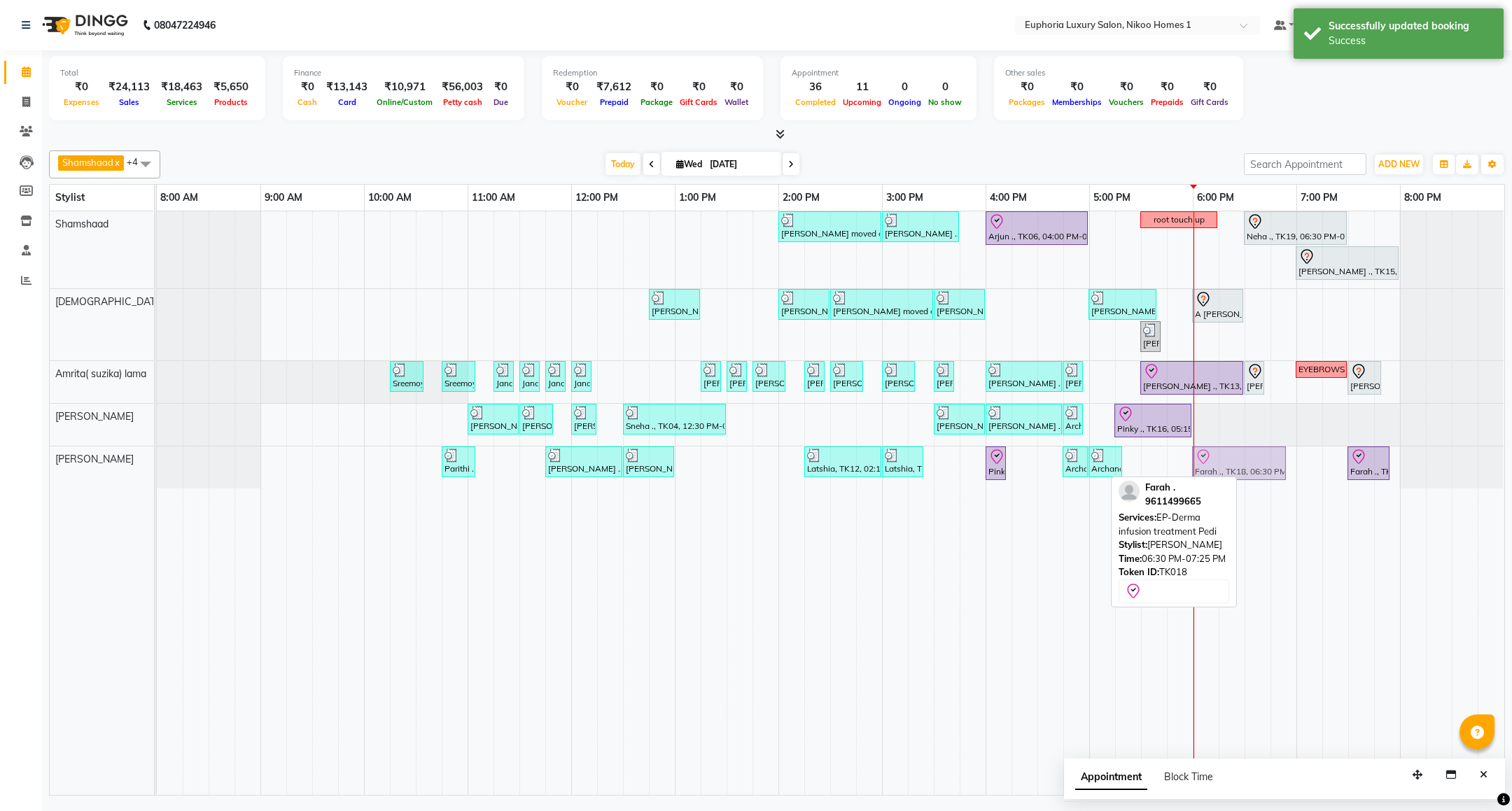
drag, startPoint x: 1269, startPoint y: 475, endPoint x: 1220, endPoint y: 468, distance: 49.5
click at [157, 468] on div "Parithi ., TK05, 10:45 AM-11:05 AM, EL-Upperlip Threading [PERSON_NAME] ., TK02…" at bounding box center [157, 467] width 0 height 42
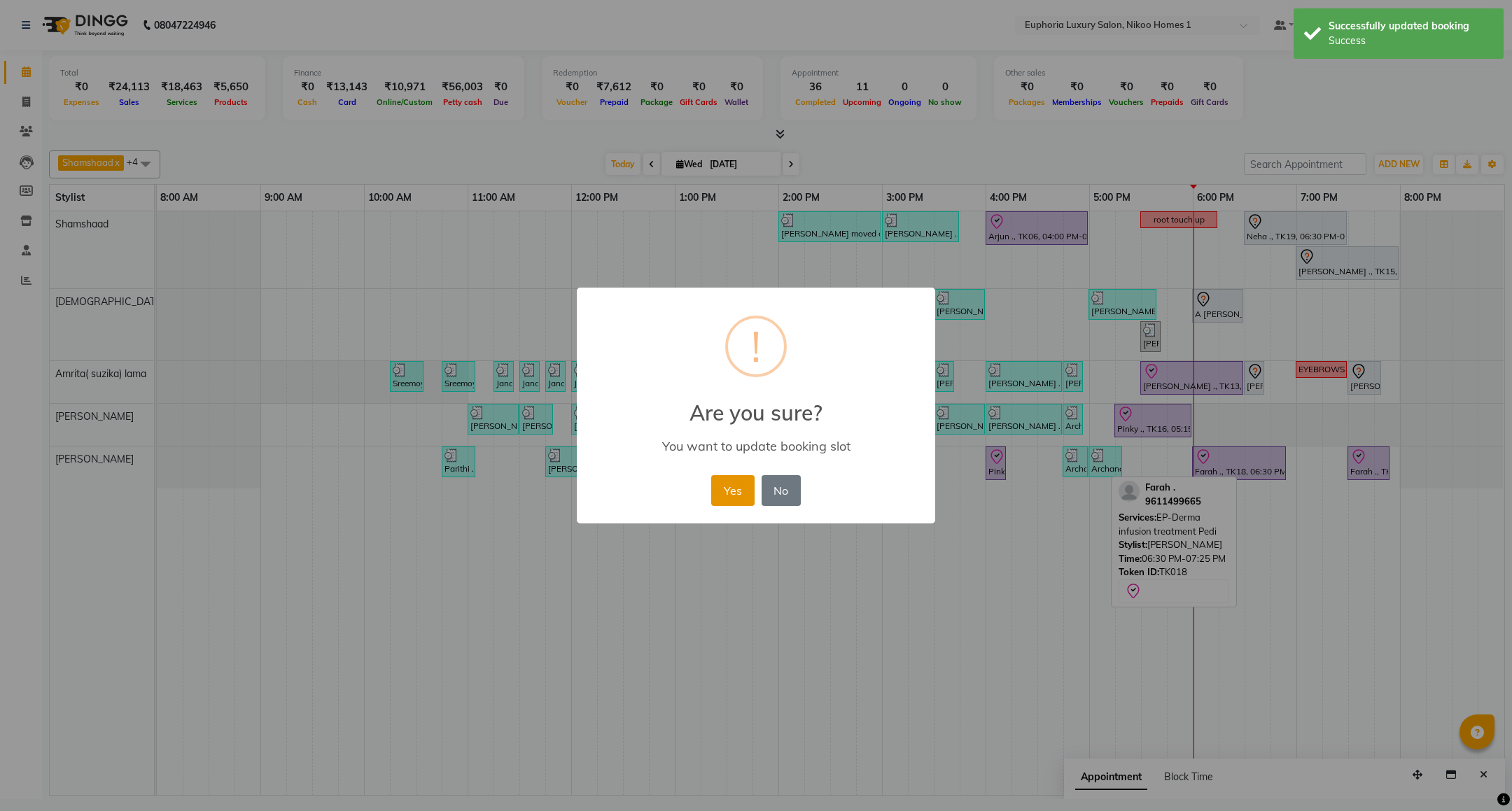
click at [726, 486] on button "Yes" at bounding box center [732, 490] width 43 height 31
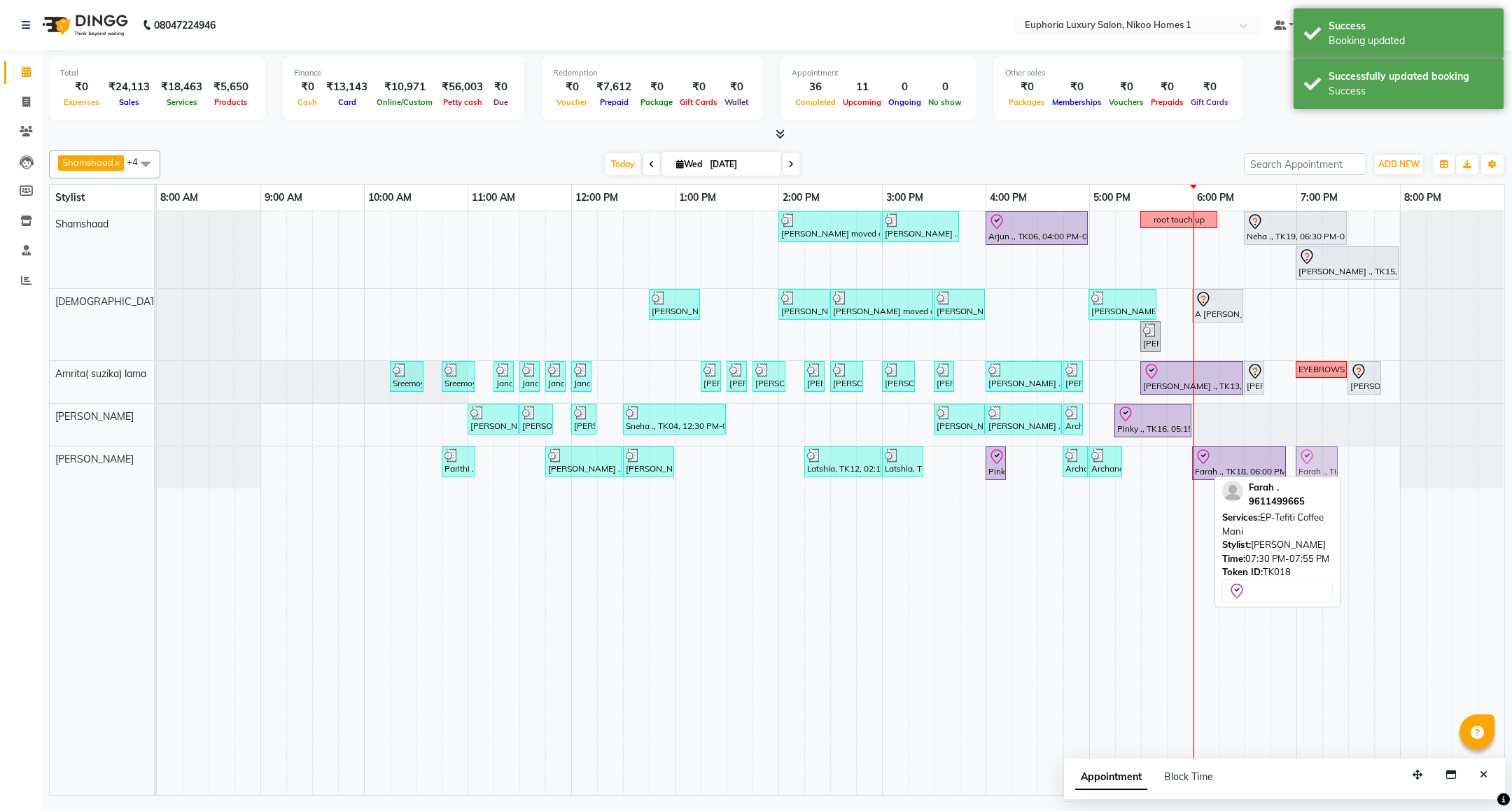
drag, startPoint x: 1363, startPoint y: 463, endPoint x: 1309, endPoint y: 463, distance: 54.0
click at [157, 463] on div "Parithi ., TK05, 10:45 AM-11:05 AM, EL-Upperlip Threading [PERSON_NAME] ., TK02…" at bounding box center [157, 467] width 0 height 42
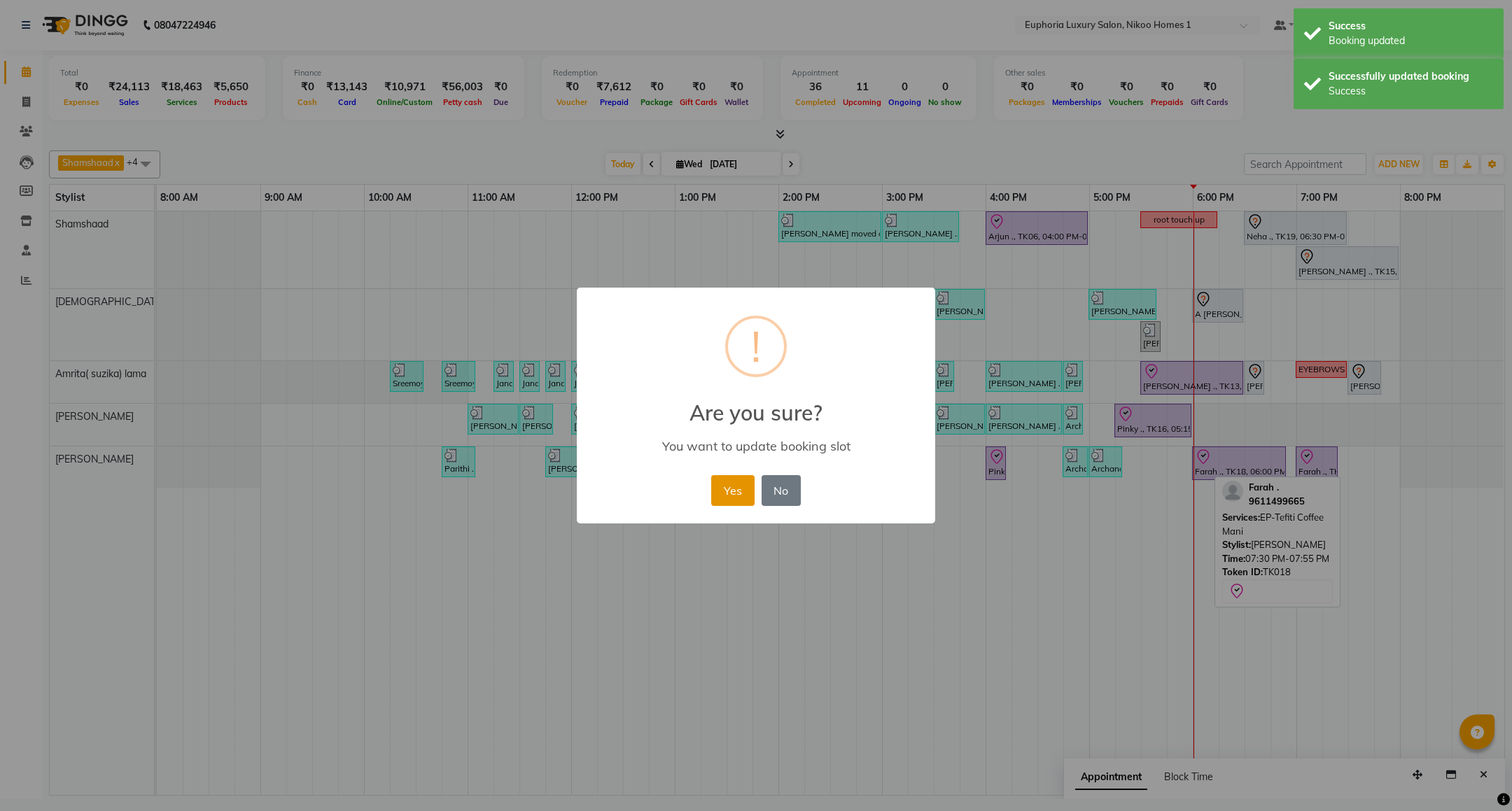
click at [729, 489] on button "Yes" at bounding box center [732, 490] width 43 height 31
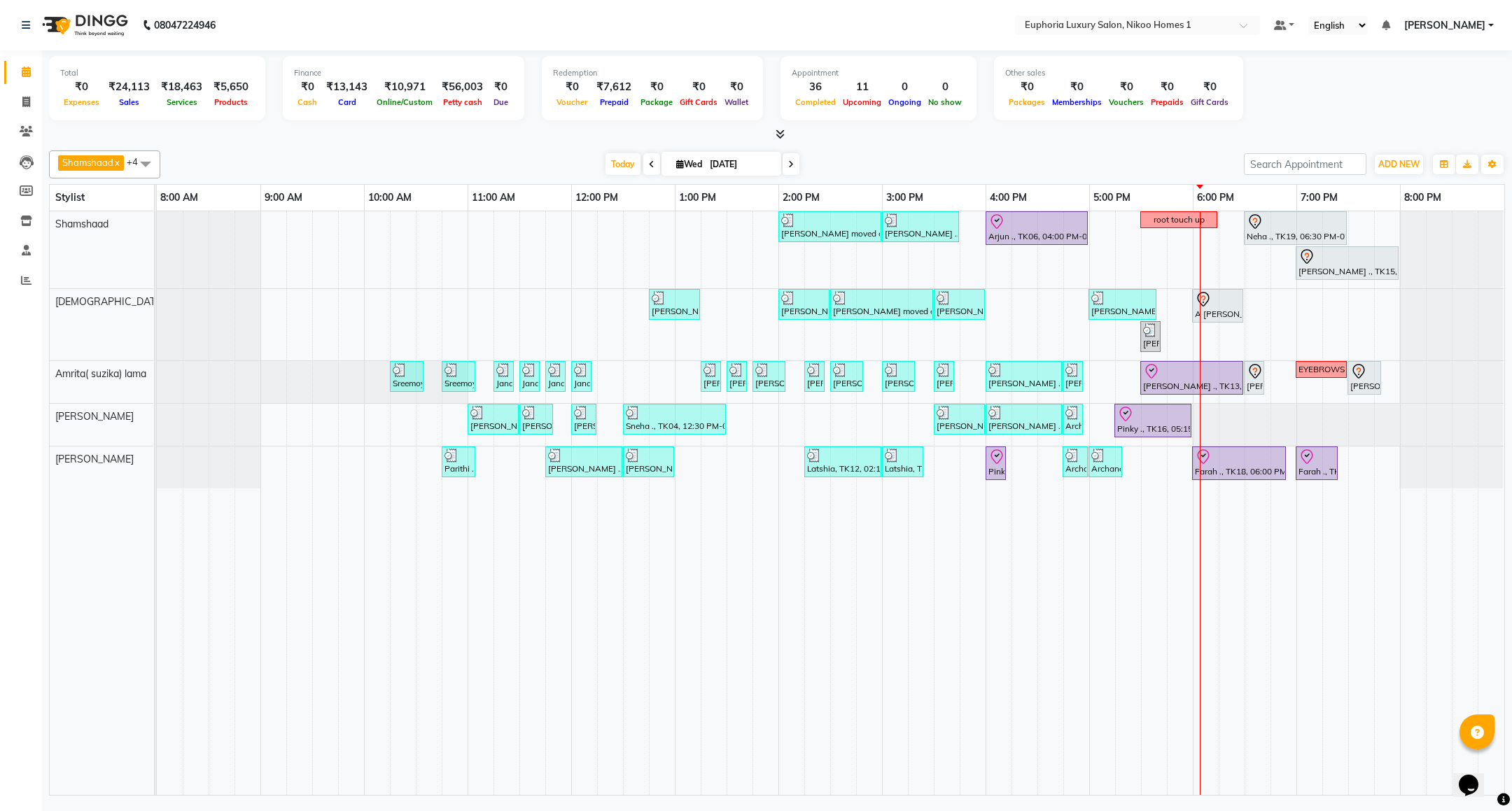
click at [1294, 334] on div "[PERSON_NAME] moved out, TK11, 02:00 PM-03:00 PM, EP-Artistic Cut - Creative St…" at bounding box center [830, 503] width 1347 height 583
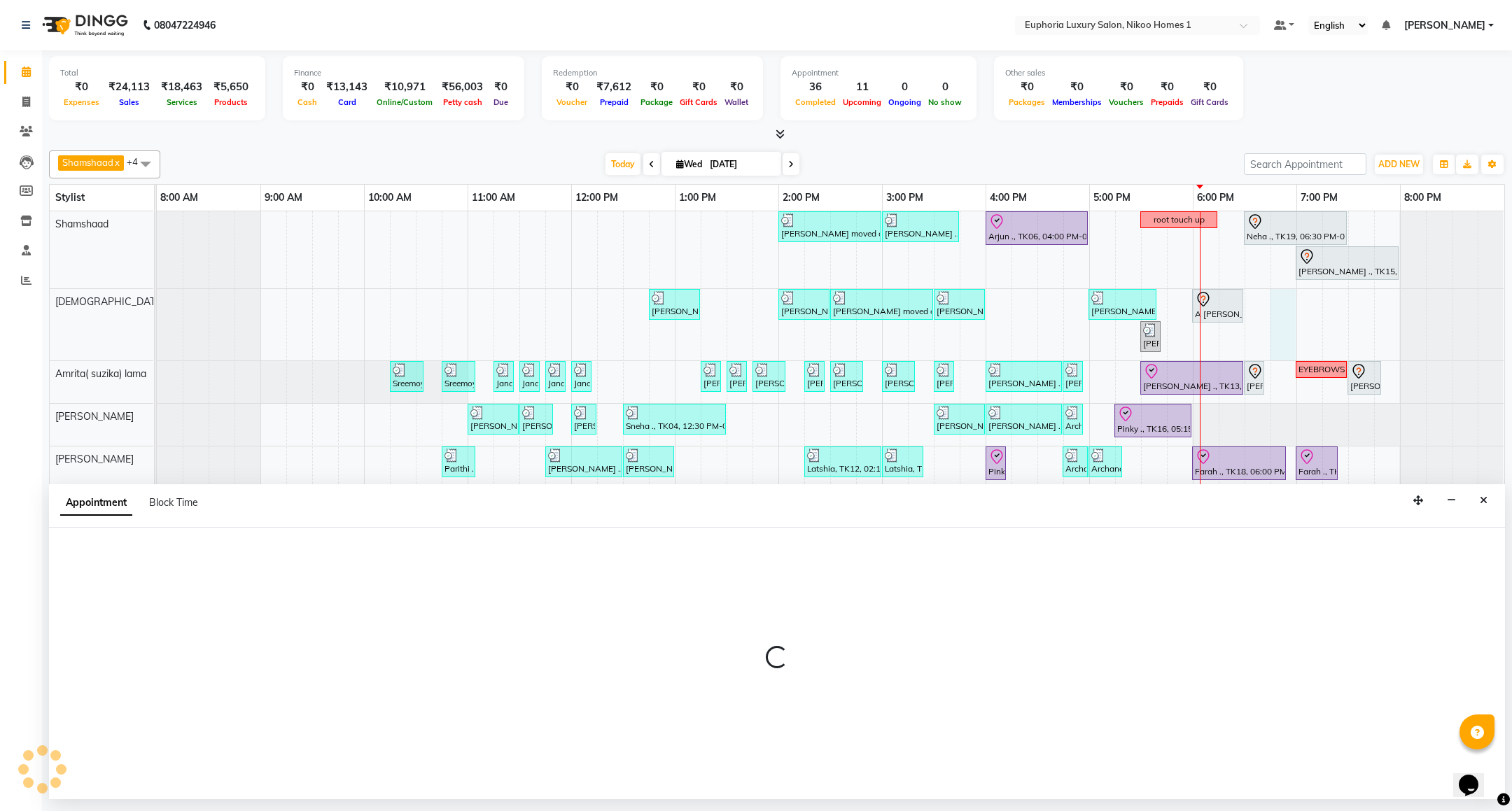
select select "85373"
select select "1125"
select select "tentative"
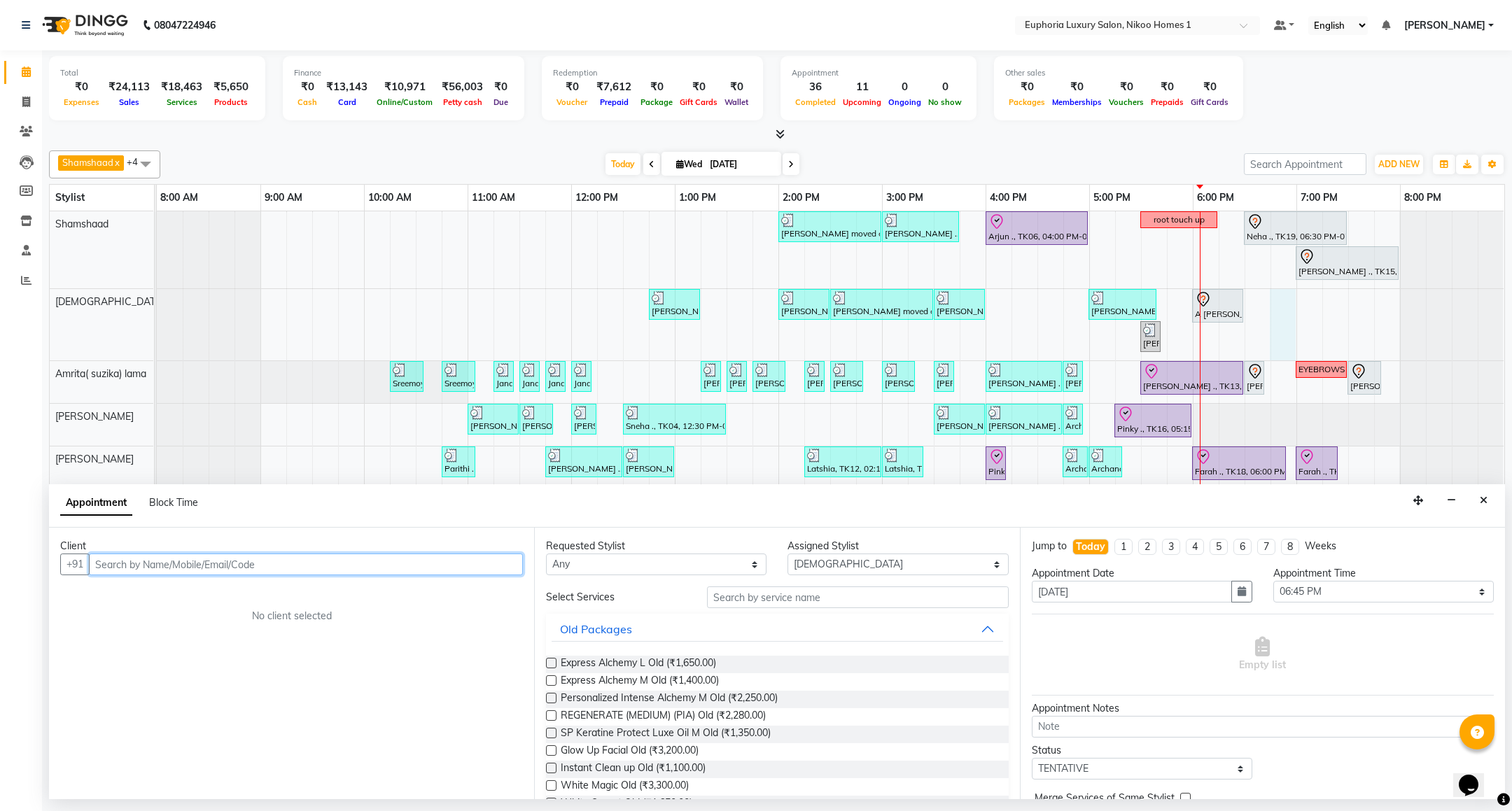
click at [217, 568] on input "text" at bounding box center [306, 564] width 434 height 22
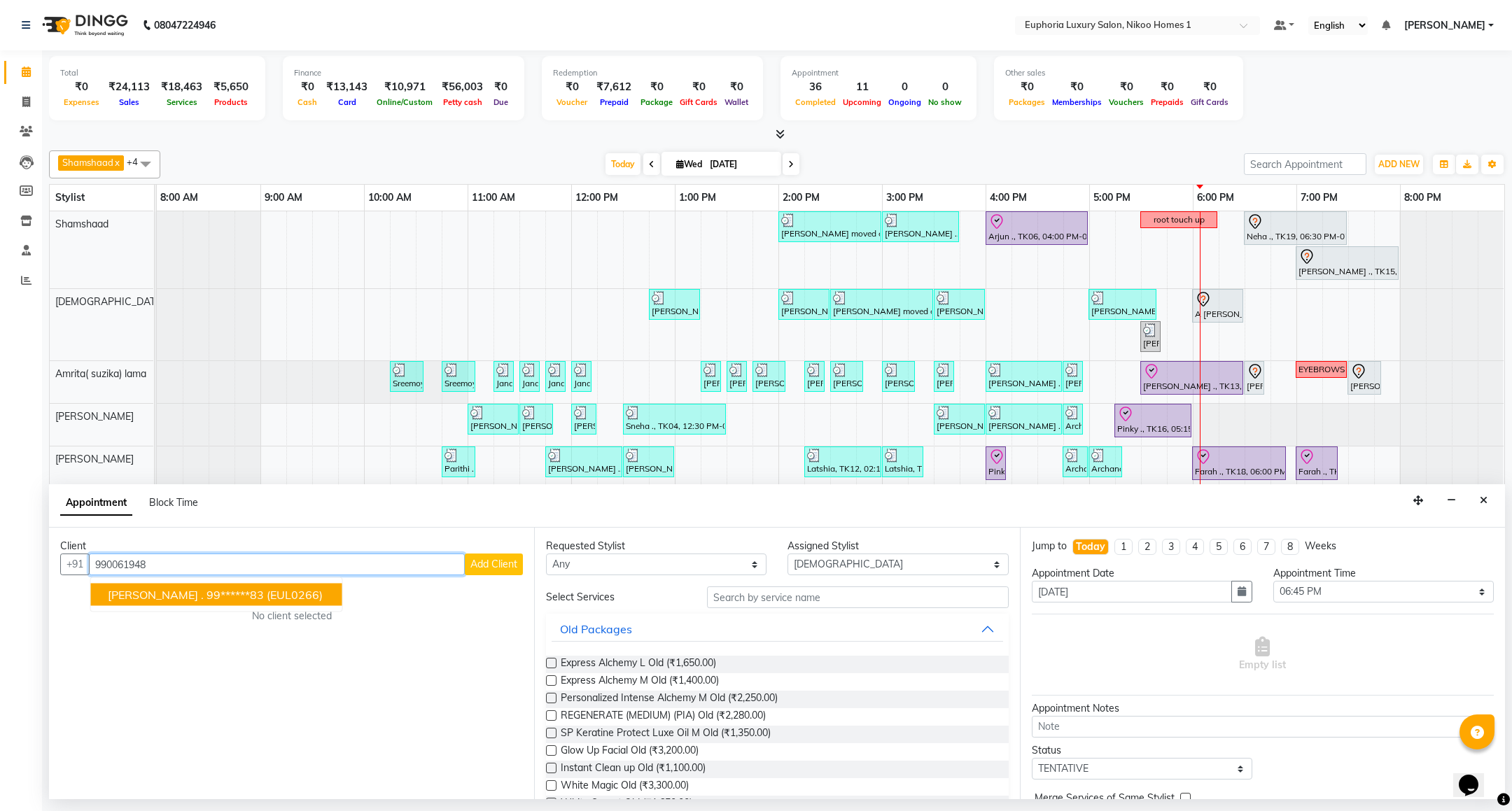
click at [230, 606] on button "VASIYA . 99******83 (EUL0266)" at bounding box center [217, 594] width 252 height 23
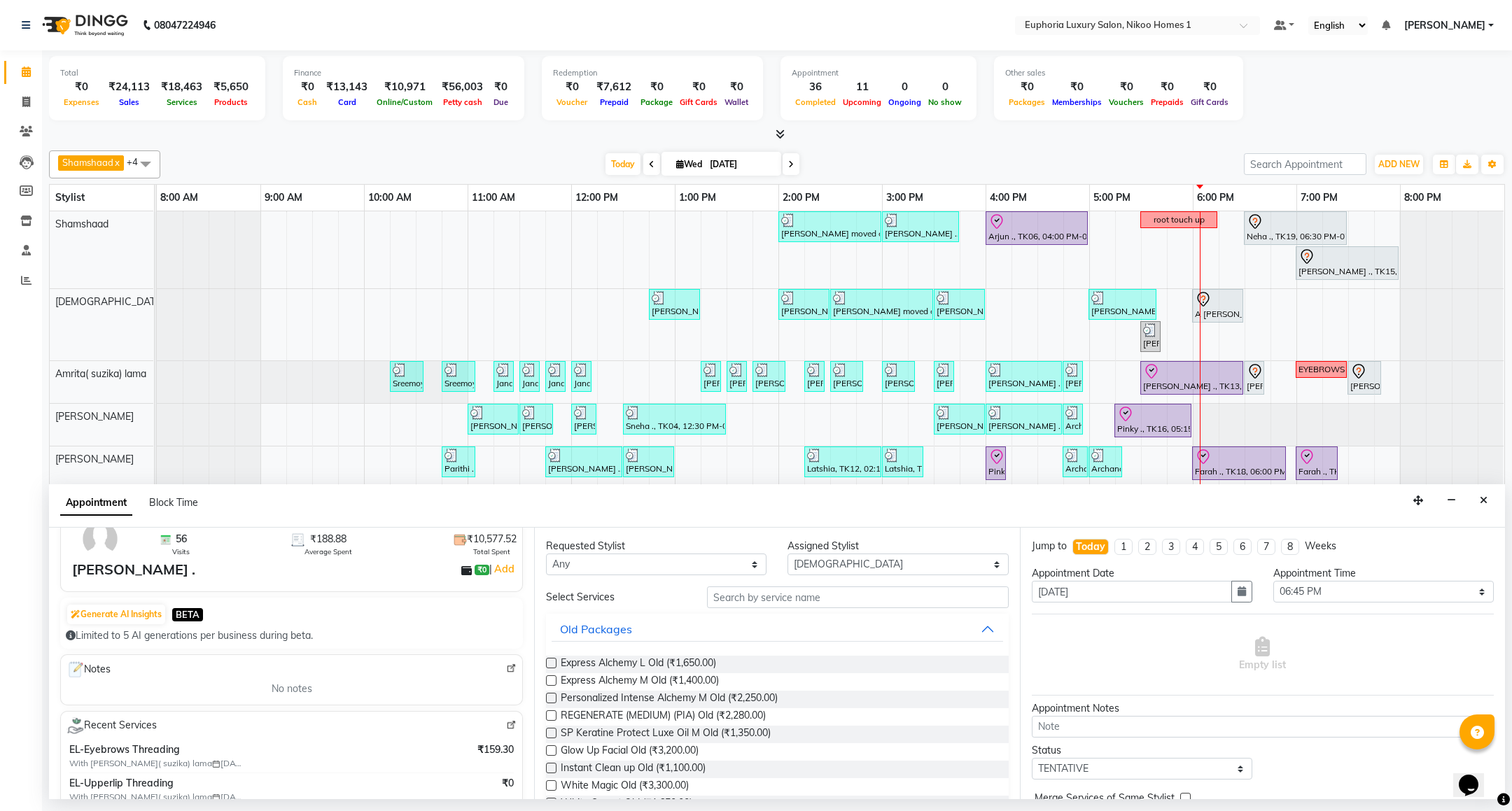
scroll to position [105, 0]
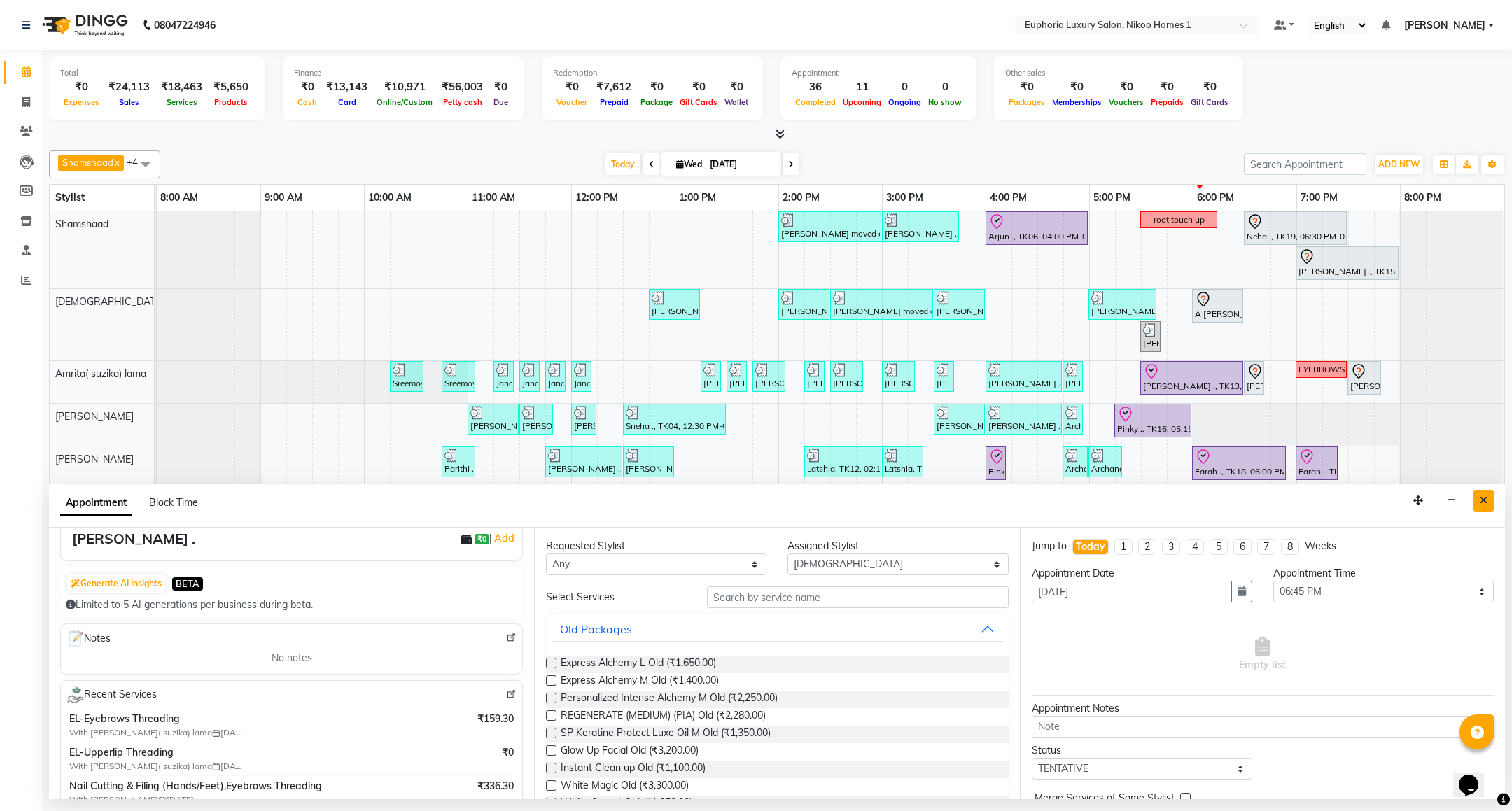
type input "99******83"
click at [1482, 507] on button "Close" at bounding box center [1483, 500] width 20 height 22
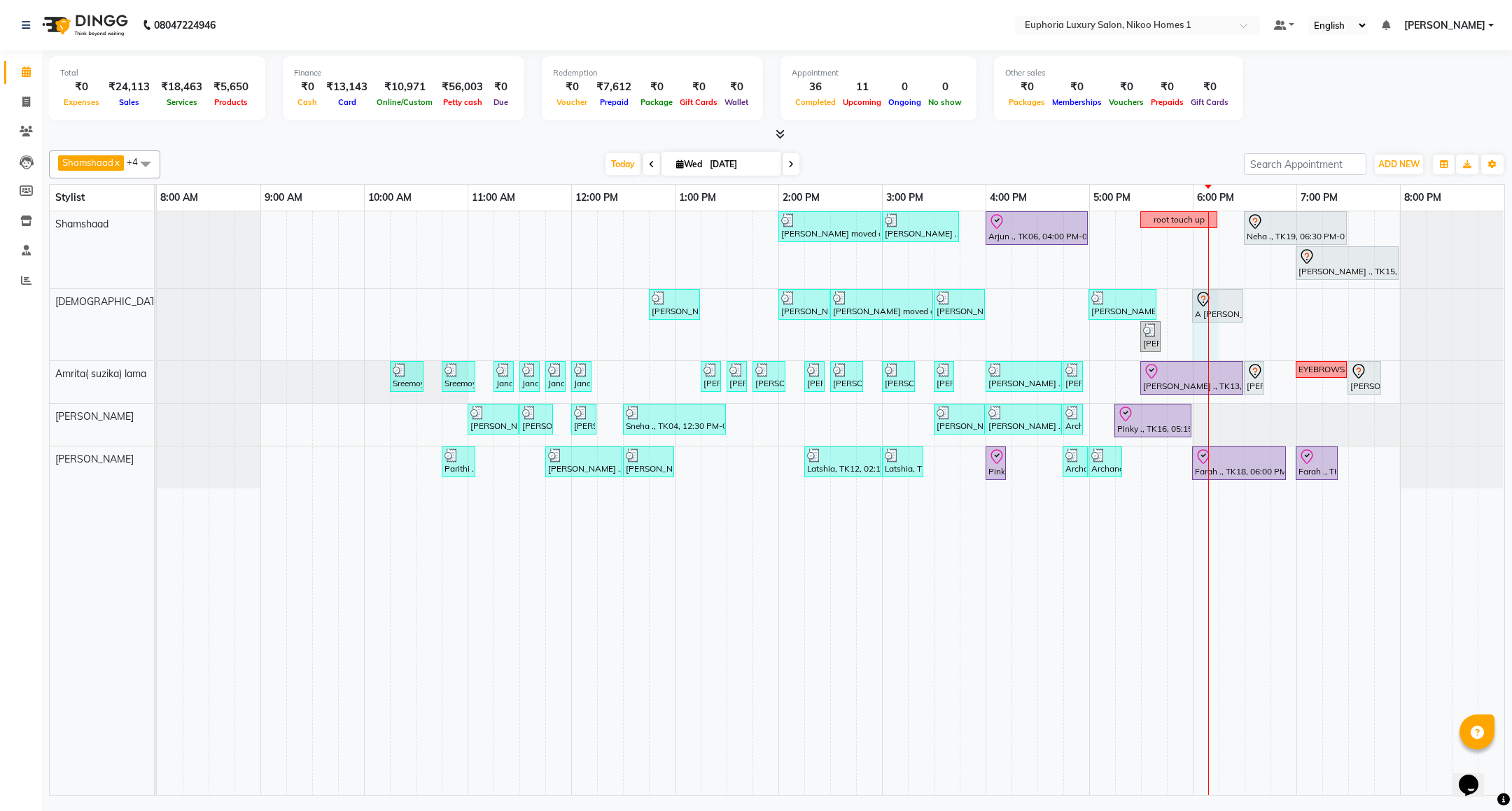
click at [1198, 336] on div "[PERSON_NAME] moved out, TK11, 02:00 PM-03:00 PM, EP-Artistic Cut - Creative St…" at bounding box center [830, 503] width 1347 height 583
select select "85373"
select select "1080"
select select "tentative"
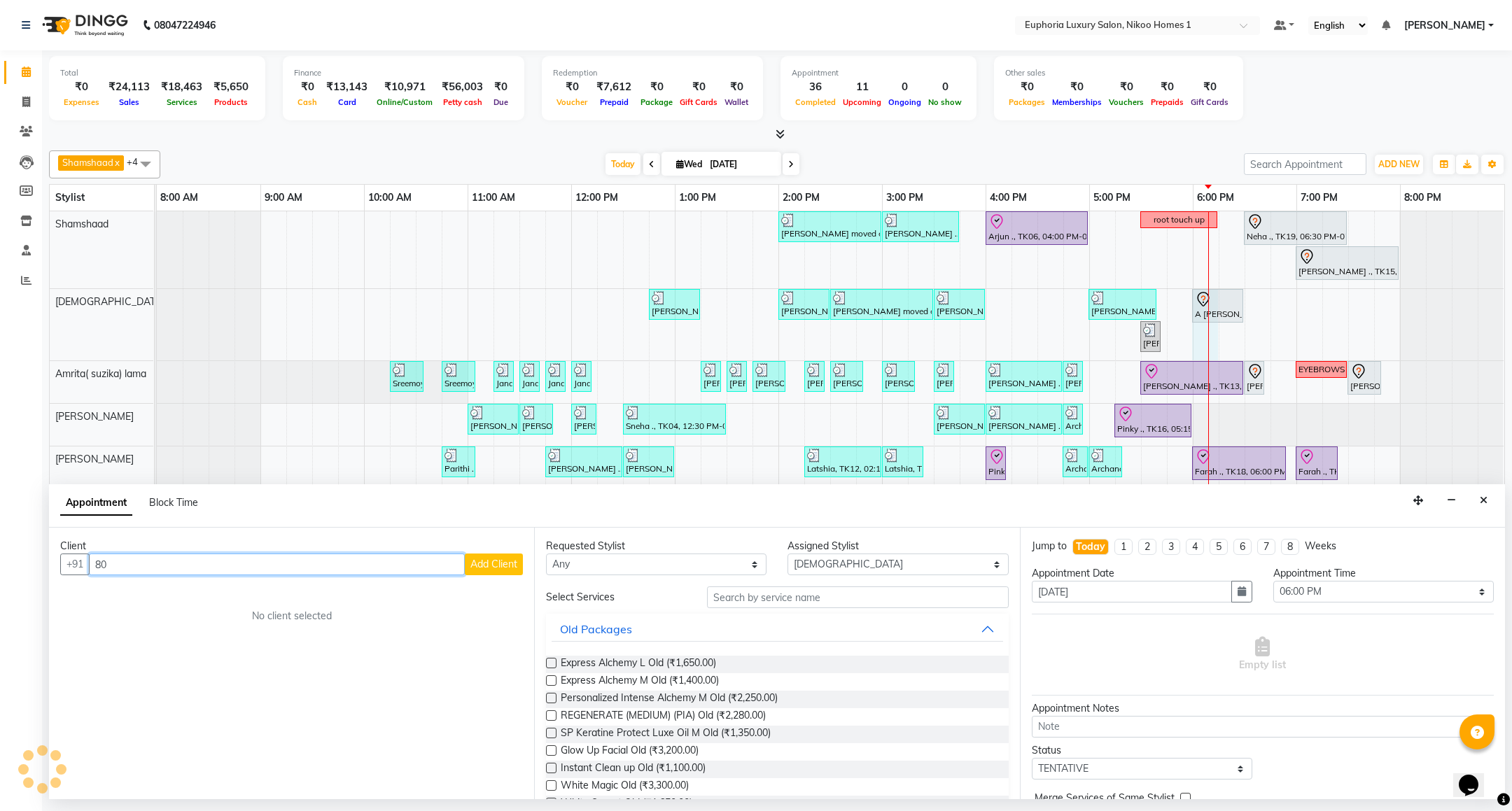
type input "8"
type input "8092842447"
click at [478, 570] on span "Add Client" at bounding box center [493, 564] width 46 height 13
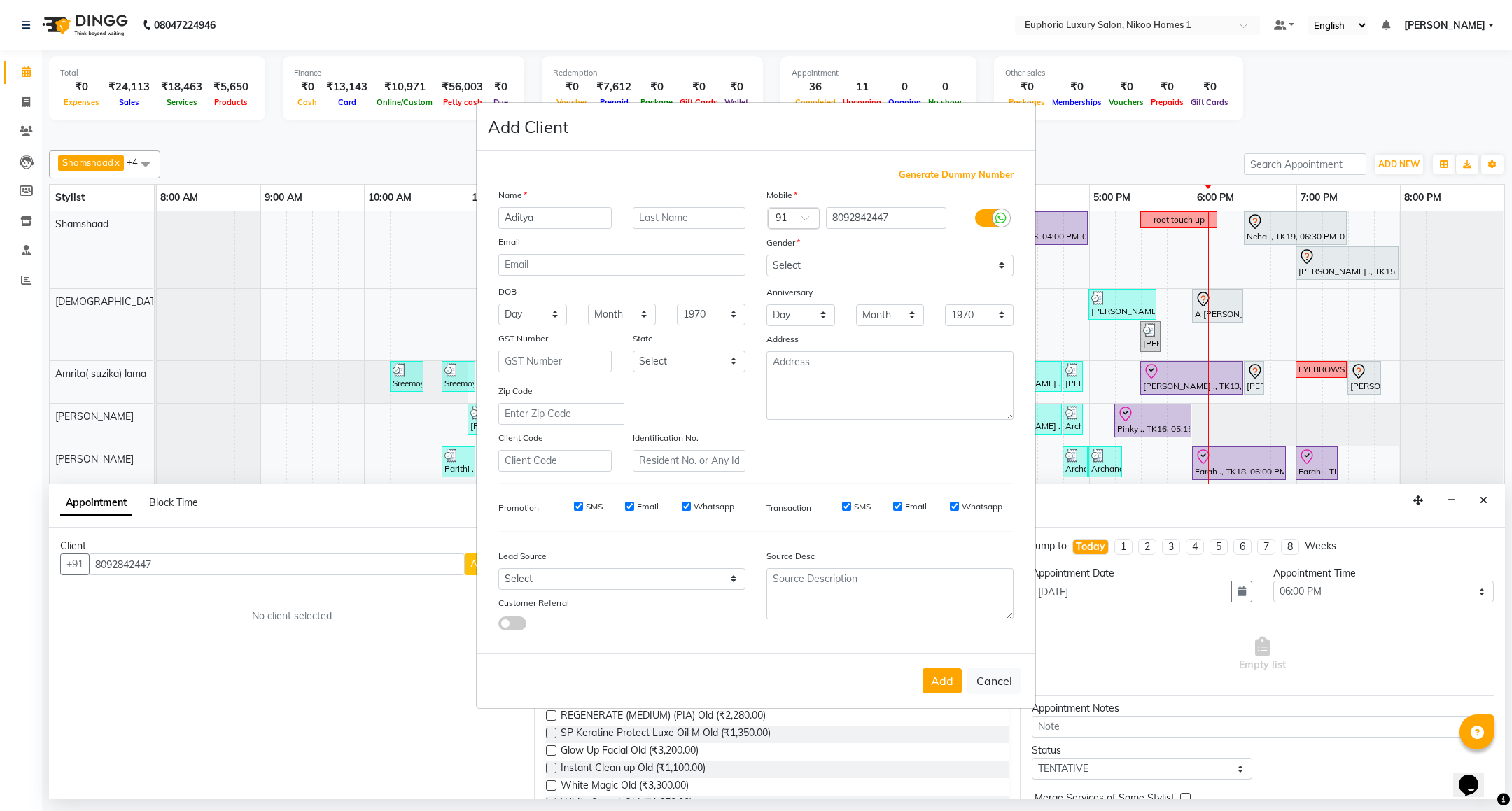
type input "Aditya"
click at [861, 269] on select "Select Male Female Other Prefer Not To Say" at bounding box center [890, 265] width 247 height 22
select select "male"
click at [766, 255] on select "Select Male Female Other Prefer Not To Say" at bounding box center [890, 265] width 247 height 22
click at [929, 680] on button "Add" at bounding box center [941, 681] width 39 height 26
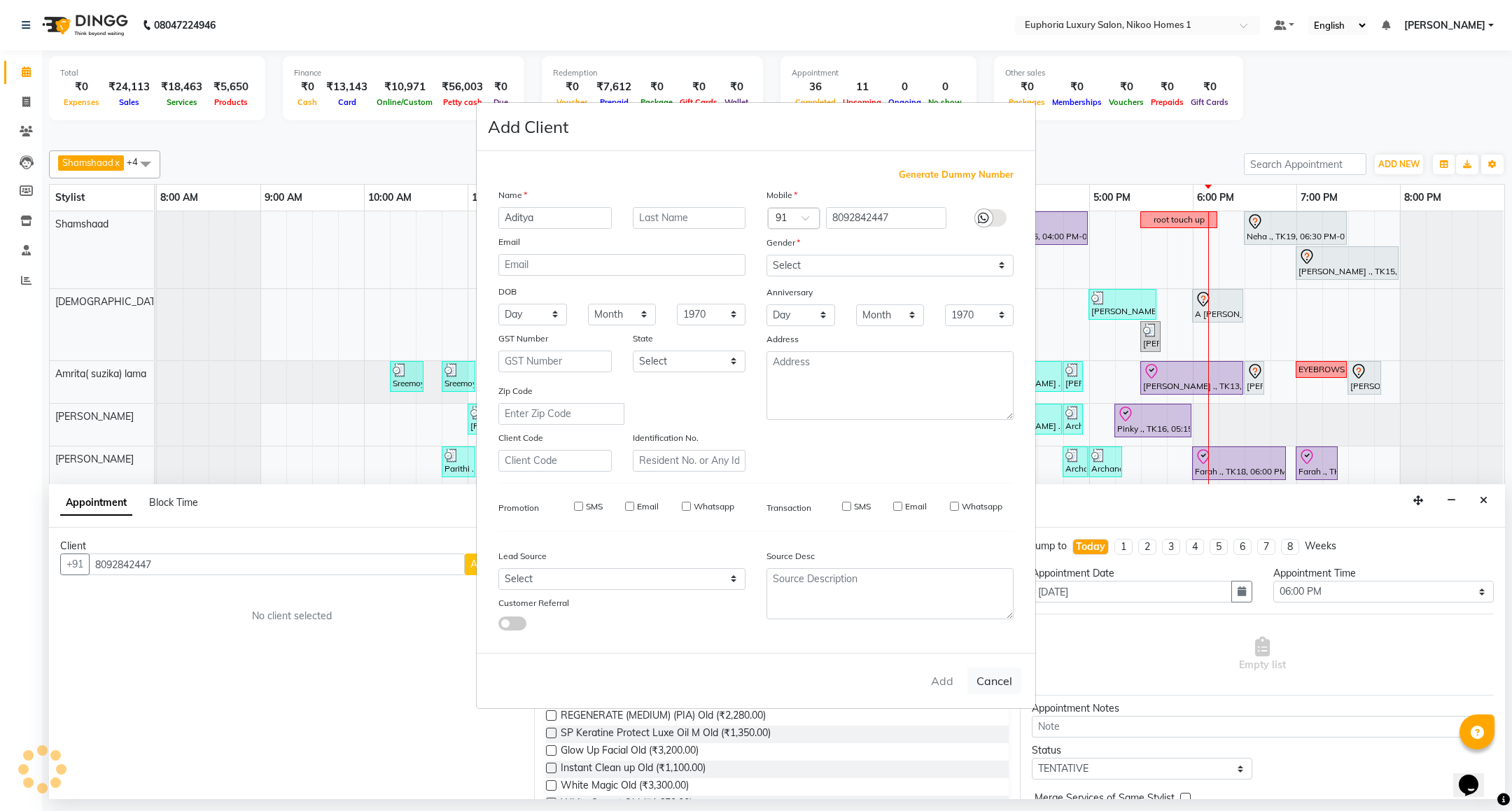
type input "80******47"
select select
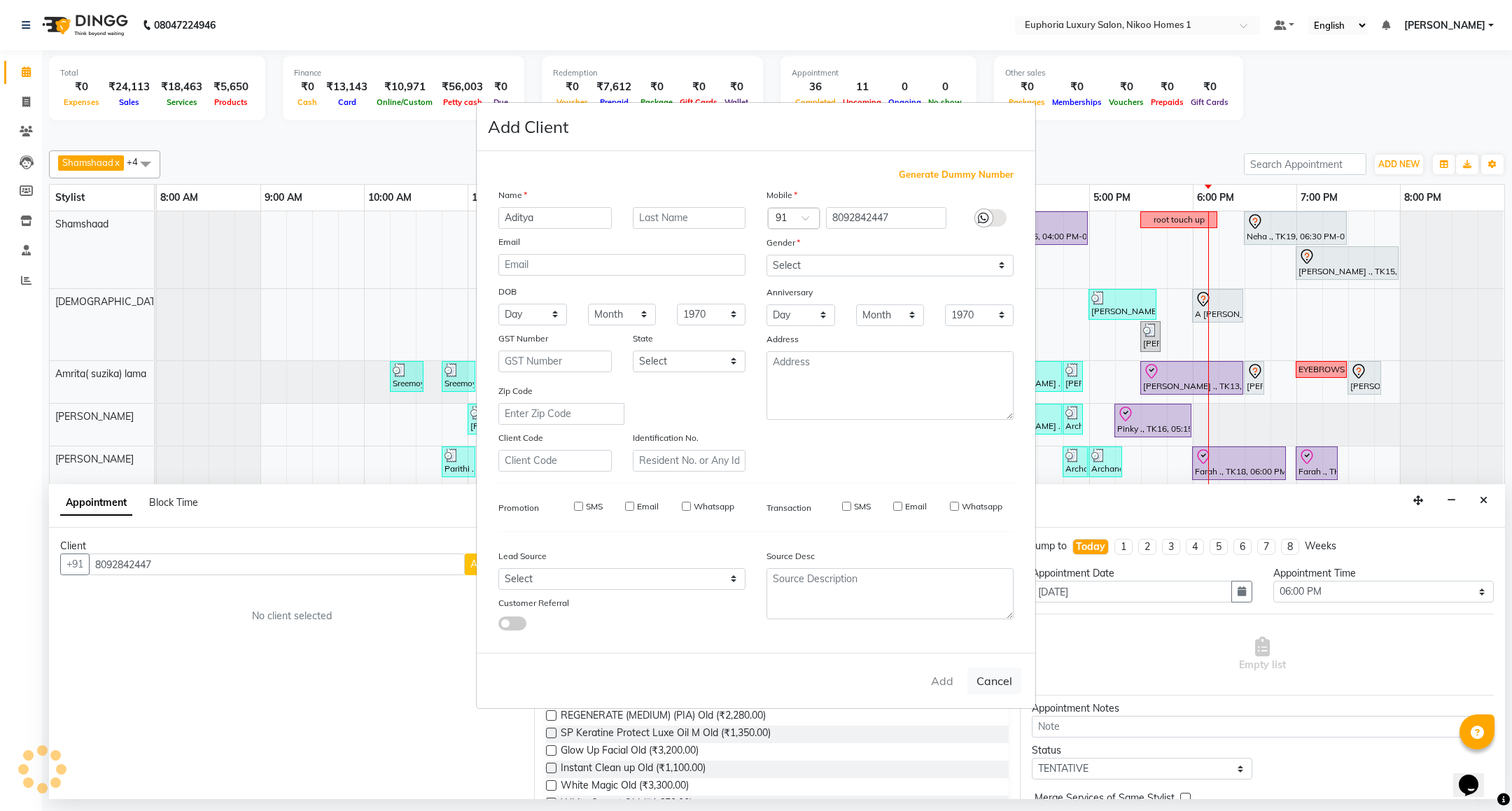
select select
checkbox input "false"
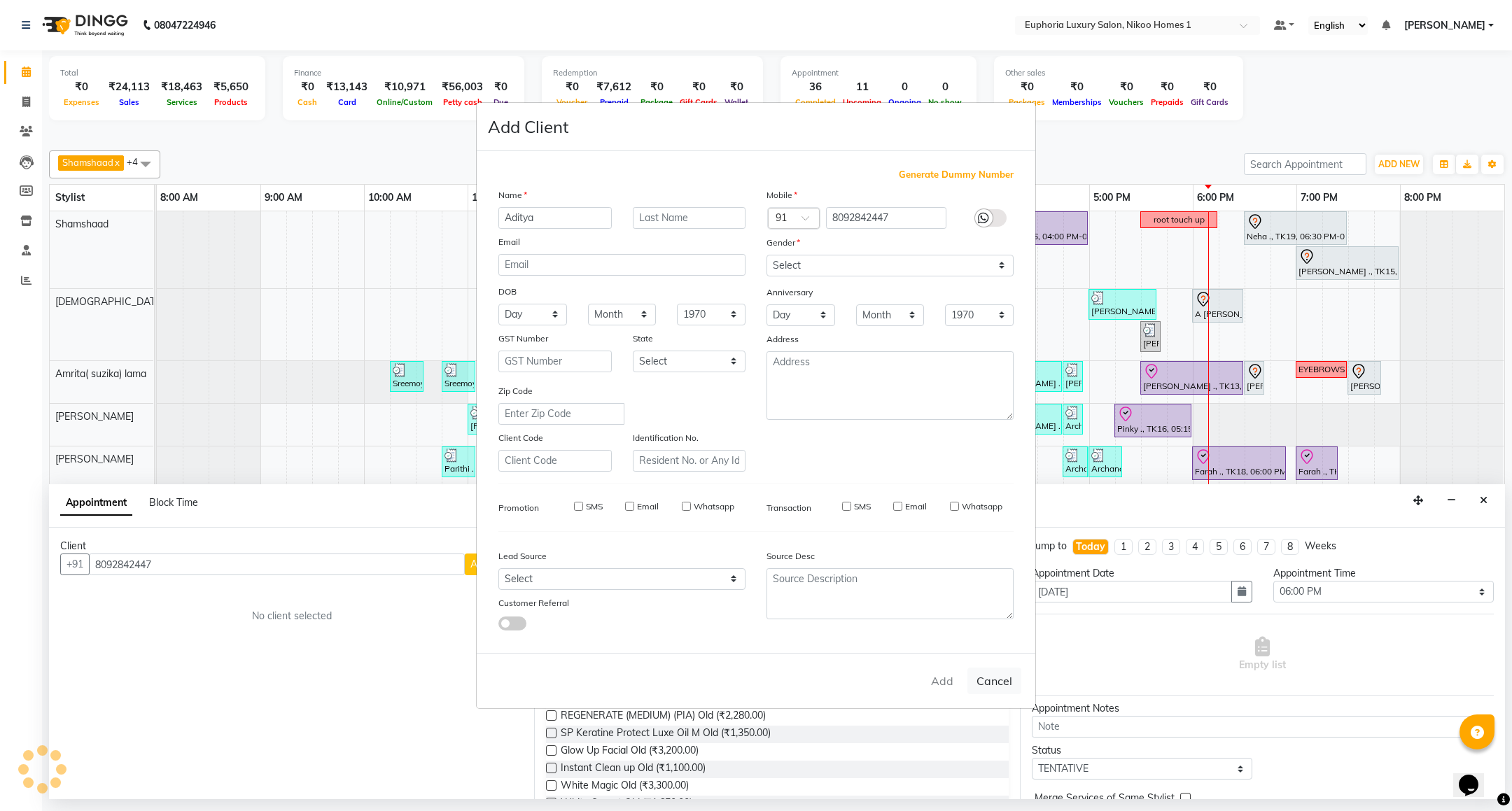
checkbox input "false"
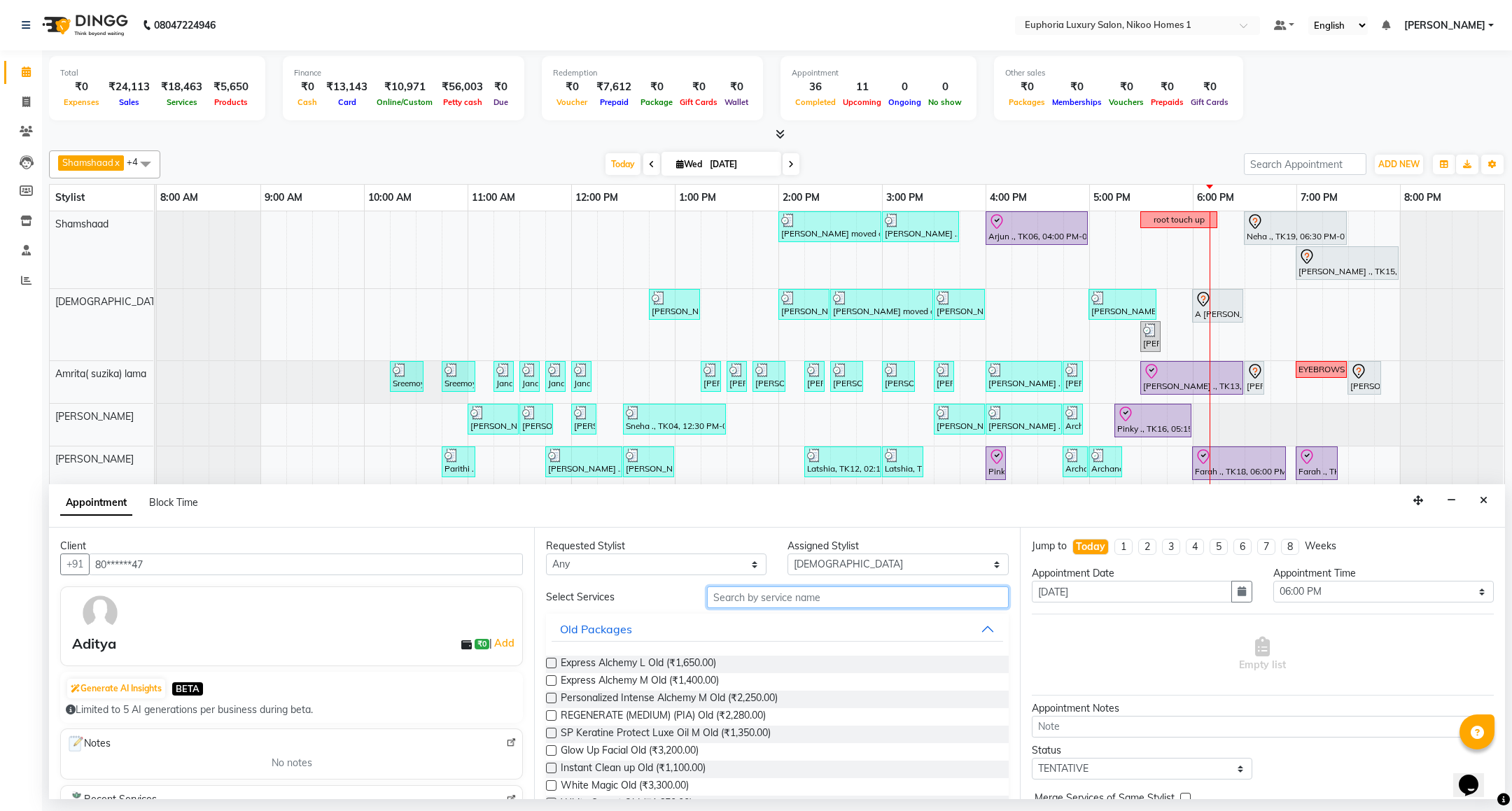
click at [740, 594] on input "text" at bounding box center [858, 597] width 301 height 22
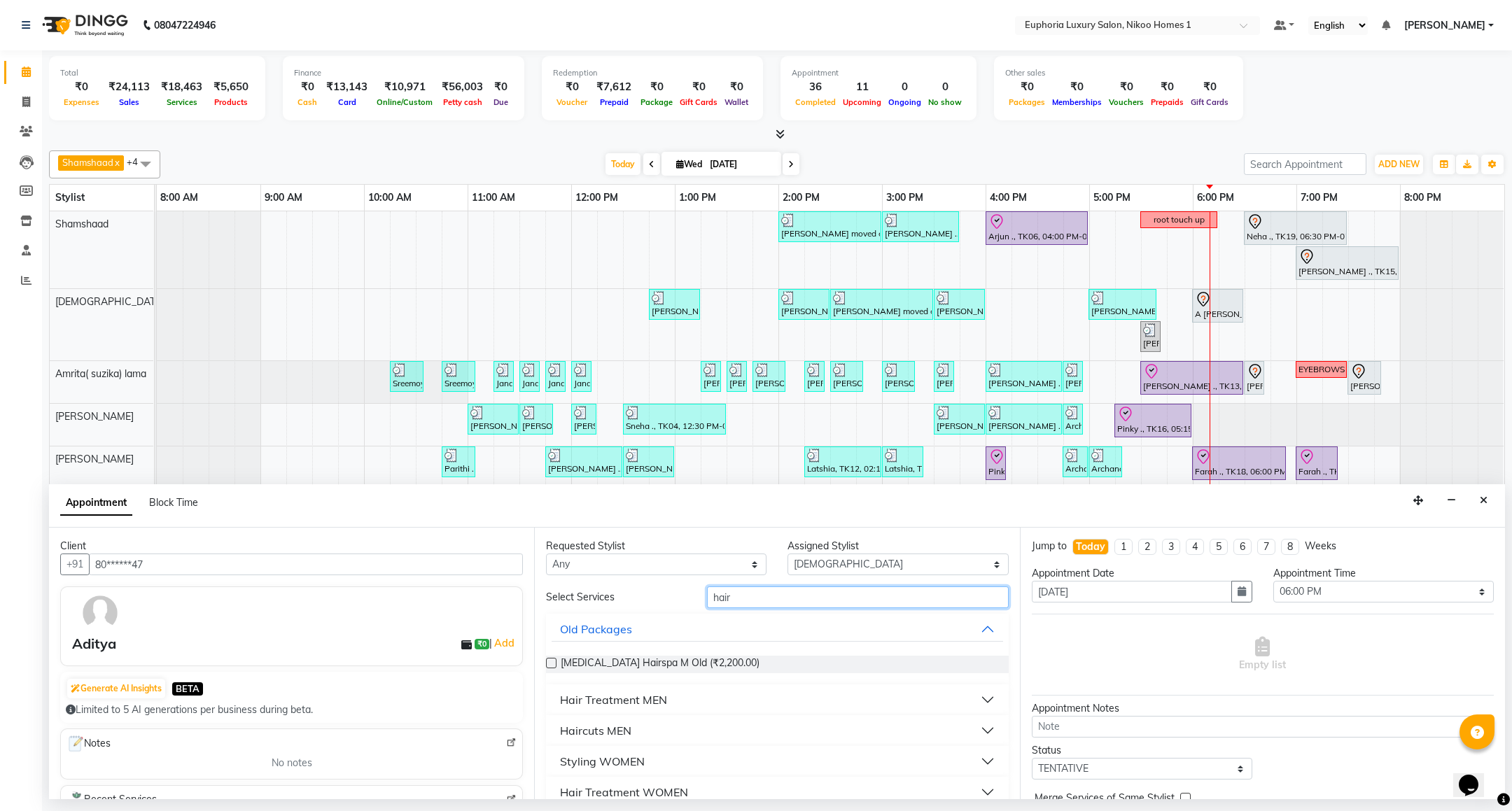
type input "hair"
click at [610, 734] on div "Haircuts MEN" at bounding box center [595, 730] width 71 height 16
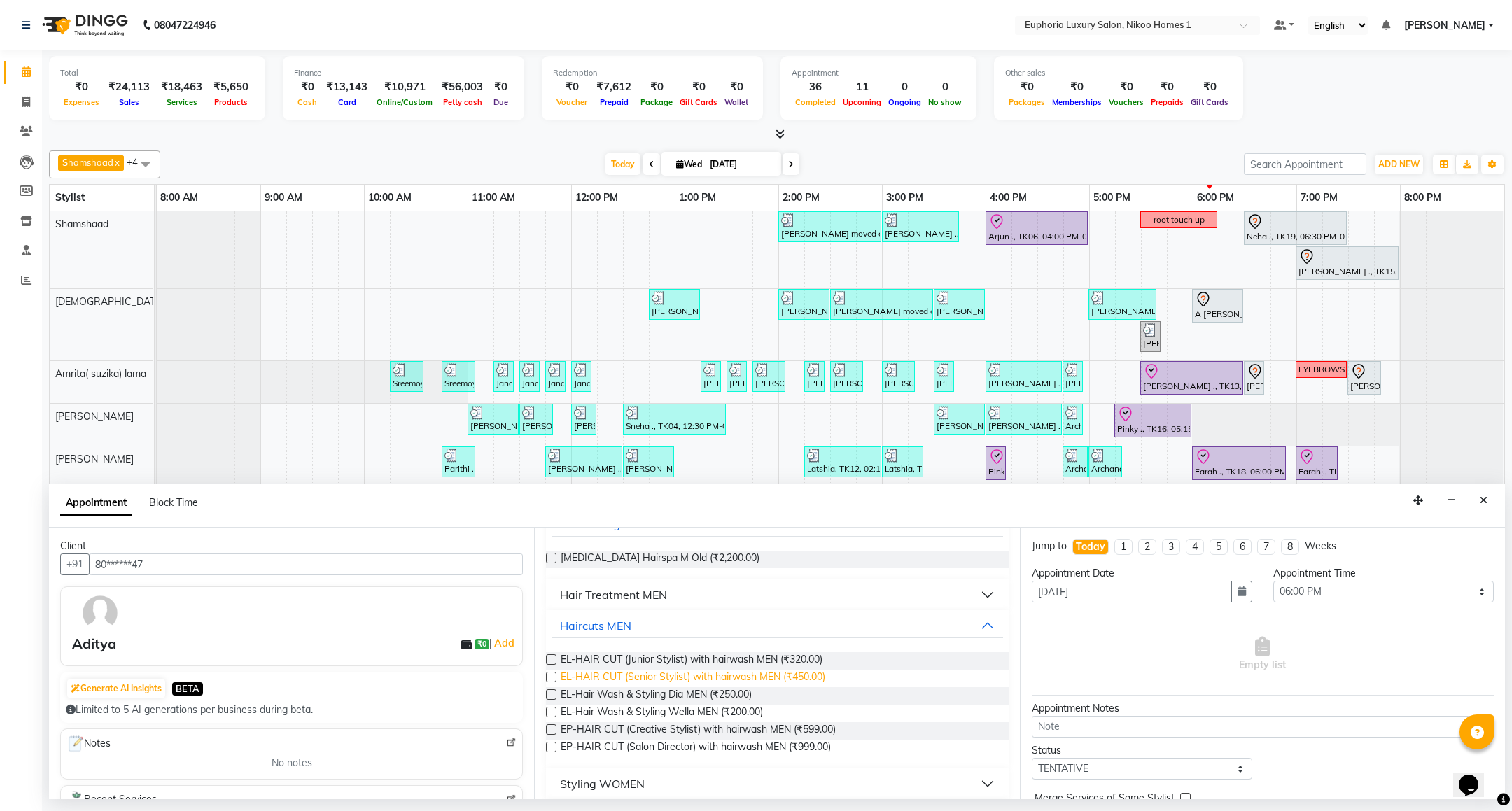
click at [791, 679] on span "EL-HAIR CUT (Senior Stylist) with hairwash MEN (₹450.00)" at bounding box center [693, 678] width 264 height 17
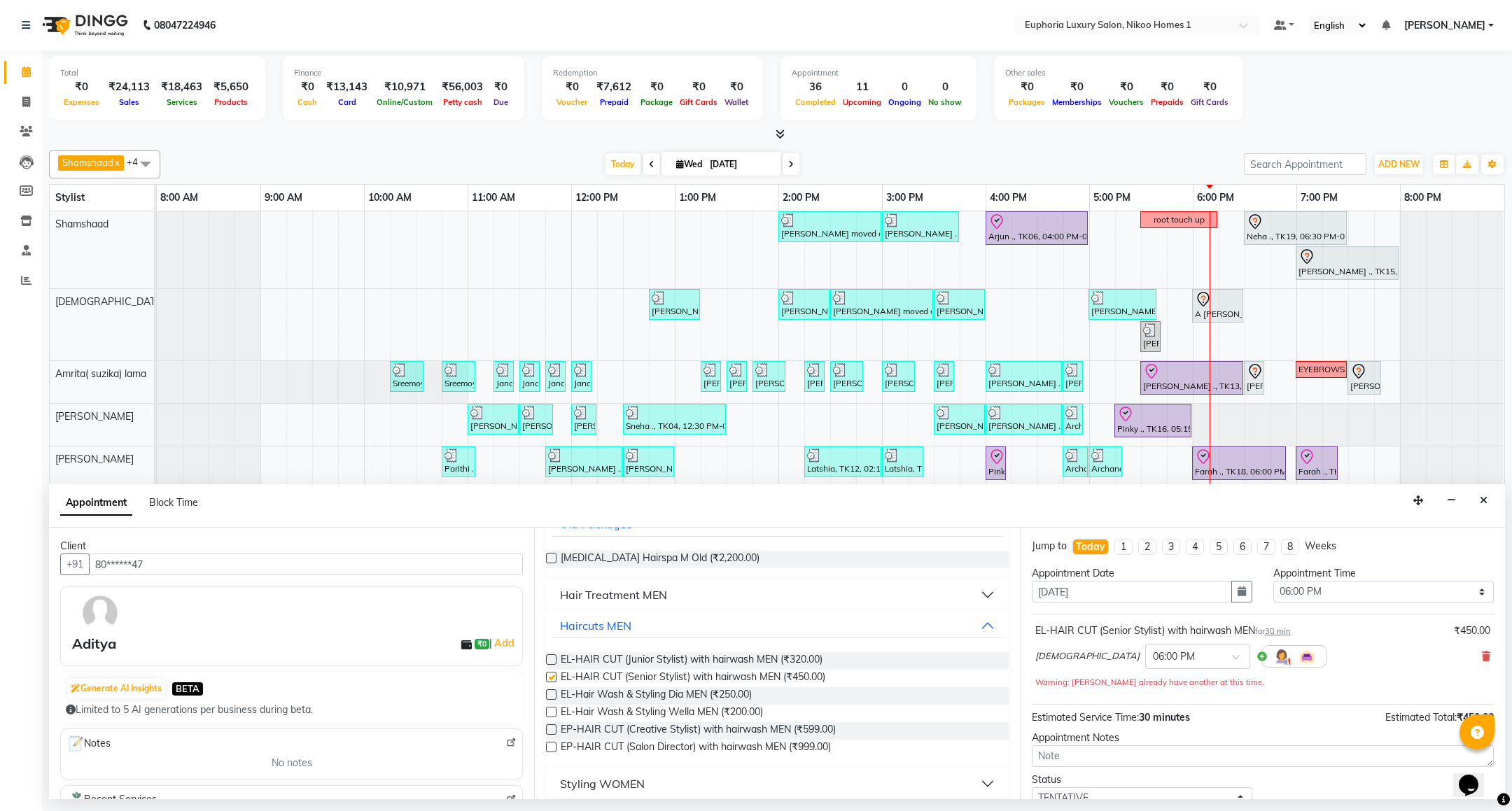
checkbox input "false"
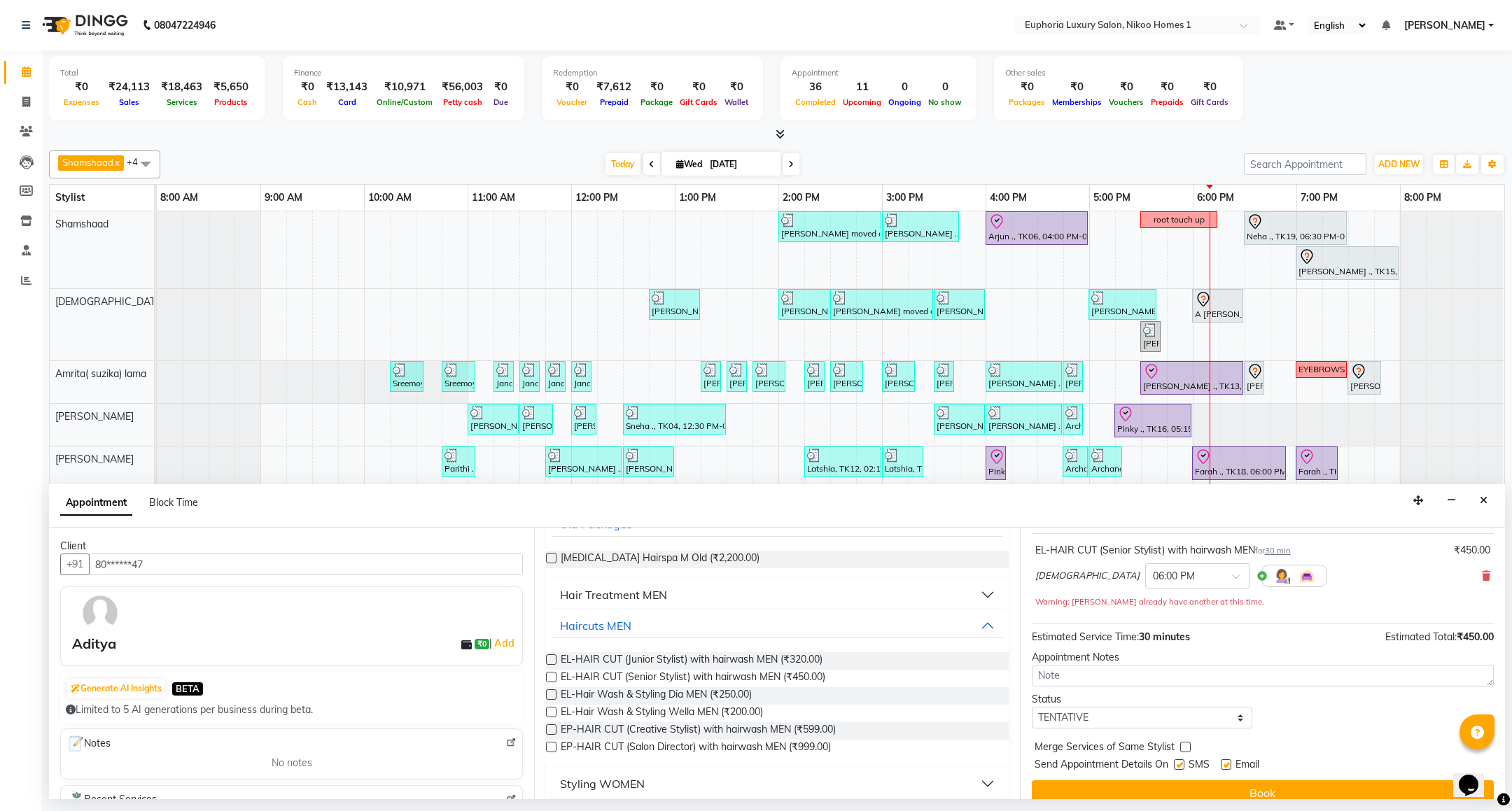
scroll to position [101, 0]
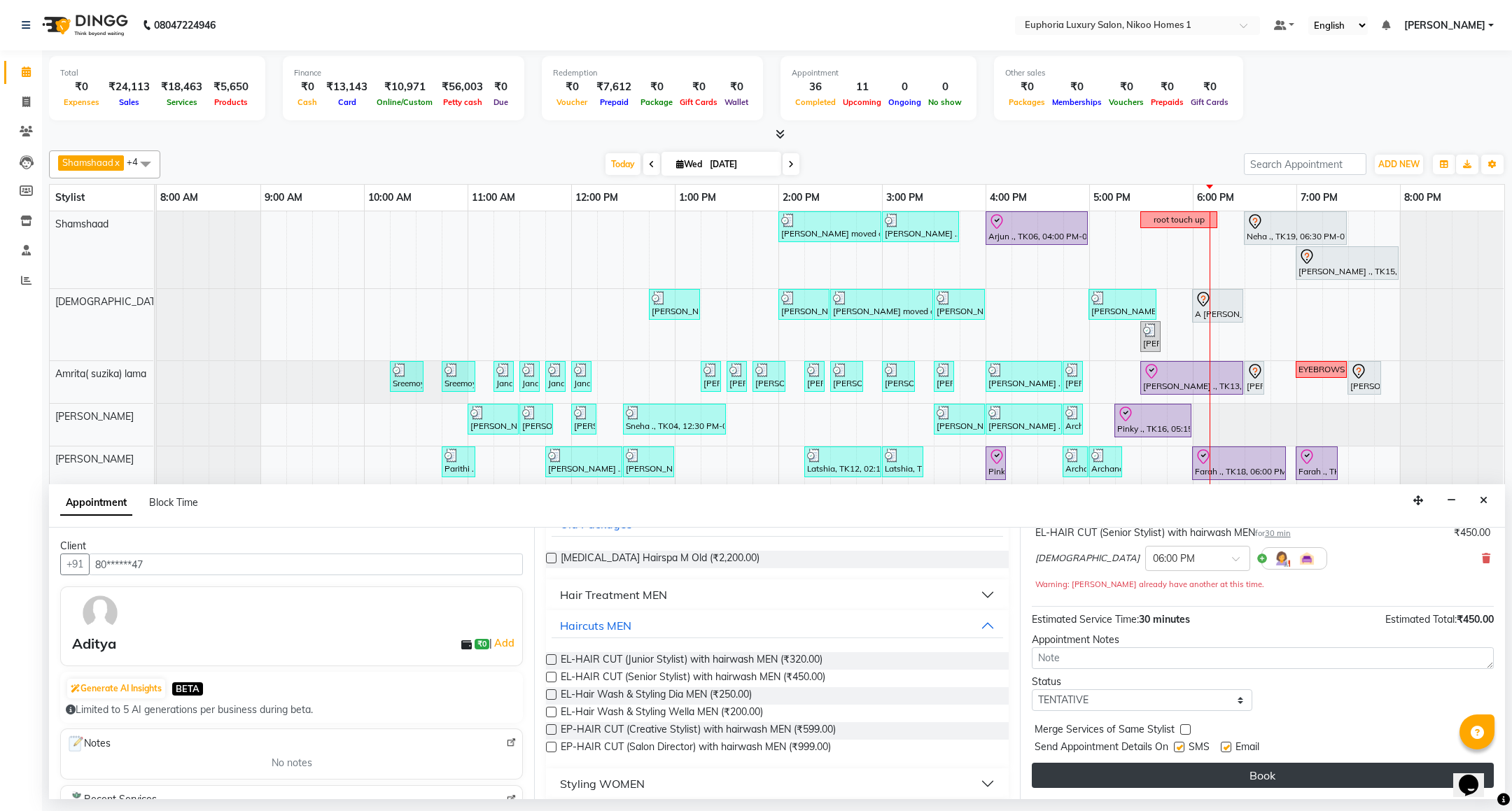
click at [1222, 775] on button "Book" at bounding box center [1262, 775] width 462 height 26
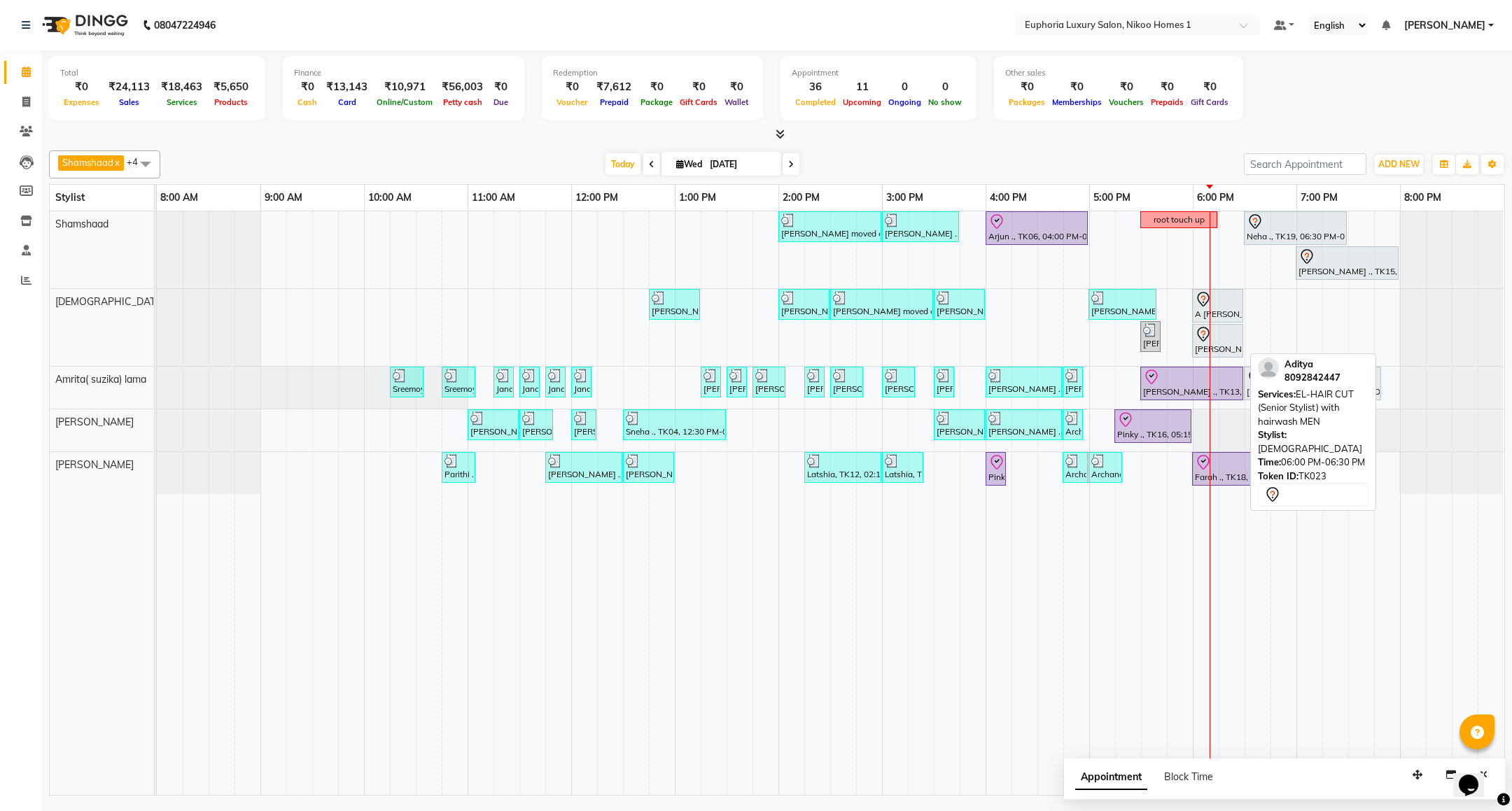
click at [1213, 342] on div at bounding box center [1218, 334] width 46 height 16
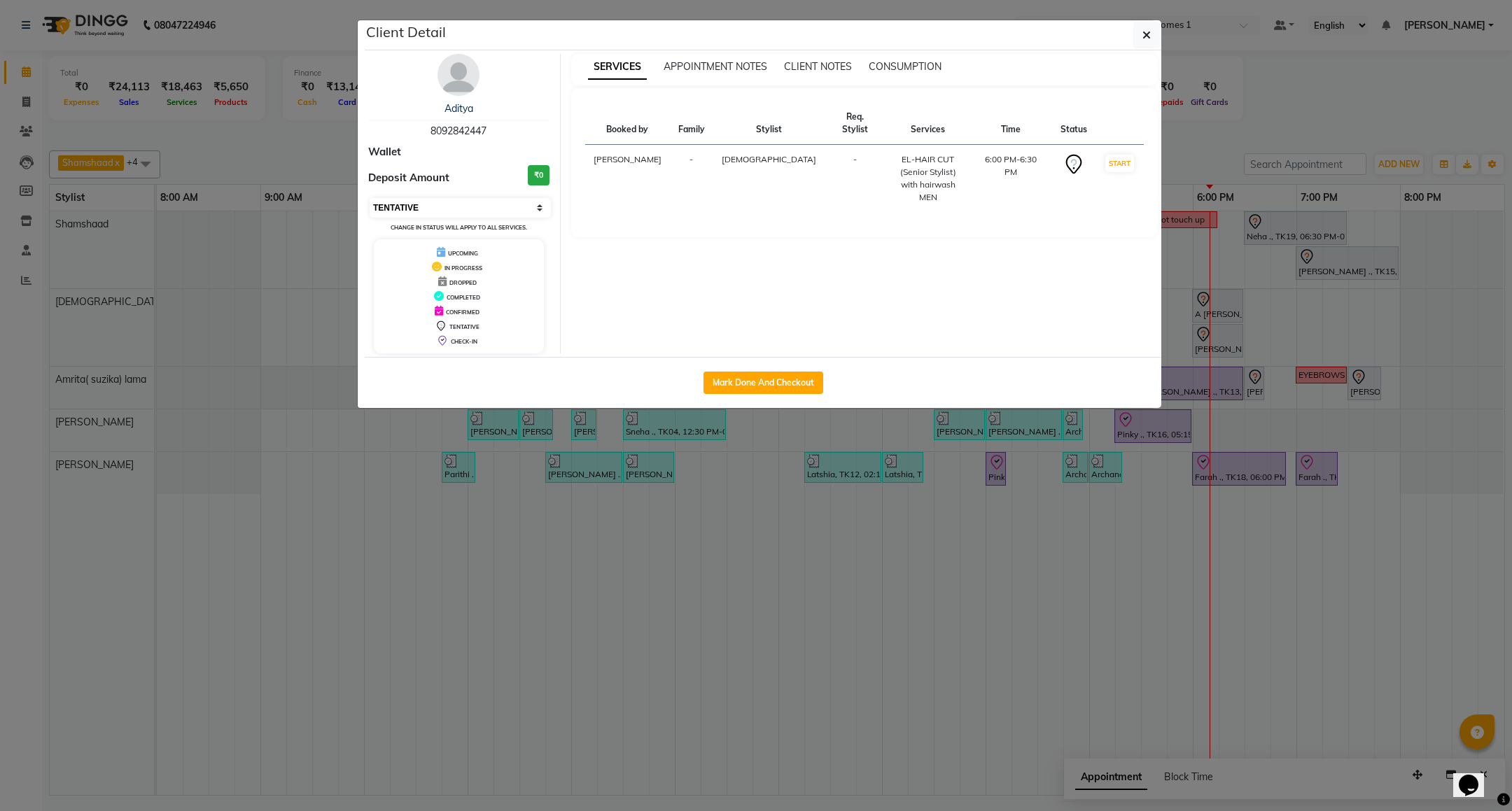
click at [433, 204] on select "Select IN SERVICE CONFIRMED TENTATIVE CHECK IN MARK DONE DROPPED UPCOMING" at bounding box center [459, 207] width 181 height 19
select select "8"
click at [369, 199] on select "Select IN SERVICE CONFIRMED TENTATIVE CHECK IN MARK DONE DROPPED UPCOMING" at bounding box center [459, 207] width 181 height 19
click at [1145, 34] on icon "button" at bounding box center [1146, 35] width 8 height 11
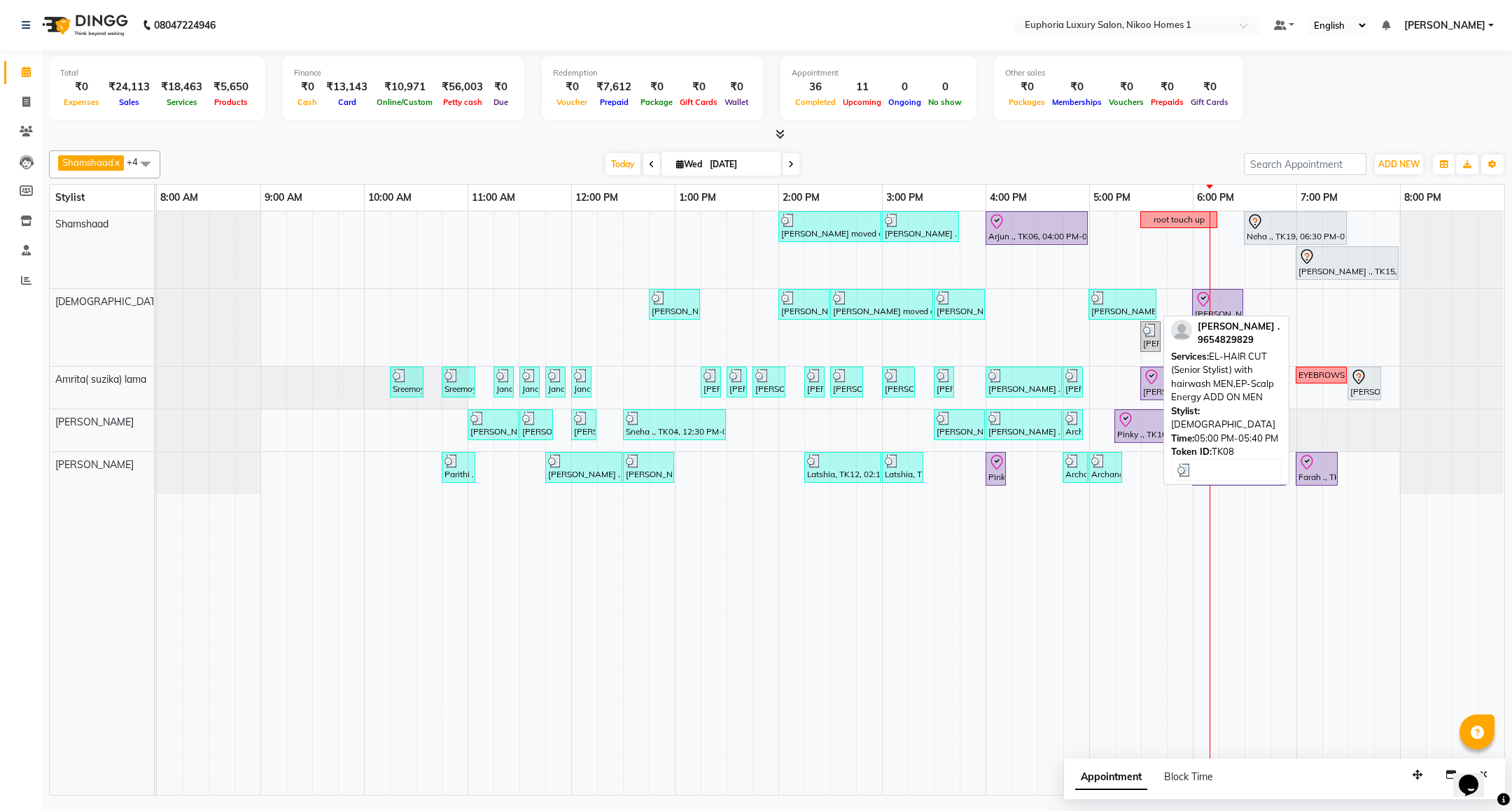
click at [1111, 304] on div at bounding box center [1122, 297] width 62 height 14
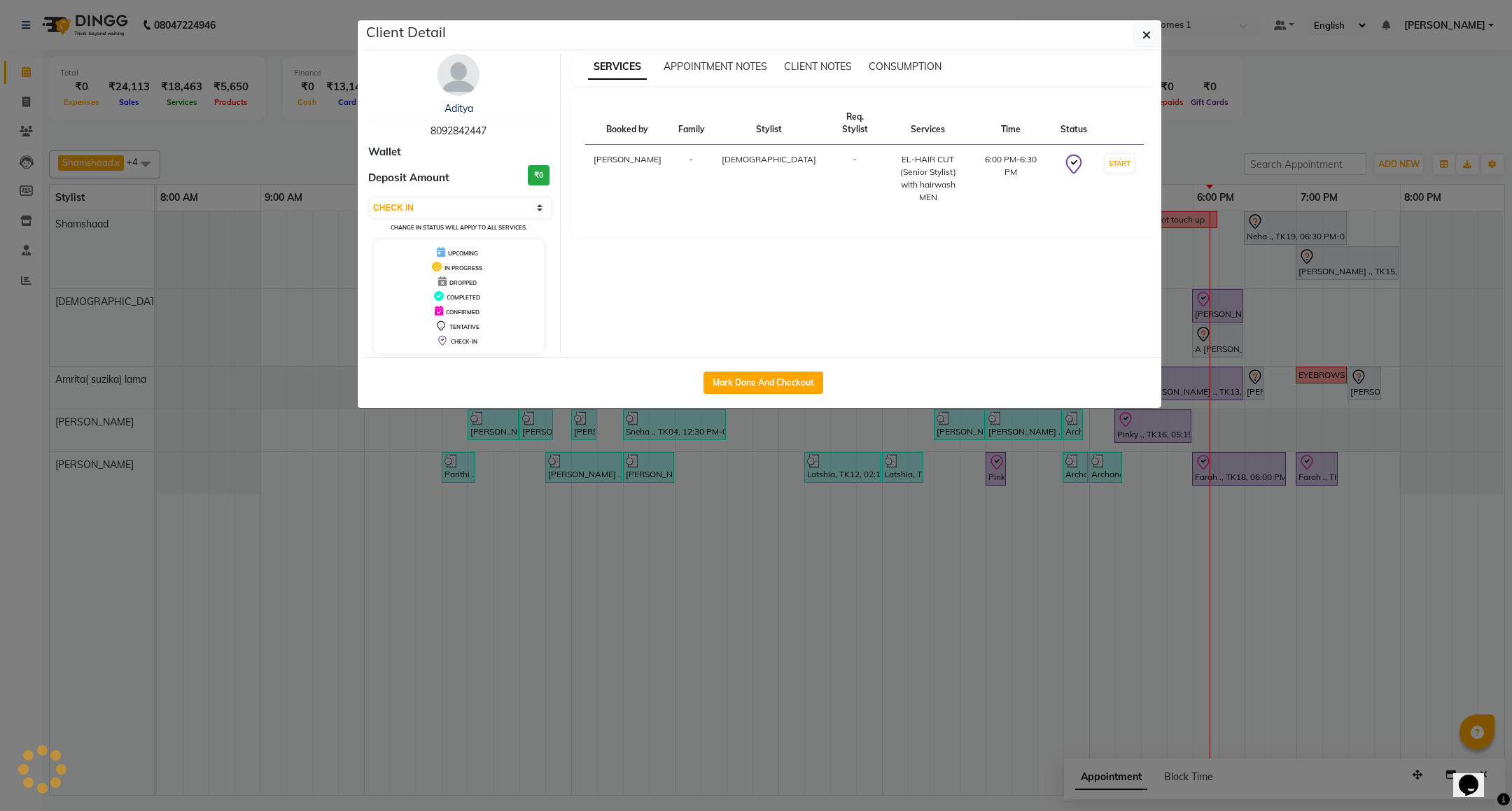
select select "3"
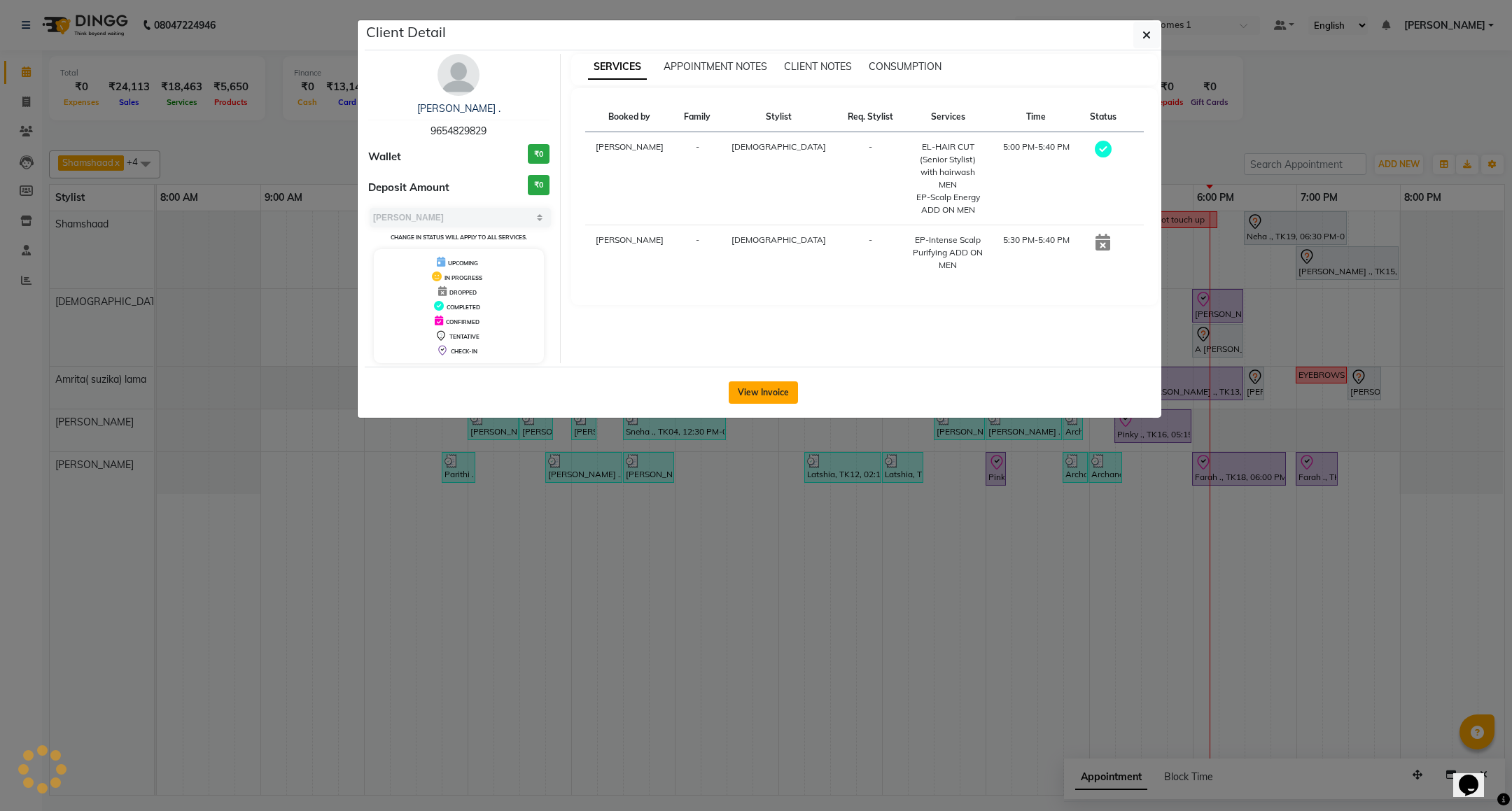
click at [777, 390] on button "View Invoice" at bounding box center [763, 392] width 69 height 23
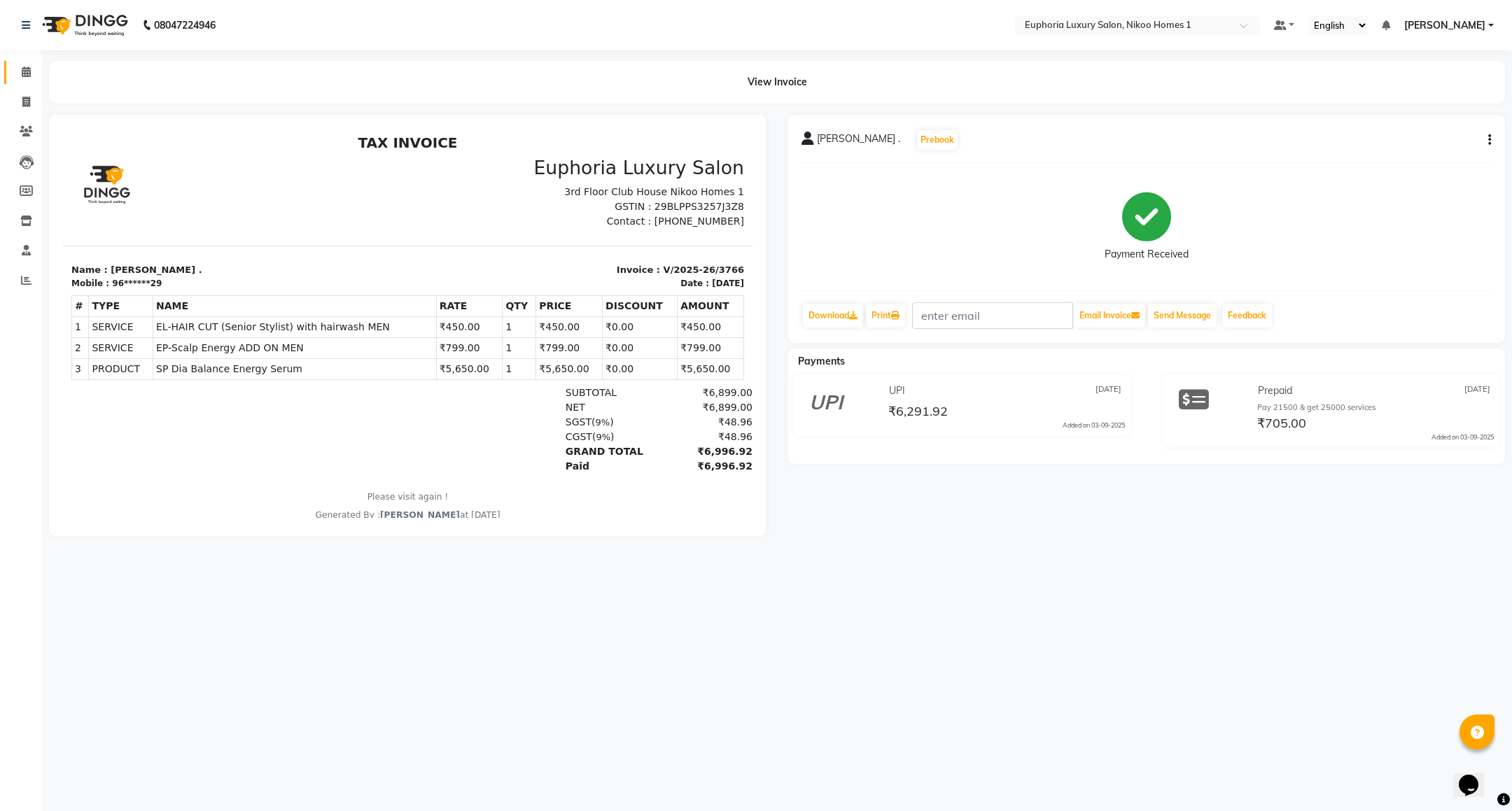
click at [26, 63] on link "Calendar" at bounding box center [21, 72] width 34 height 23
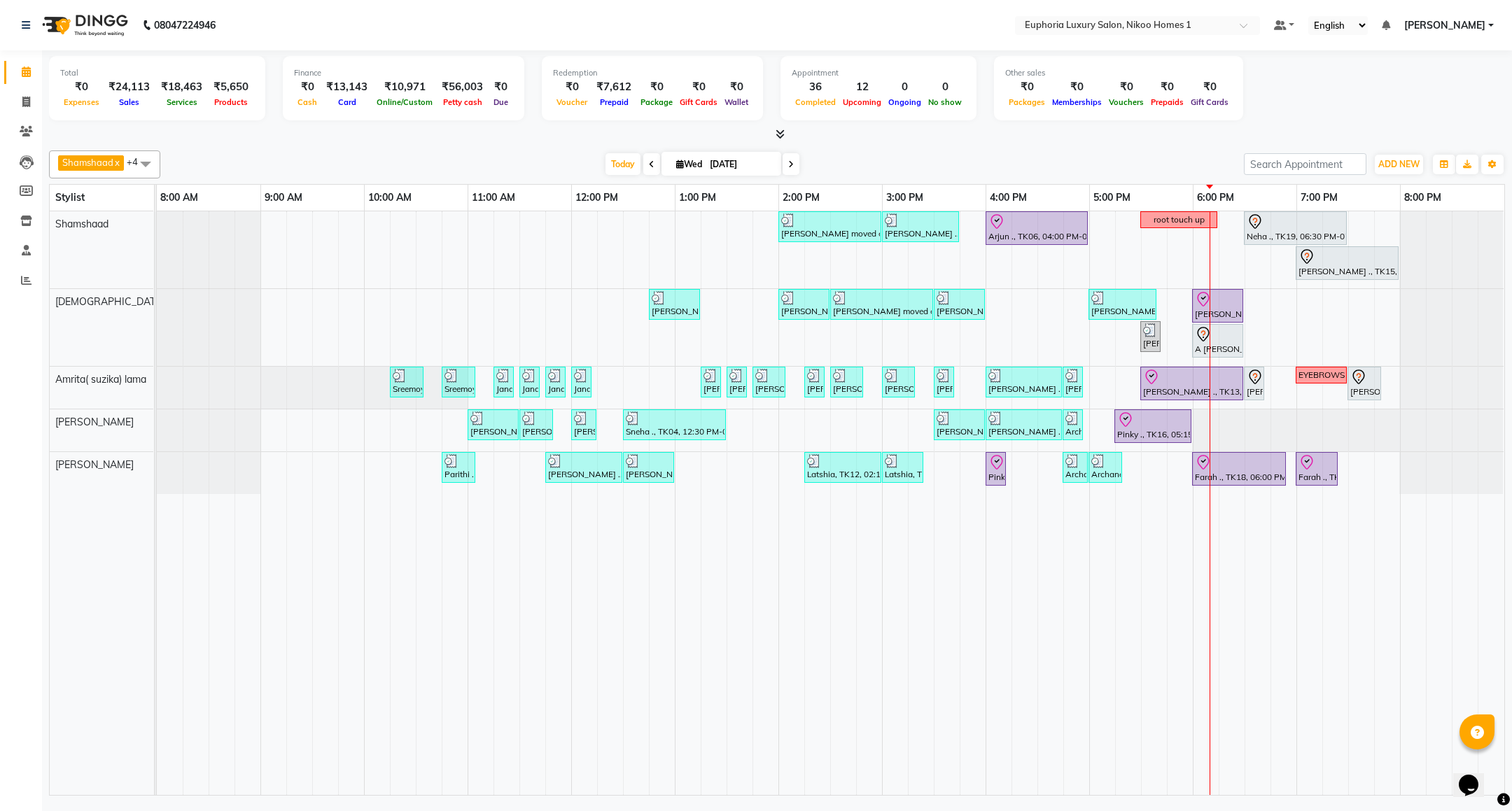
click at [1436, 28] on span "[PERSON_NAME]" at bounding box center [1444, 26] width 81 height 15
click at [1418, 101] on link "Sign out" at bounding box center [1422, 97] width 129 height 22
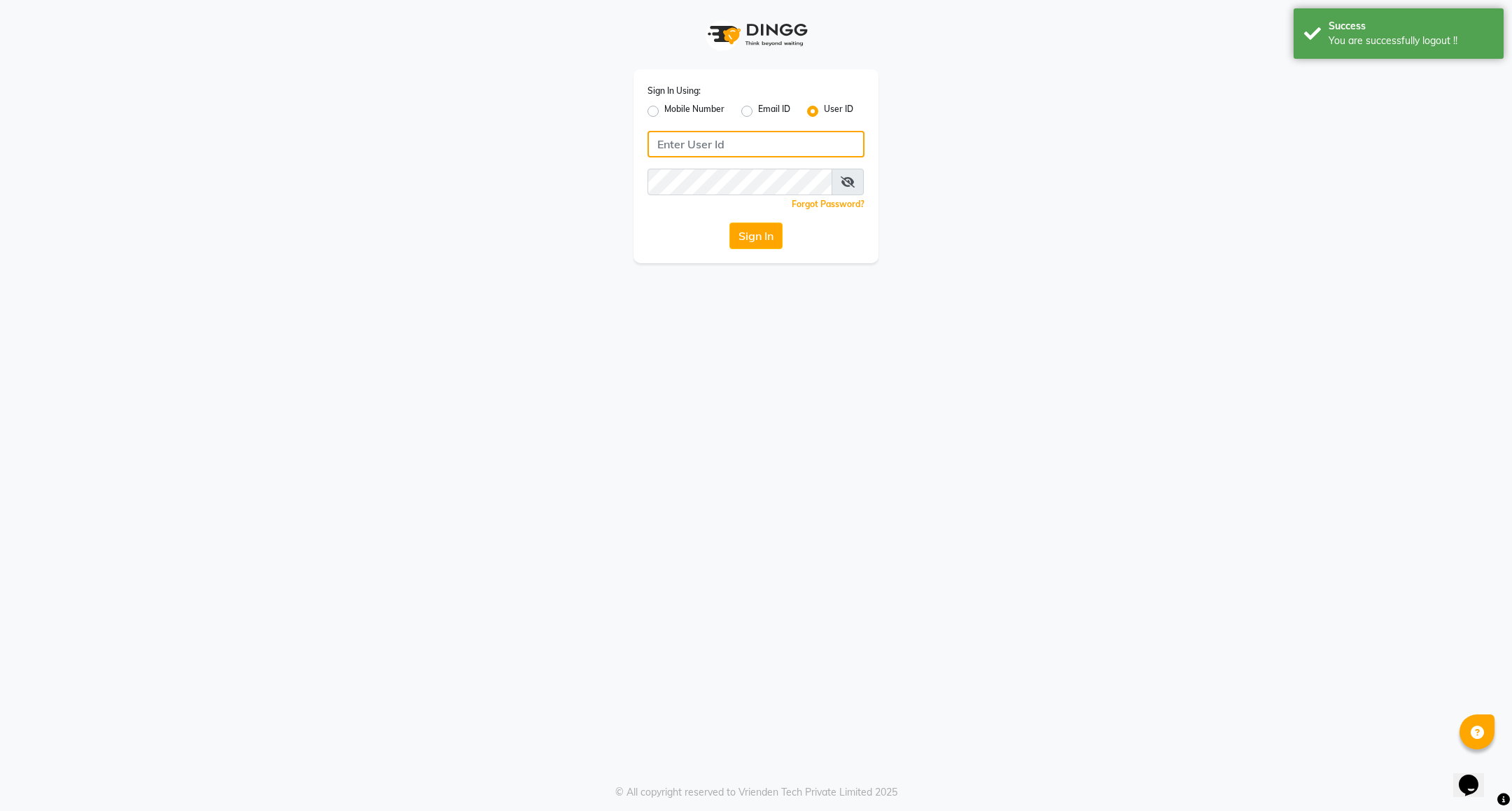
type input "8884568139"
click at [699, 108] on label "Mobile Number" at bounding box center [694, 111] width 60 height 16
click at [674, 108] on input "Mobile Number" at bounding box center [669, 108] width 9 height 9
radio input "true"
radio input "false"
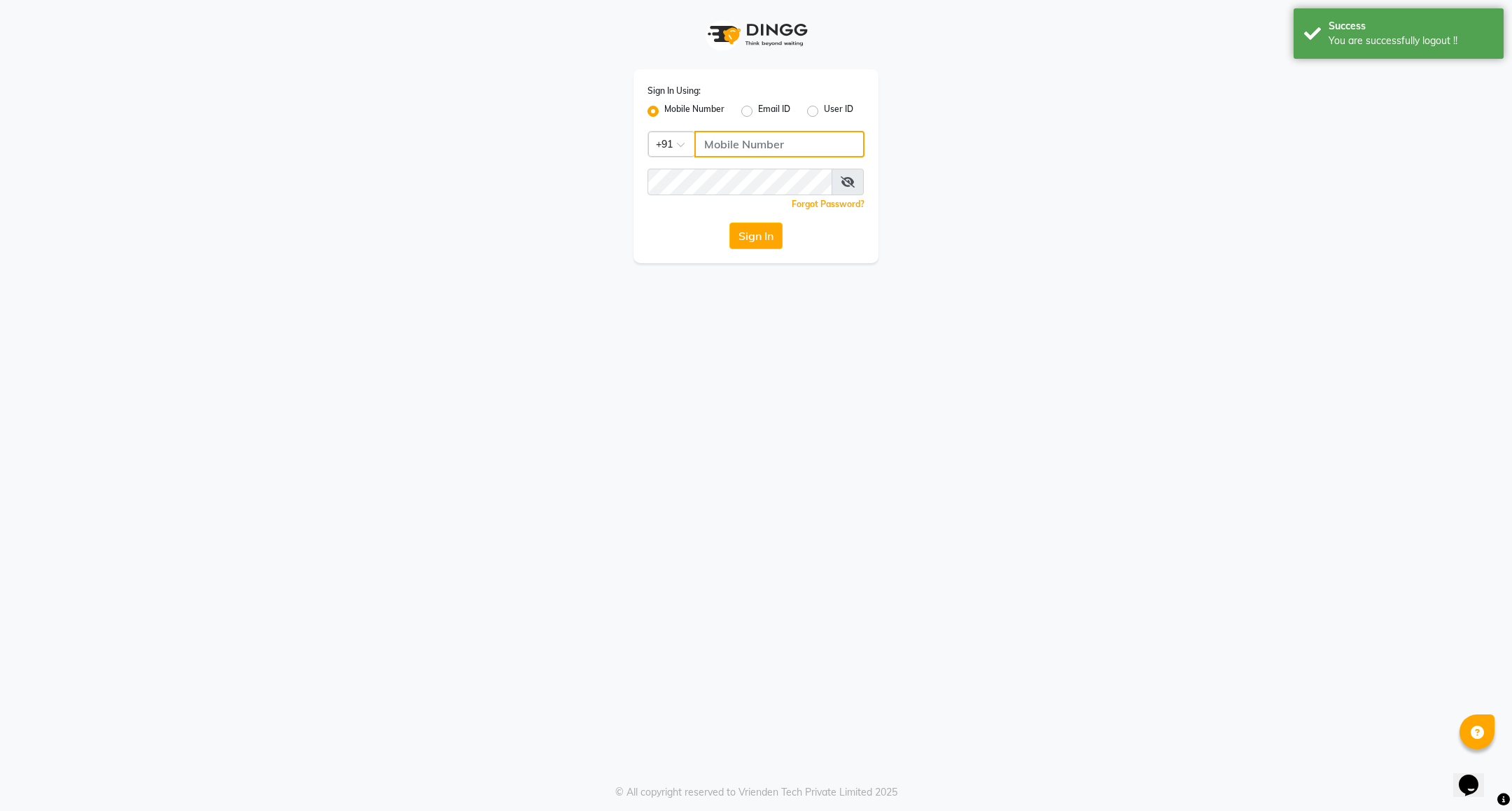
drag, startPoint x: 737, startPoint y: 137, endPoint x: 746, endPoint y: 156, distance: 21.0
click at [737, 137] on input "Username" at bounding box center [779, 144] width 170 height 26
drag, startPoint x: 775, startPoint y: 134, endPoint x: 783, endPoint y: 149, distance: 17.0
click at [775, 134] on input "8073170422" at bounding box center [779, 144] width 170 height 26
type input "7411165600"
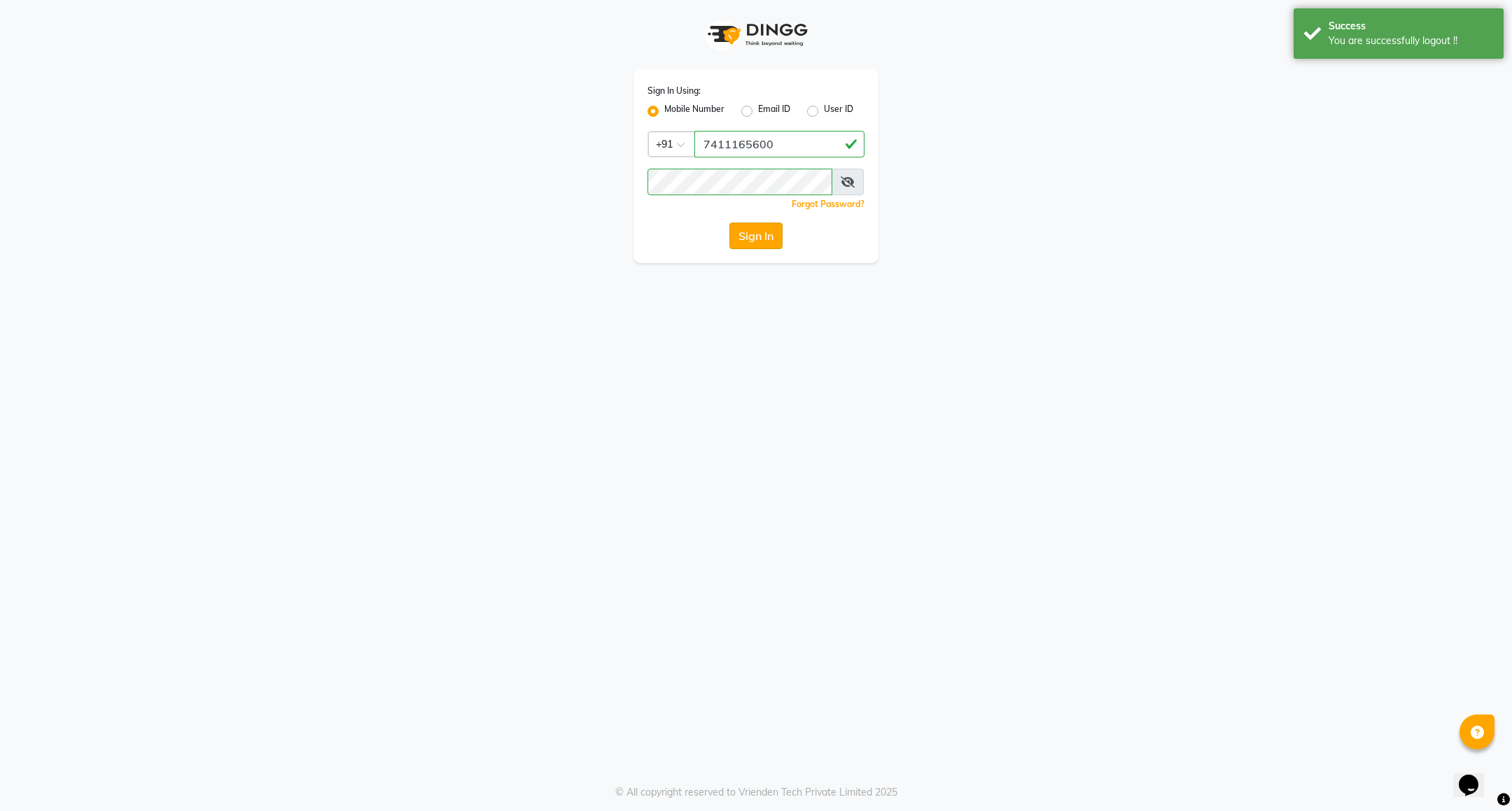
click at [741, 231] on button "Sign In" at bounding box center [756, 235] width 53 height 26
